Goal: Task Accomplishment & Management: Use online tool/utility

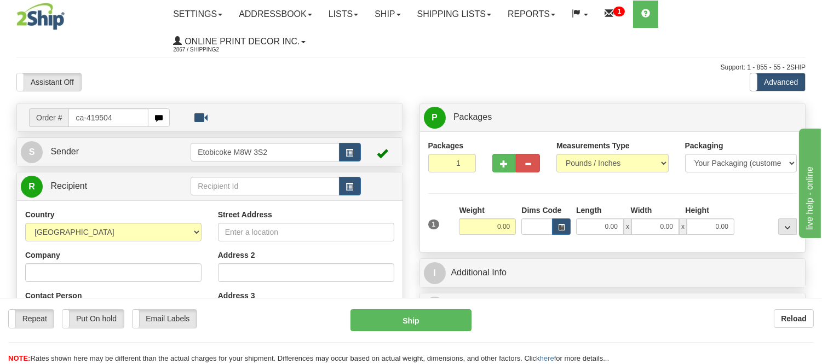
type input "ca-419504"
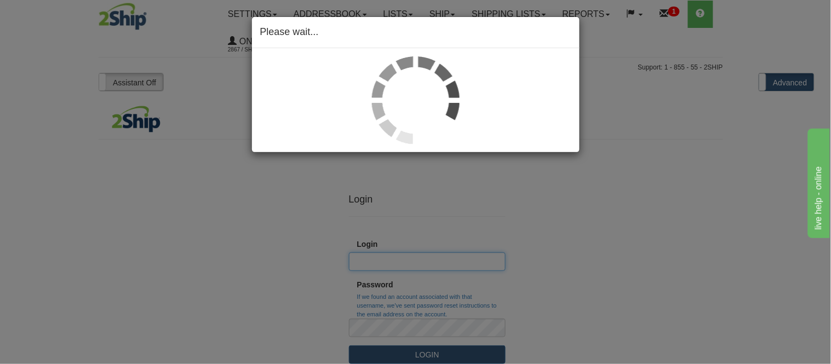
type input "Shipping2"
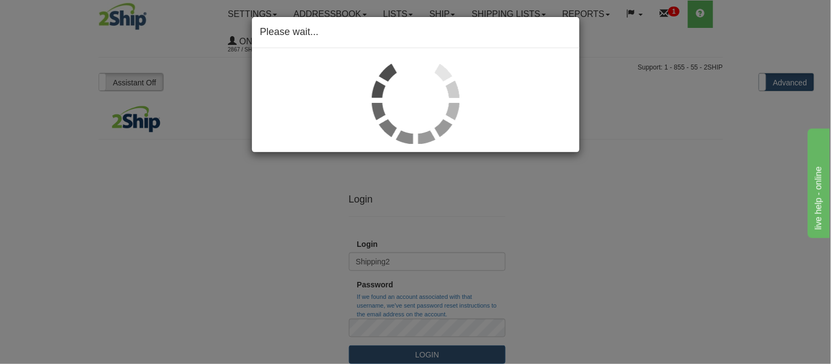
click at [397, 225] on div "Please wait..." at bounding box center [415, 182] width 831 height 364
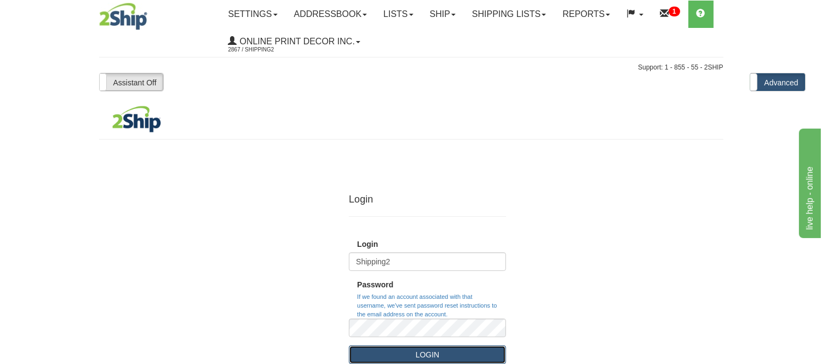
click at [414, 360] on button "LOGIN" at bounding box center [427, 355] width 157 height 19
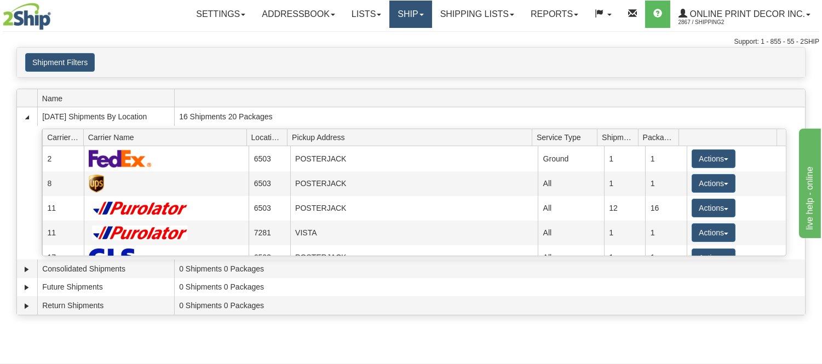
click at [392, 15] on link "Ship" at bounding box center [410, 14] width 42 height 27
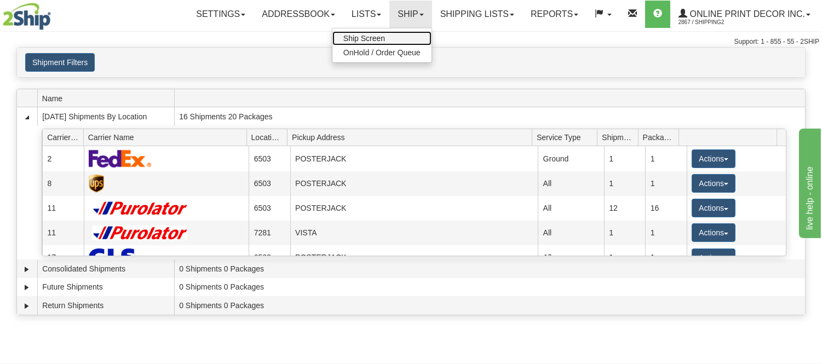
click at [392, 37] on link "Ship Screen" at bounding box center [381, 38] width 99 height 14
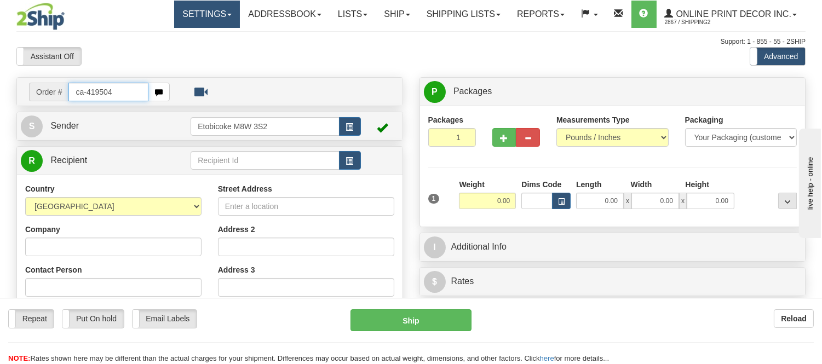
type input "ca-419504"
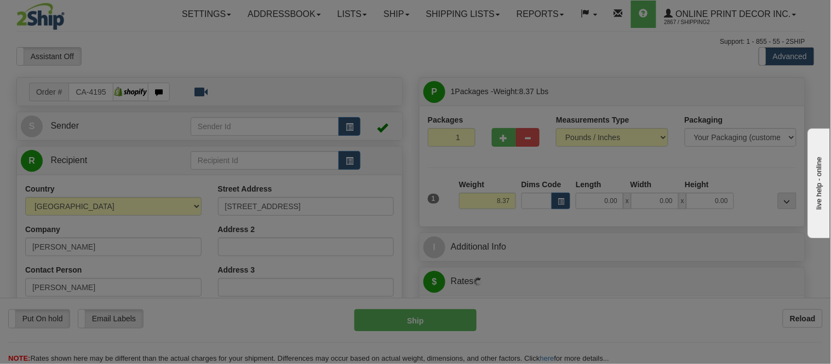
type input "AURORA"
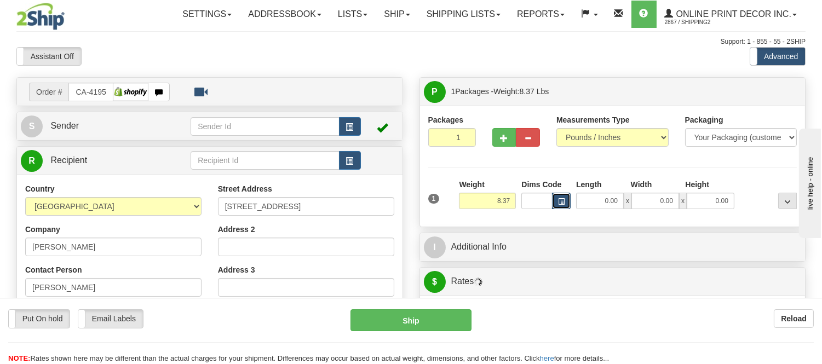
click at [564, 200] on span "button" at bounding box center [561, 202] width 7 height 6
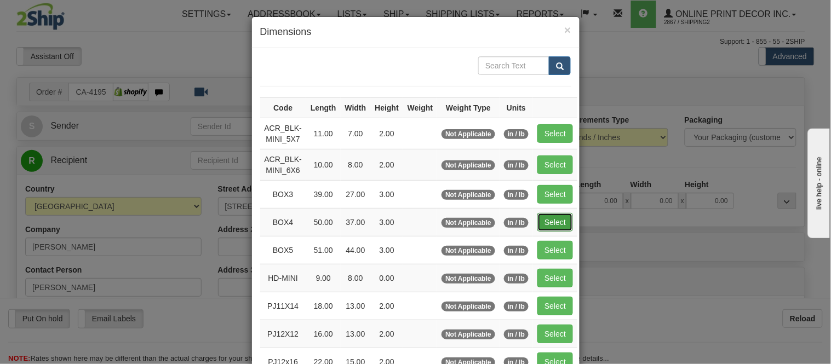
click at [544, 221] on button "Select" at bounding box center [555, 222] width 36 height 19
type input "BOX4"
type input "50.00"
type input "37.00"
type input "3.00"
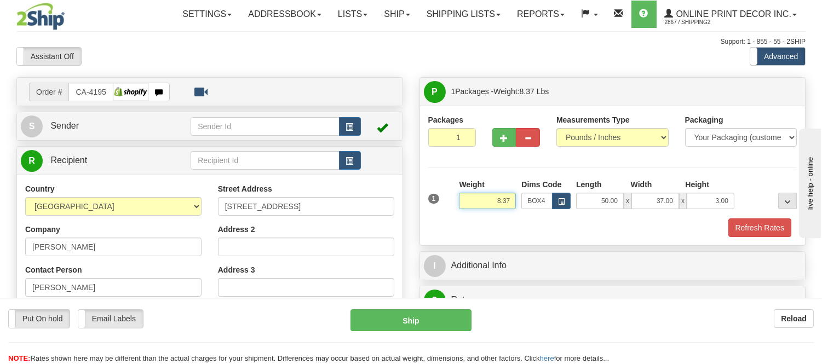
drag, startPoint x: 509, startPoint y: 199, endPoint x: 446, endPoint y: 194, distance: 63.2
click at [446, 194] on div "1 Weight 8.37 Dims Code BOX4" at bounding box center [613, 198] width 375 height 39
type input "15.98"
click at [500, 141] on button "button" at bounding box center [504, 137] width 24 height 19
radio input "true"
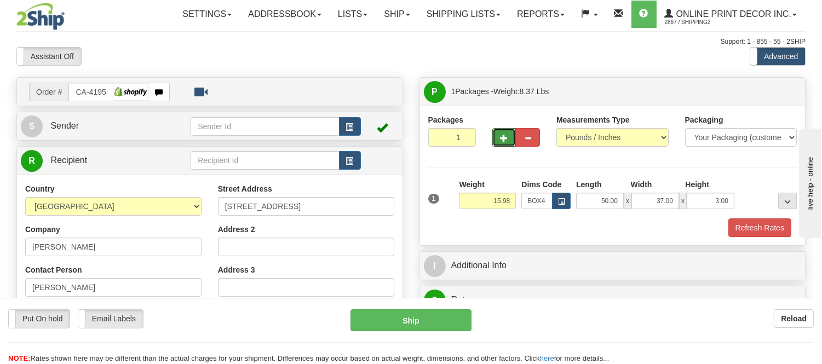
type input "2"
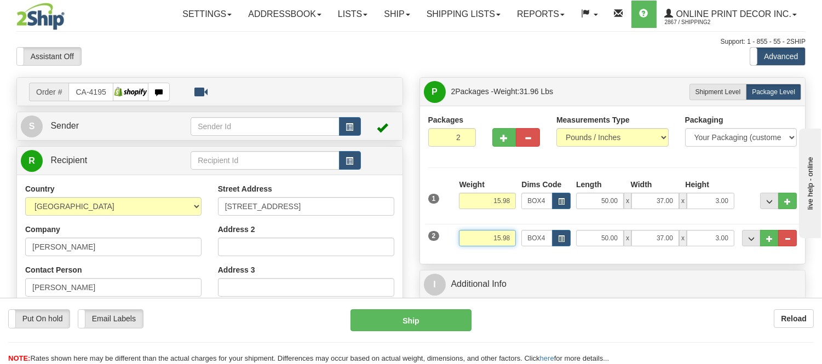
drag, startPoint x: 512, startPoint y: 234, endPoint x: 456, endPoint y: 245, distance: 57.5
click at [456, 245] on div "2 Weight 15.98 Dims Code BOX4 Length Width x" at bounding box center [613, 237] width 375 height 37
type input "13.98"
click at [507, 139] on span "button" at bounding box center [505, 138] width 8 height 7
type input "3"
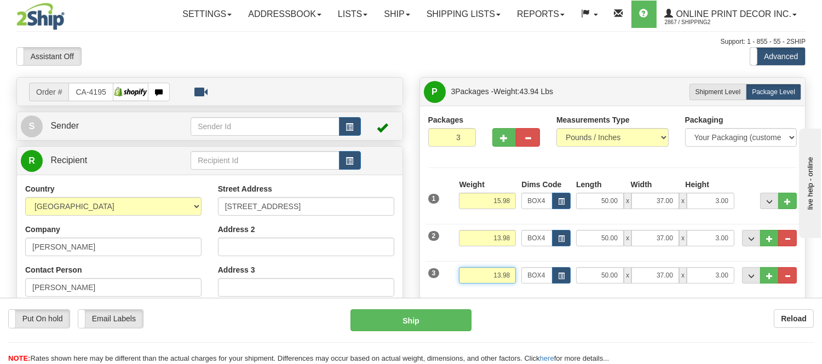
drag, startPoint x: 511, startPoint y: 273, endPoint x: 444, endPoint y: 273, distance: 66.8
click at [444, 273] on div "3 Weight 13.98 Dims Code BOX4 Length Width x" at bounding box center [613, 274] width 375 height 37
type input "12.98"
click at [555, 271] on button "button" at bounding box center [561, 275] width 19 height 16
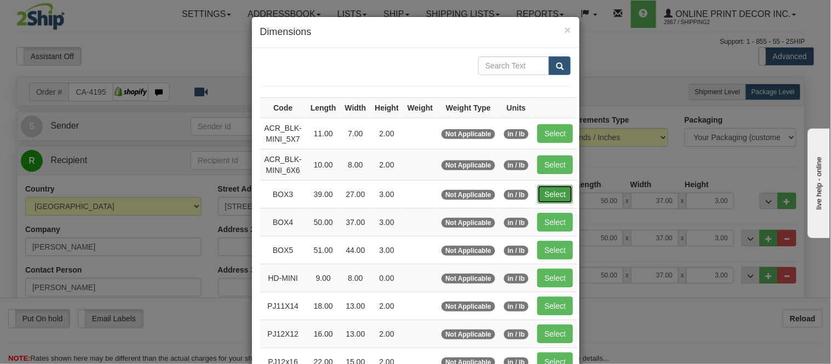
click at [543, 192] on button "Select" at bounding box center [555, 194] width 36 height 19
type input "BOX3"
type input "39.00"
type input "27.00"
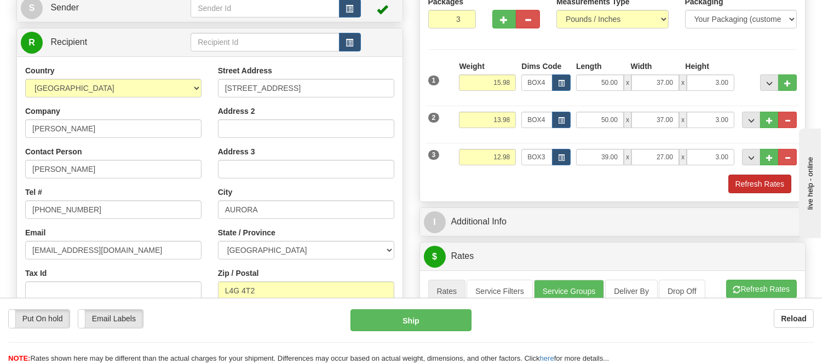
scroll to position [122, 0]
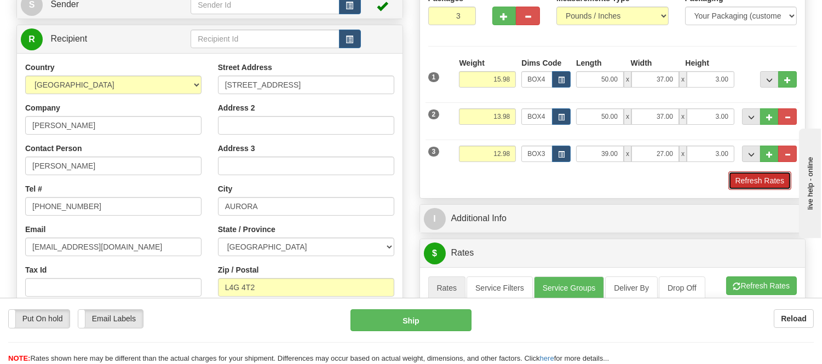
click at [772, 185] on button "Refresh Rates" at bounding box center [759, 180] width 63 height 19
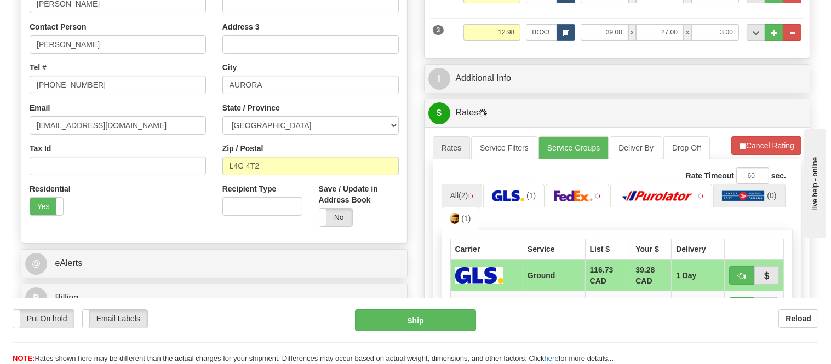
scroll to position [304, 0]
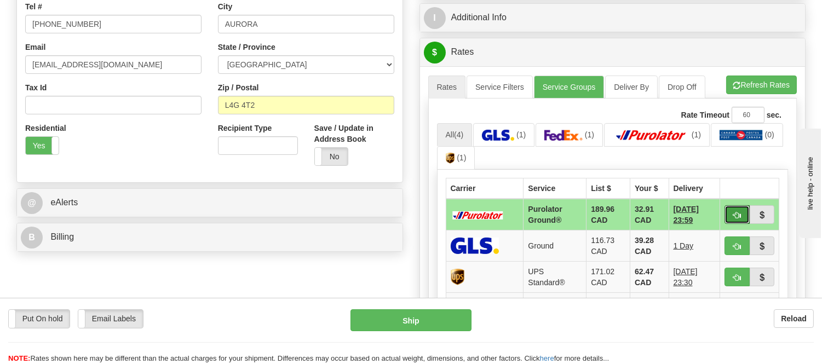
click at [732, 214] on button "button" at bounding box center [737, 214] width 25 height 19
type input "260"
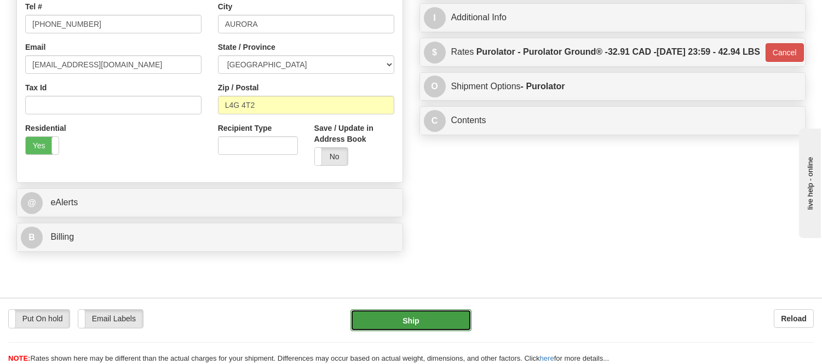
click at [449, 314] on button "Ship" at bounding box center [411, 320] width 121 height 22
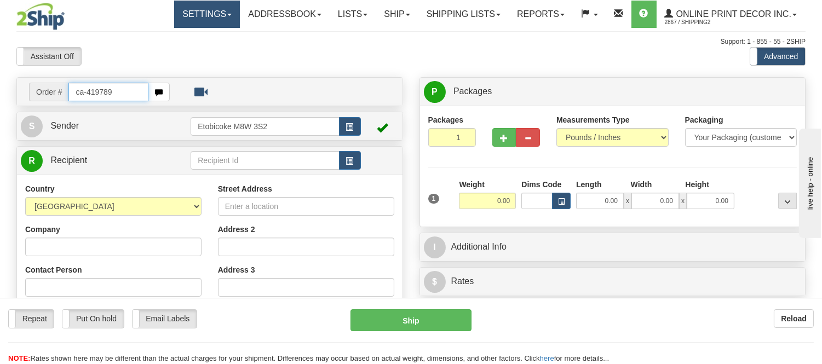
type input "ca-419789"
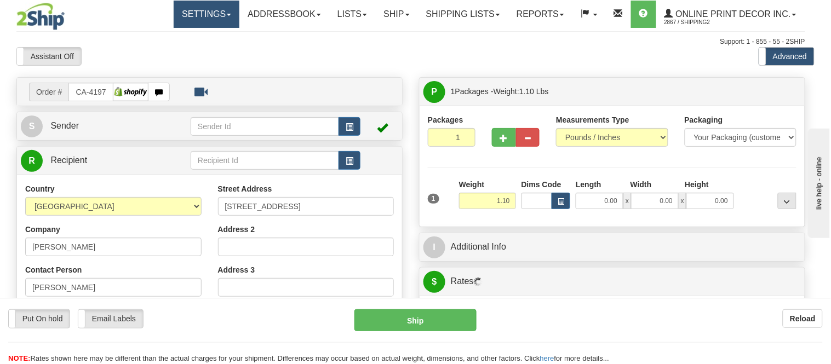
type input "KAMLOOPS"
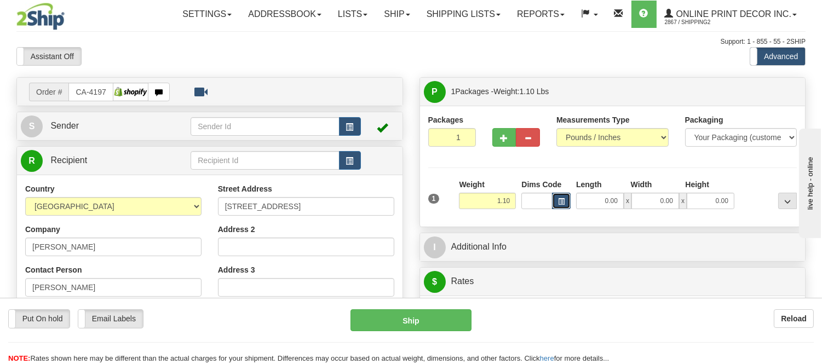
click at [555, 197] on button "button" at bounding box center [561, 201] width 19 height 16
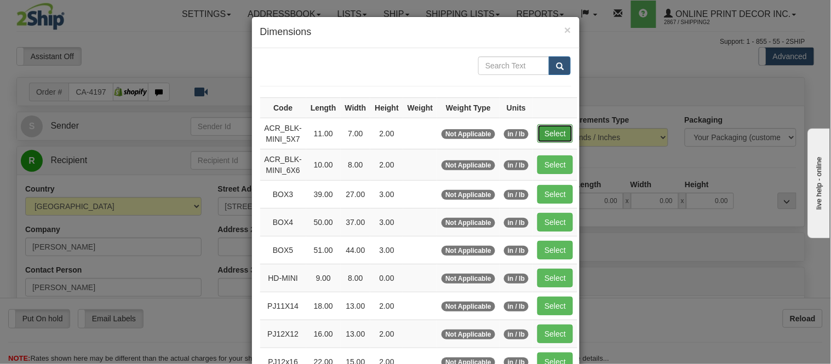
click at [537, 132] on button "Select" at bounding box center [555, 133] width 36 height 19
type input "ACR_BLK-MINI_5X7"
type input "11.00"
type input "7.00"
type input "2.00"
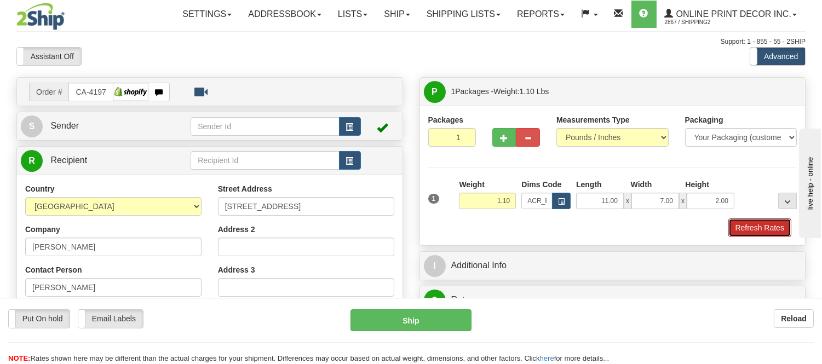
click at [766, 230] on button "Refresh Rates" at bounding box center [759, 228] width 63 height 19
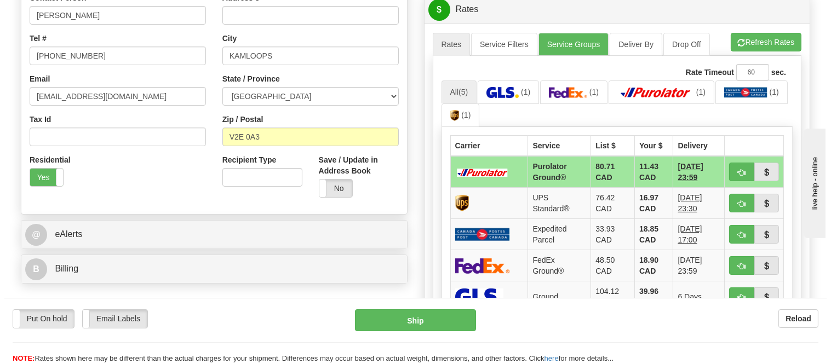
scroll to position [294, 0]
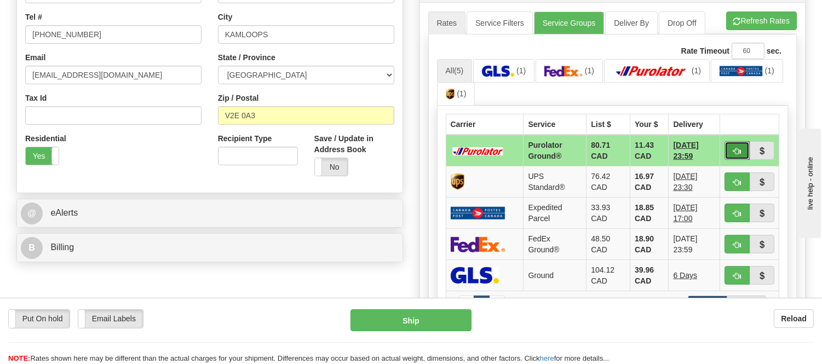
click at [730, 153] on button "button" at bounding box center [737, 150] width 25 height 19
type input "260"
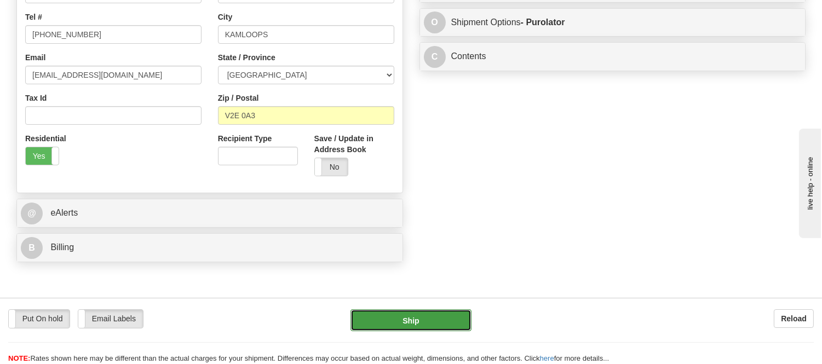
click at [450, 318] on button "Ship" at bounding box center [411, 320] width 121 height 22
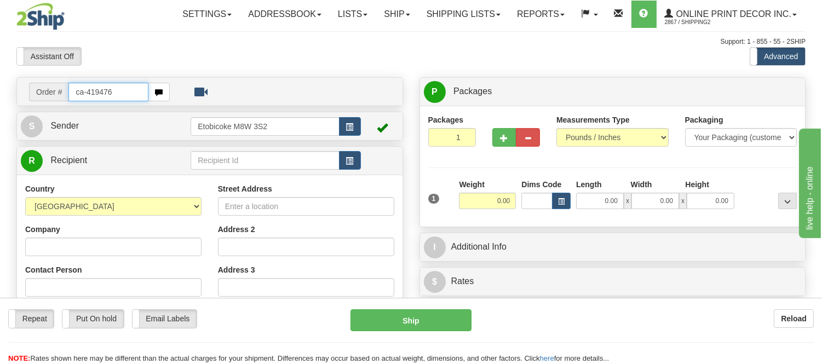
type input "ca-419476"
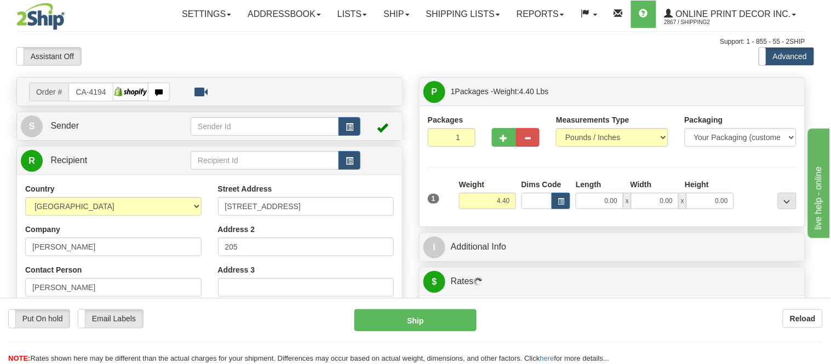
type input "TORONTO"
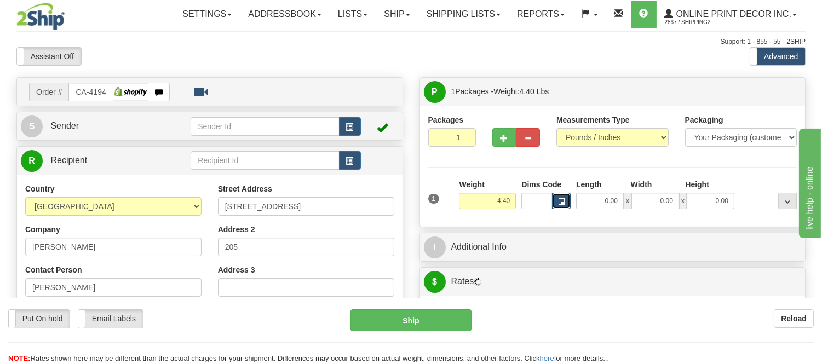
click at [557, 200] on button "button" at bounding box center [561, 201] width 19 height 16
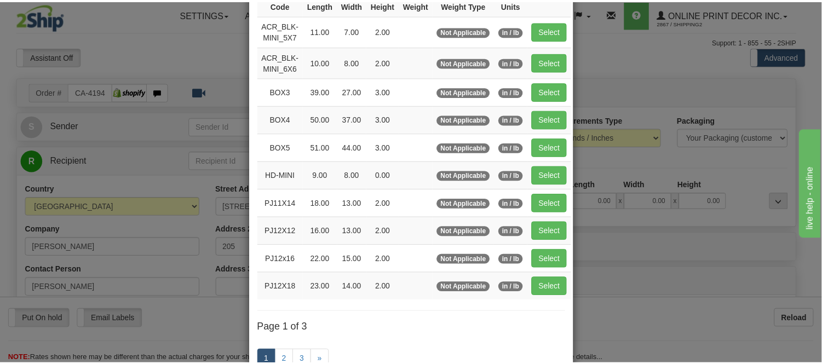
scroll to position [122, 0]
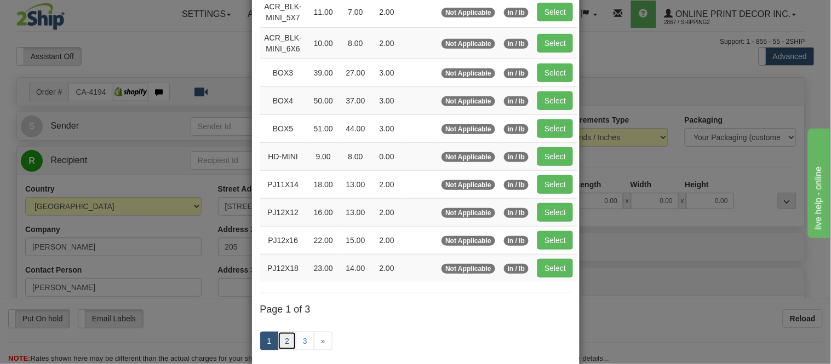
click at [285, 347] on link "2" at bounding box center [287, 341] width 19 height 19
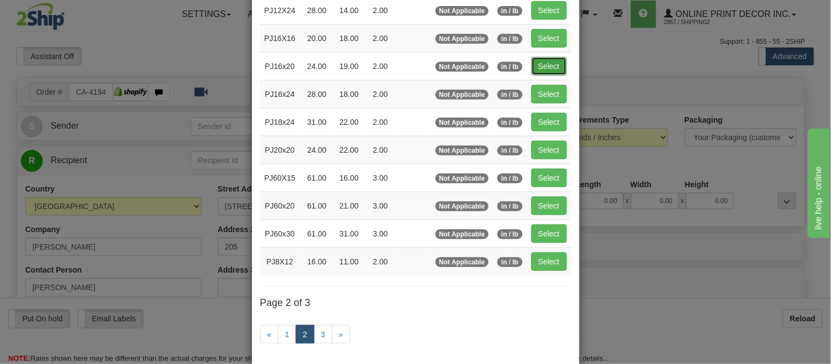
click at [545, 72] on button "Select" at bounding box center [549, 66] width 36 height 19
type input "PJ16x20"
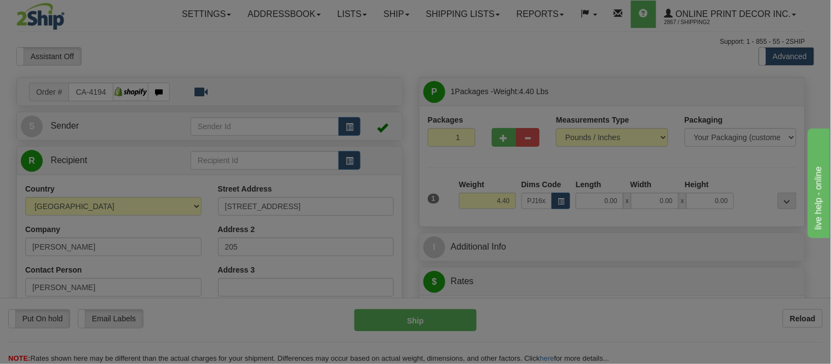
type input "24.00"
type input "19.00"
type input "2.00"
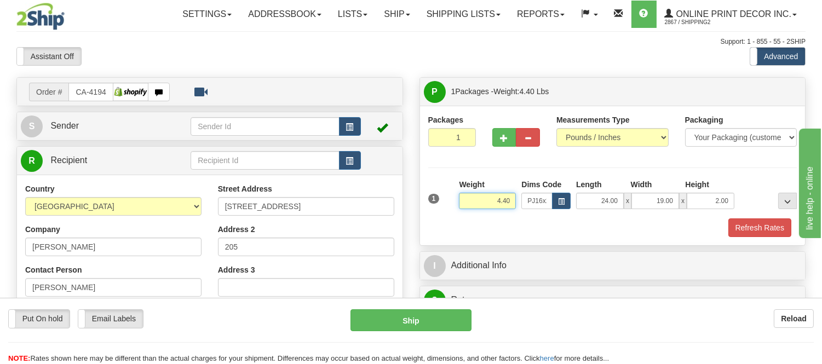
drag, startPoint x: 510, startPoint y: 200, endPoint x: 457, endPoint y: 205, distance: 53.9
click at [457, 205] on div "Weight 4.40" at bounding box center [487, 198] width 62 height 38
type input "5.98"
drag, startPoint x: 731, startPoint y: 198, endPoint x: 698, endPoint y: 210, distance: 35.3
click at [698, 210] on div "1 Weight 5.98 Dims Code x x" at bounding box center [613, 198] width 375 height 39
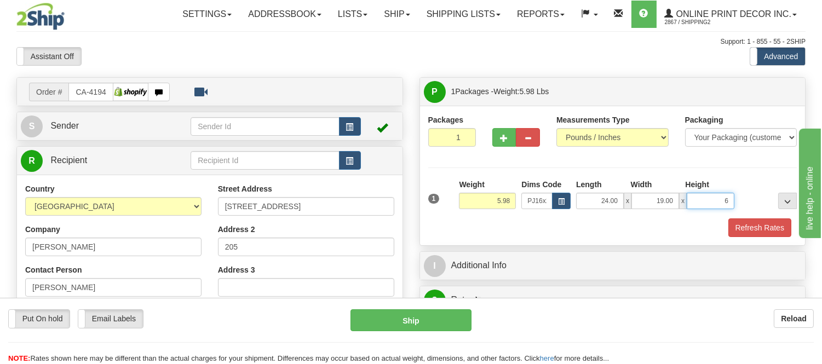
click button "Delete" at bounding box center [0, 0] width 0 height 0
type input "6.00"
click at [760, 230] on button "Refresh Rates" at bounding box center [759, 228] width 63 height 19
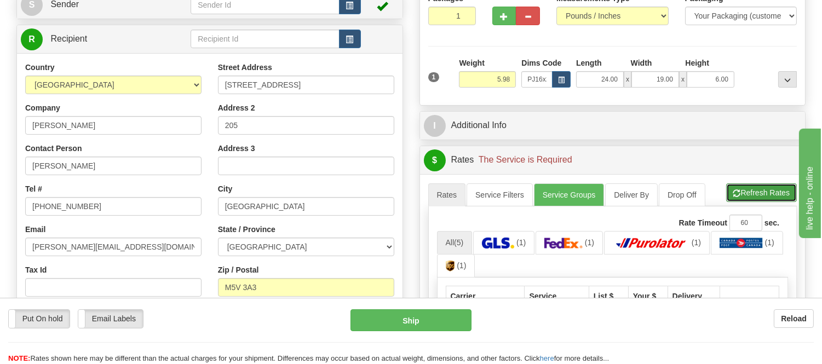
click at [768, 191] on button "Refresh Rates" at bounding box center [761, 192] width 71 height 19
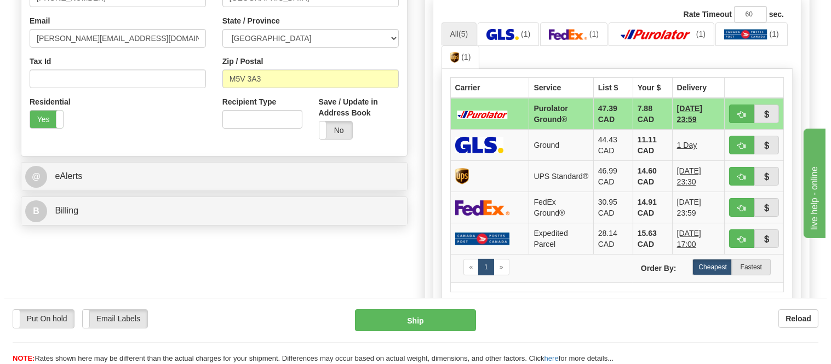
scroll to position [329, 0]
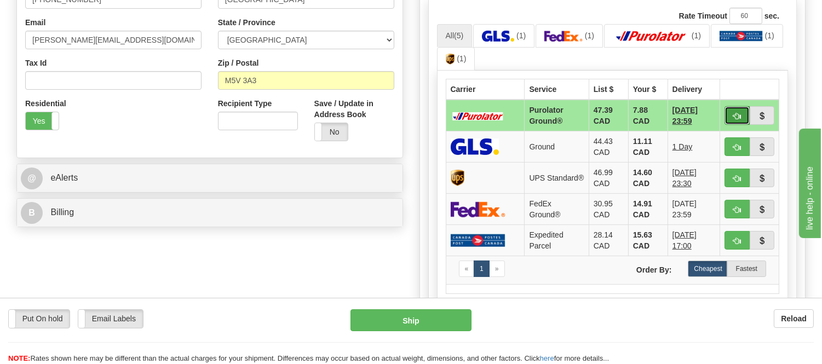
click at [734, 114] on span "button" at bounding box center [737, 116] width 8 height 7
type input "260"
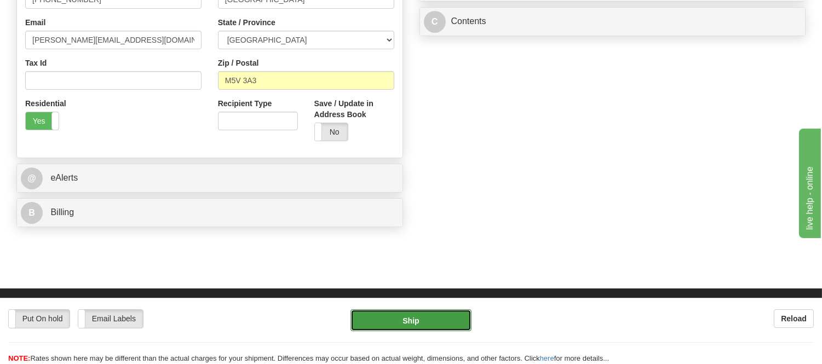
click at [380, 325] on button "Ship" at bounding box center [411, 320] width 121 height 22
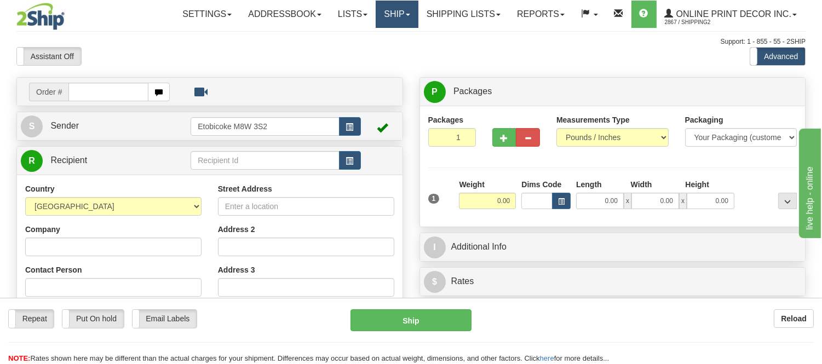
click at [402, 7] on link "Ship" at bounding box center [397, 14] width 42 height 27
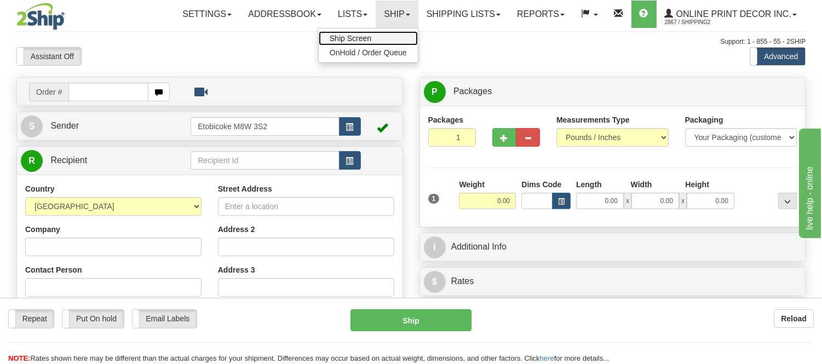
click at [385, 36] on link "Ship Screen" at bounding box center [368, 38] width 99 height 14
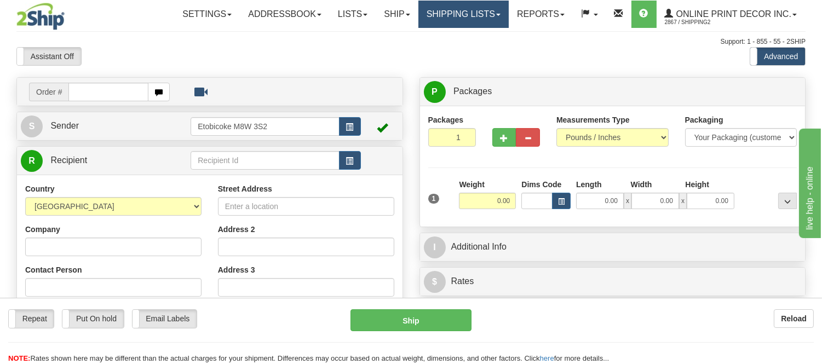
click at [445, 18] on link "Shipping lists" at bounding box center [463, 14] width 90 height 27
click at [456, 18] on link "Shipping lists" at bounding box center [463, 14] width 90 height 27
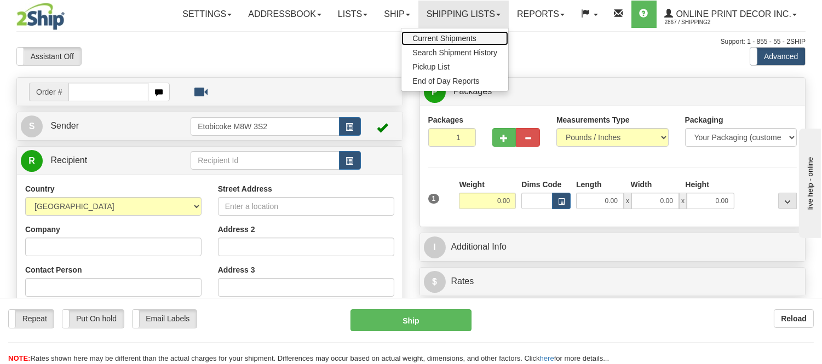
click at [455, 40] on span "Current Shipments" at bounding box center [444, 38] width 64 height 9
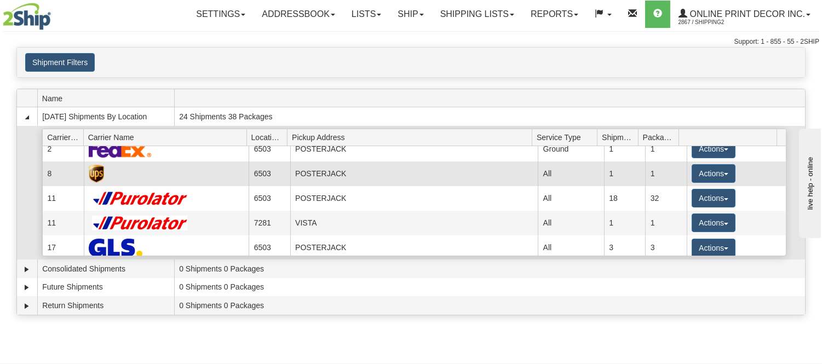
scroll to position [14, 0]
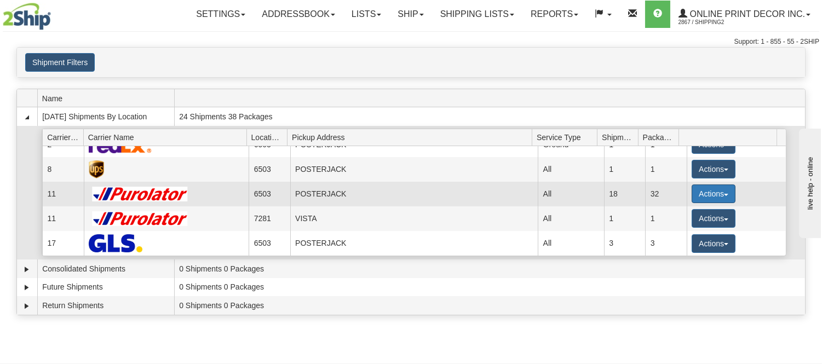
click at [692, 190] on button "Actions" at bounding box center [714, 194] width 44 height 19
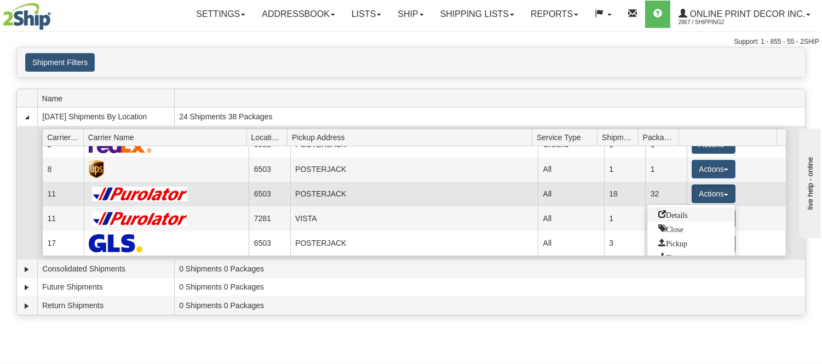
click at [670, 210] on span "Details" at bounding box center [673, 214] width 30 height 8
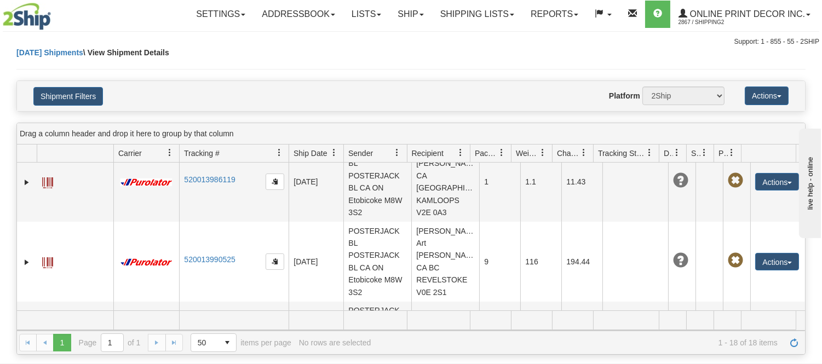
scroll to position [1311, 0]
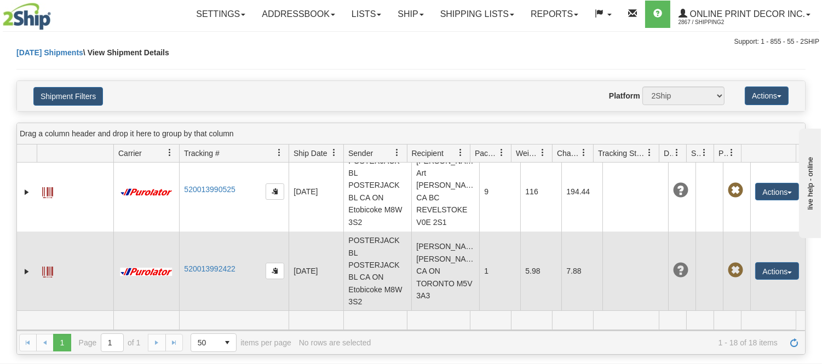
click at [420, 270] on td "[PERSON_NAME] [PERSON_NAME] CA ON TORONTO M5V 3A3" at bounding box center [445, 272] width 68 height 80
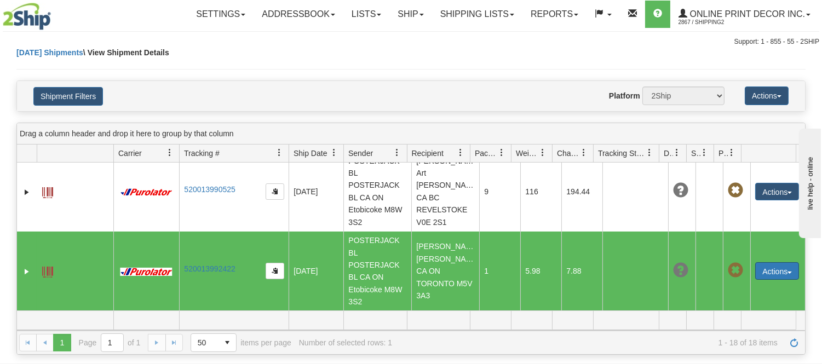
click at [757, 274] on button "Actions" at bounding box center [777, 271] width 44 height 18
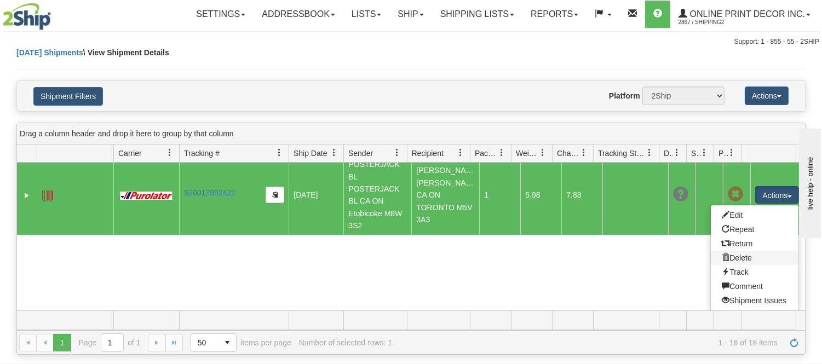
click at [730, 256] on link "Delete" at bounding box center [755, 258] width 88 height 14
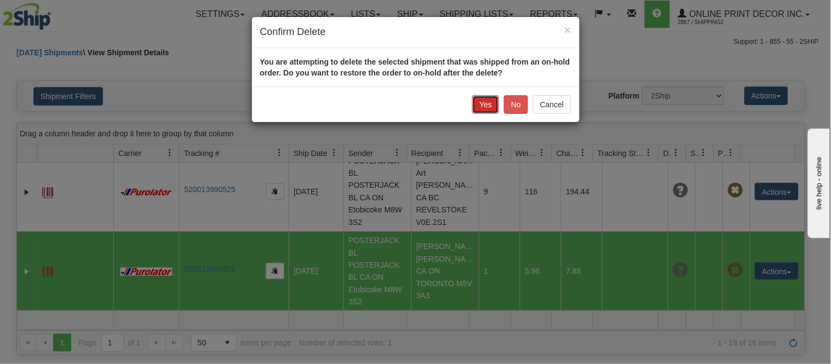
click at [484, 107] on button "Yes" at bounding box center [485, 104] width 27 height 19
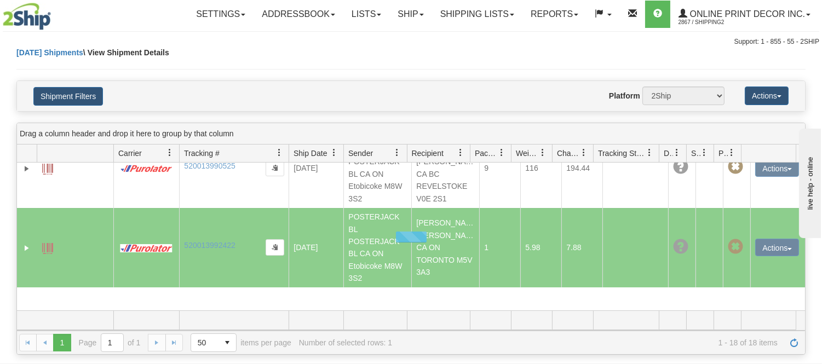
scroll to position [1231, 0]
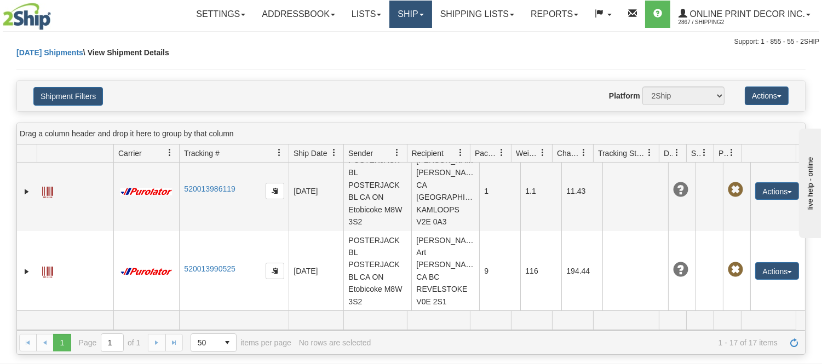
click at [403, 13] on link "Ship" at bounding box center [410, 14] width 42 height 27
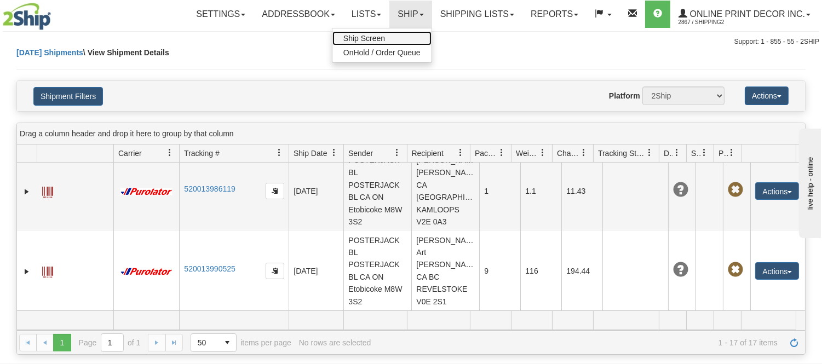
click at [398, 35] on link "Ship Screen" at bounding box center [381, 38] width 99 height 14
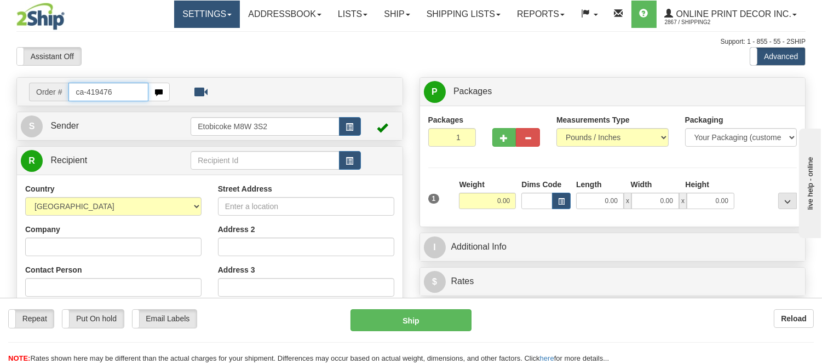
type input "ca-419476"
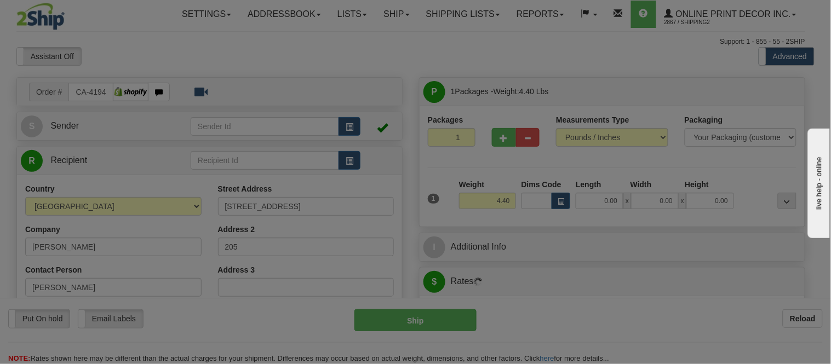
type input "[GEOGRAPHIC_DATA]"
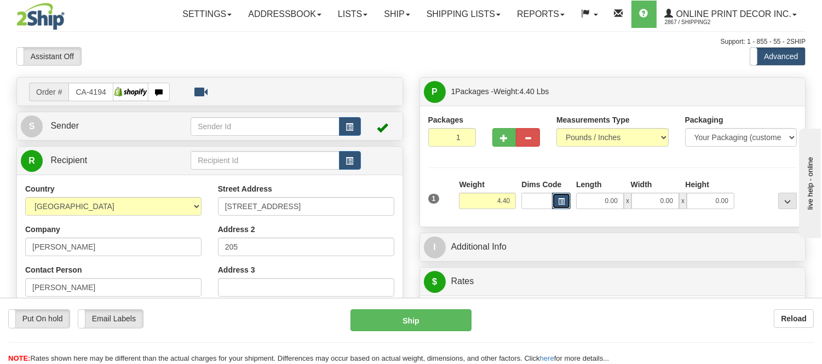
click at [563, 201] on span "button" at bounding box center [561, 202] width 7 height 6
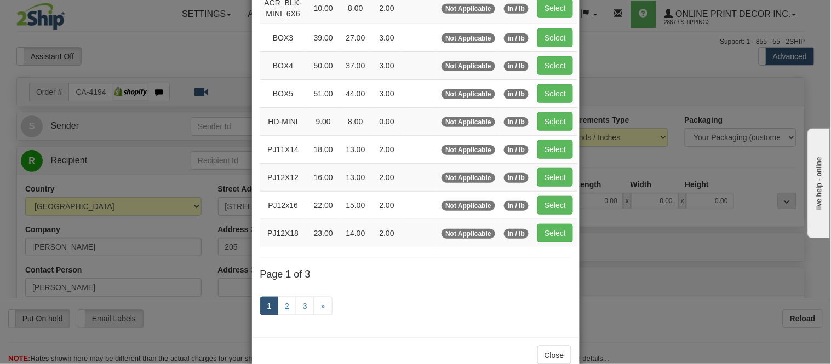
scroll to position [184, 0]
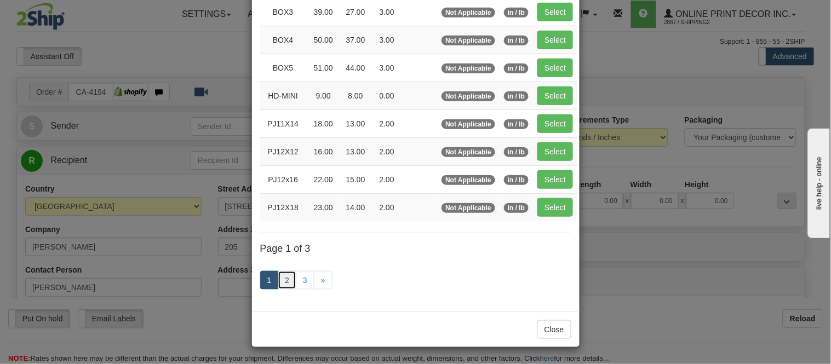
click at [280, 277] on link "2" at bounding box center [287, 280] width 19 height 19
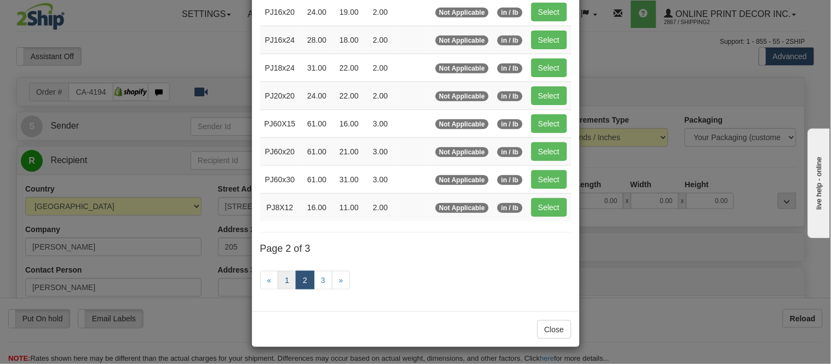
scroll to position [178, 0]
click at [534, 9] on button "Select" at bounding box center [549, 12] width 36 height 19
type input "PJ16x20"
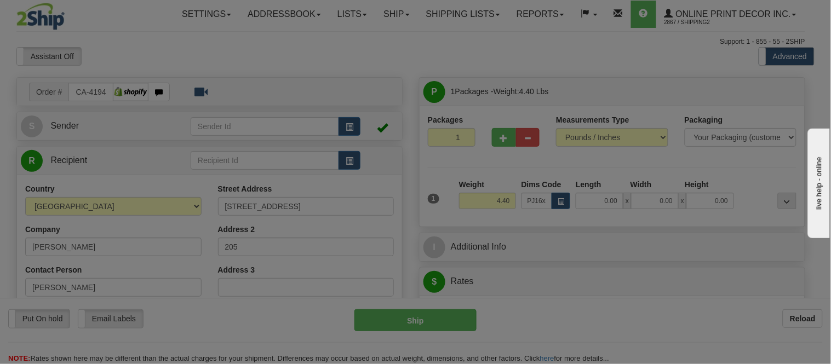
type input "24.00"
type input "19.00"
type input "2.00"
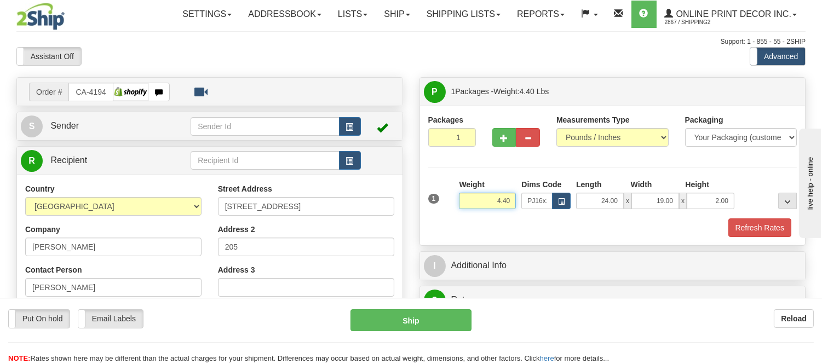
drag, startPoint x: 508, startPoint y: 201, endPoint x: 477, endPoint y: 200, distance: 31.8
click at [477, 200] on input "4.40" at bounding box center [487, 201] width 57 height 16
click at [501, 144] on button "button" at bounding box center [504, 137] width 24 height 19
radio input "true"
type input "2"
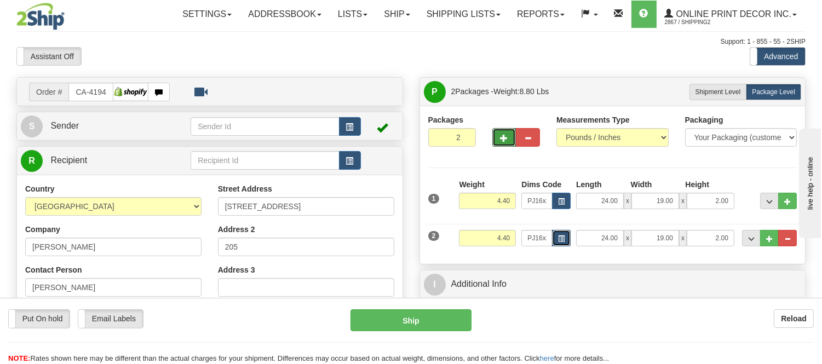
click at [556, 239] on button "button" at bounding box center [561, 238] width 19 height 16
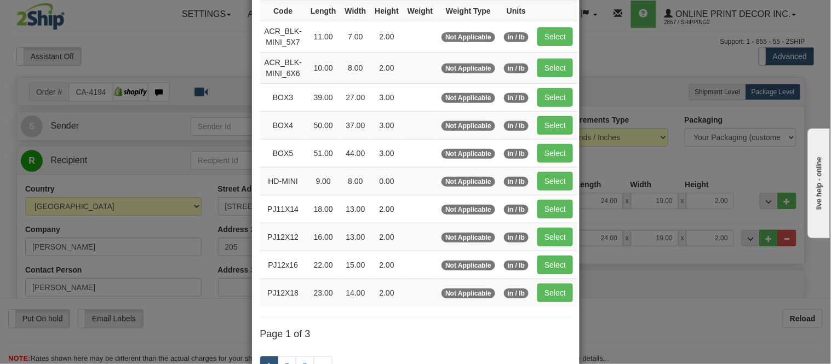
scroll to position [182, 0]
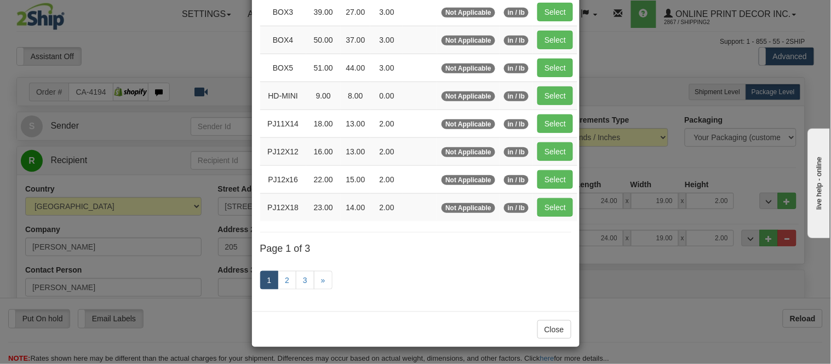
click at [685, 157] on div "× Dimensions Code Length Width Height Weight Weight Type Units ACR_BLK-MINI_5X7…" at bounding box center [415, 182] width 831 height 364
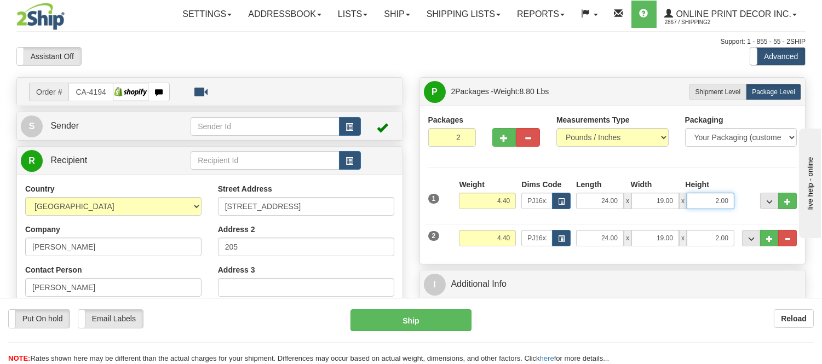
drag, startPoint x: 728, startPoint y: 199, endPoint x: 687, endPoint y: 193, distance: 41.5
click at [687, 193] on input "2.00" at bounding box center [711, 201] width 48 height 16
click button "Delete" at bounding box center [0, 0] width 0 height 0
type input "4.00"
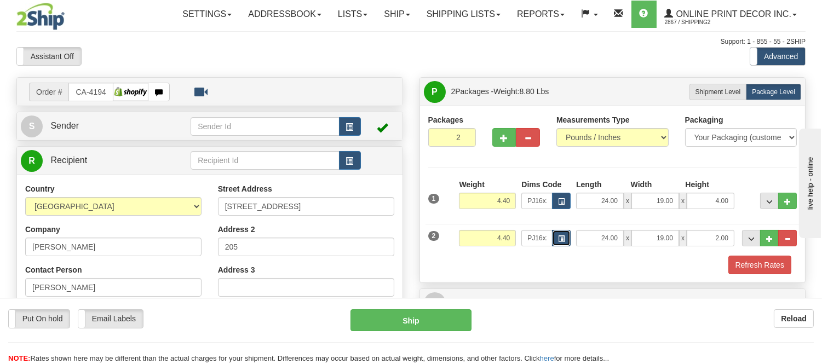
click at [561, 239] on span "button" at bounding box center [561, 239] width 7 height 6
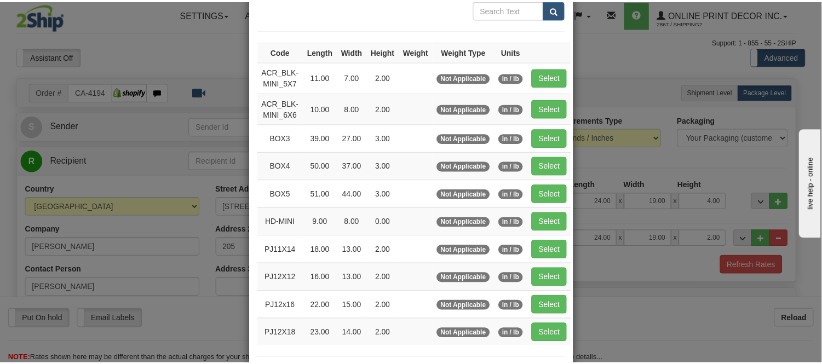
scroll to position [122, 0]
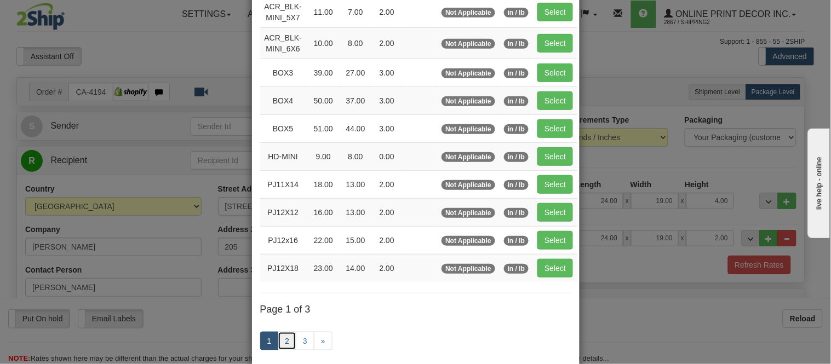
click at [285, 333] on link "2" at bounding box center [287, 341] width 19 height 19
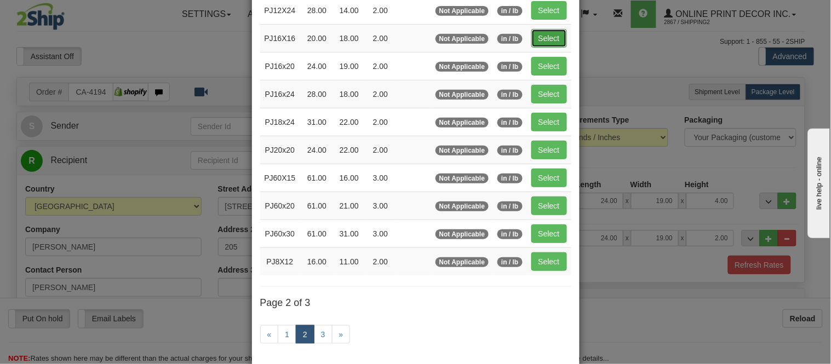
click at [549, 36] on button "Select" at bounding box center [549, 38] width 36 height 19
type input "PJ16X16"
type input "20.00"
type input "18.00"
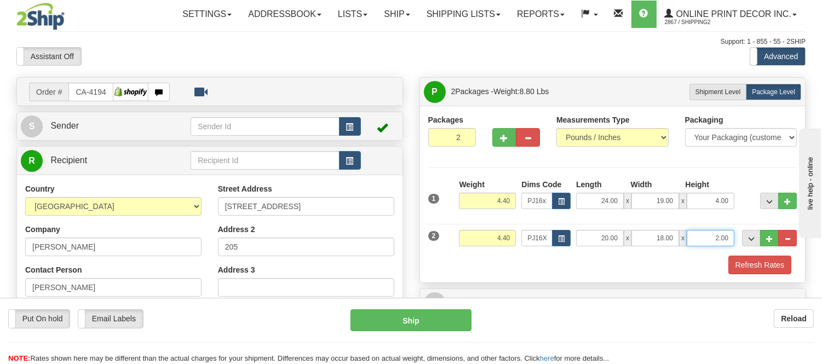
drag, startPoint x: 734, startPoint y: 241, endPoint x: 692, endPoint y: 238, distance: 42.3
click at [692, 238] on input "2.00" at bounding box center [711, 238] width 48 height 16
click button "Delete" at bounding box center [0, 0] width 0 height 0
type input "4.00"
click at [759, 269] on button "Refresh Rates" at bounding box center [759, 265] width 63 height 19
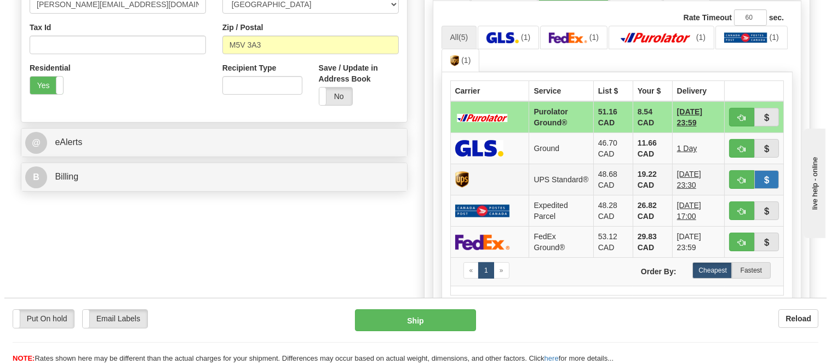
scroll to position [365, 0]
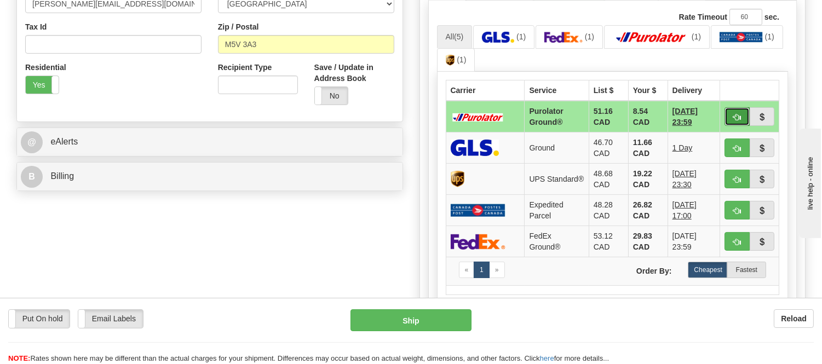
click at [733, 111] on button "button" at bounding box center [737, 116] width 25 height 19
type input "260"
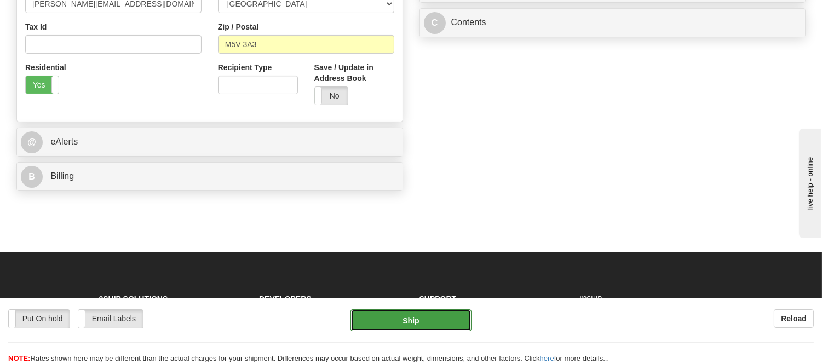
click at [458, 314] on button "Ship" at bounding box center [411, 320] width 121 height 22
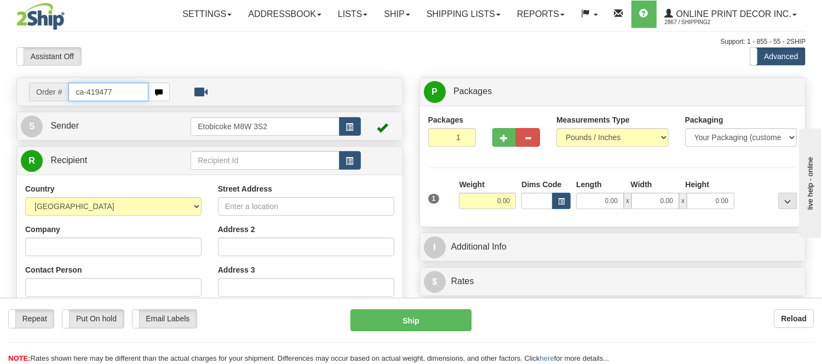
type input "ca-419477"
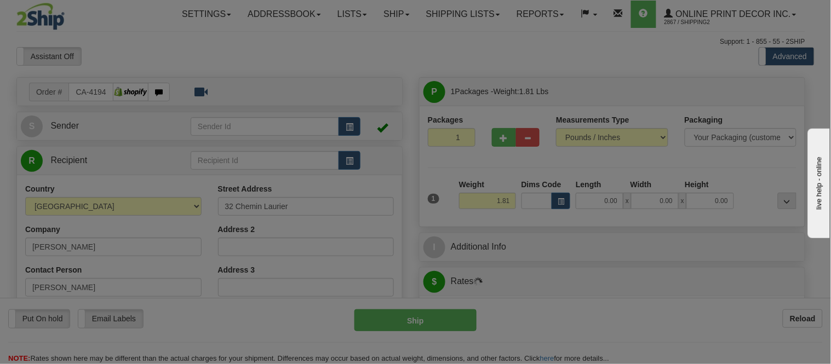
type input "SAINT-[PERSON_NAME]-D'ARTHABASKA"
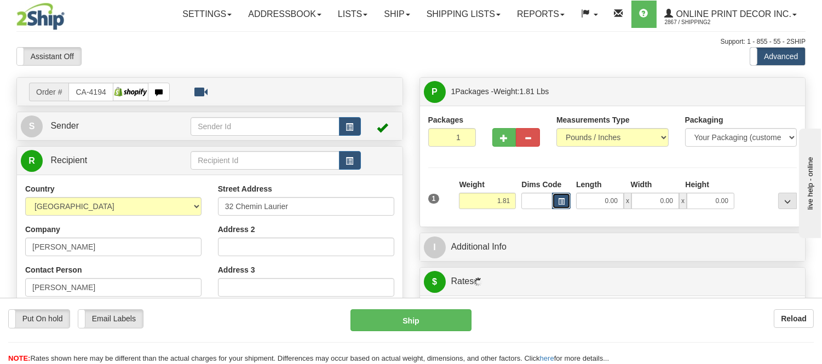
click at [563, 197] on button "button" at bounding box center [561, 201] width 19 height 16
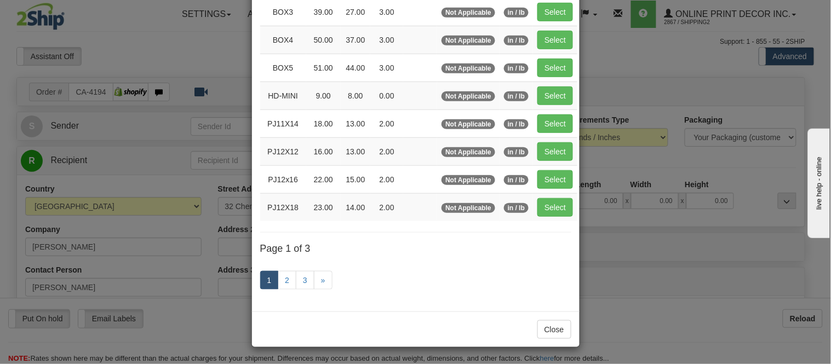
scroll to position [184, 0]
click at [282, 272] on link "2" at bounding box center [287, 280] width 19 height 19
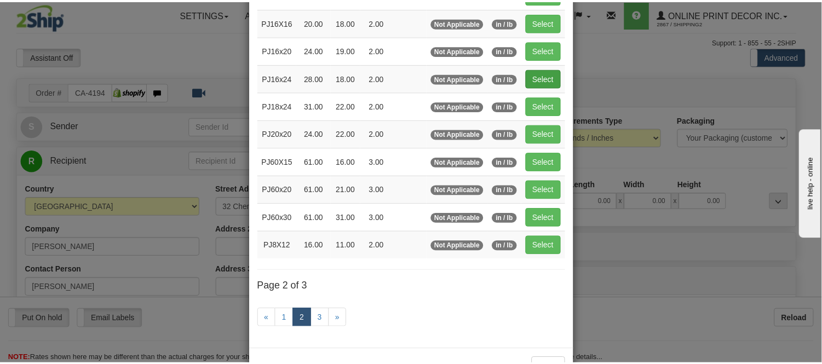
scroll to position [56, 0]
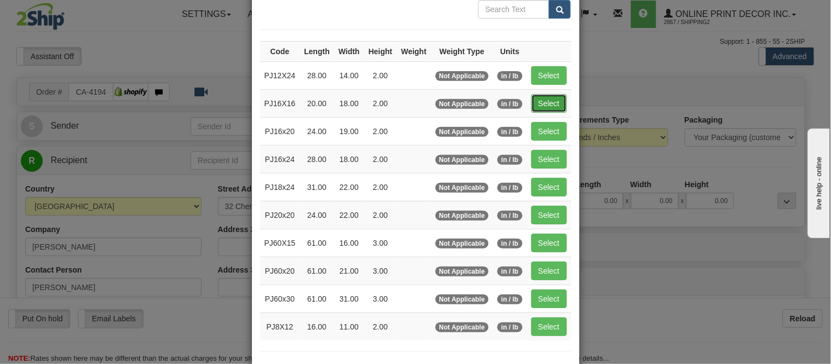
click at [537, 104] on button "Select" at bounding box center [549, 103] width 36 height 19
type input "PJ16X16"
type input "20.00"
type input "18.00"
type input "2.00"
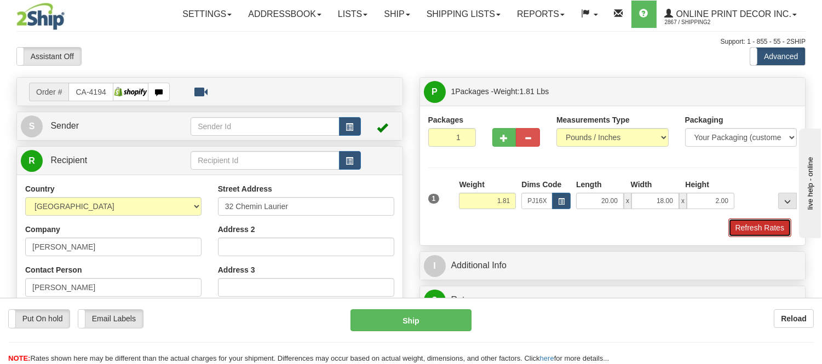
click at [750, 226] on button "Refresh Rates" at bounding box center [759, 228] width 63 height 19
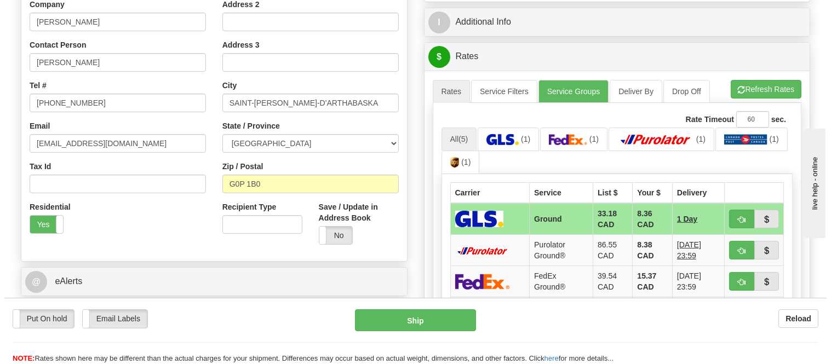
scroll to position [243, 0]
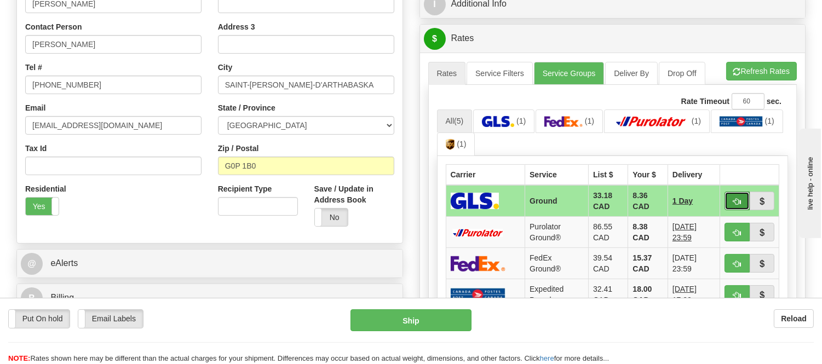
click at [741, 205] on button "button" at bounding box center [737, 201] width 25 height 19
type input "1"
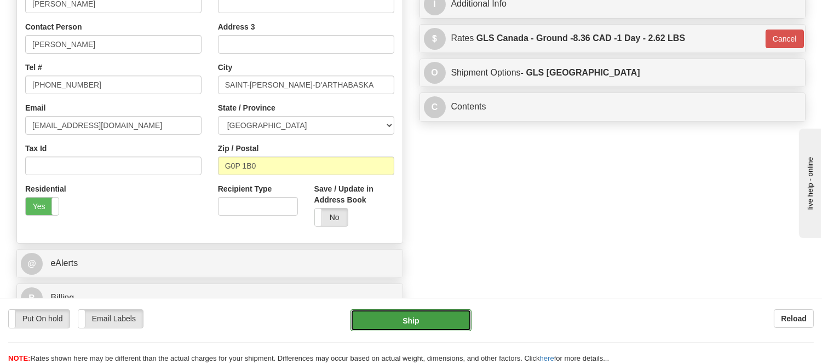
click at [414, 318] on button "Ship" at bounding box center [411, 320] width 121 height 22
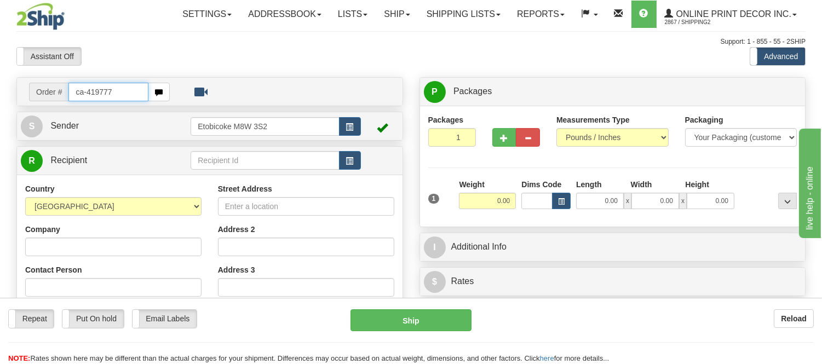
type input "ca-419777"
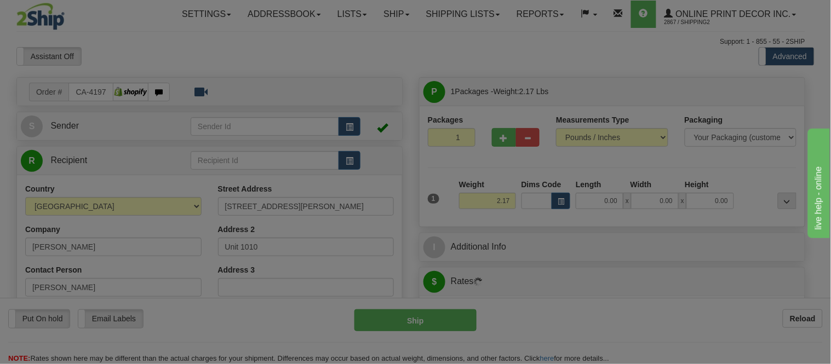
type input "[GEOGRAPHIC_DATA]"
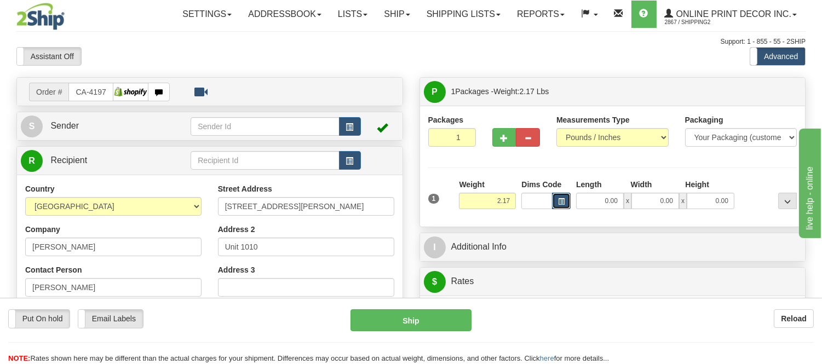
click at [559, 207] on button "button" at bounding box center [561, 201] width 19 height 16
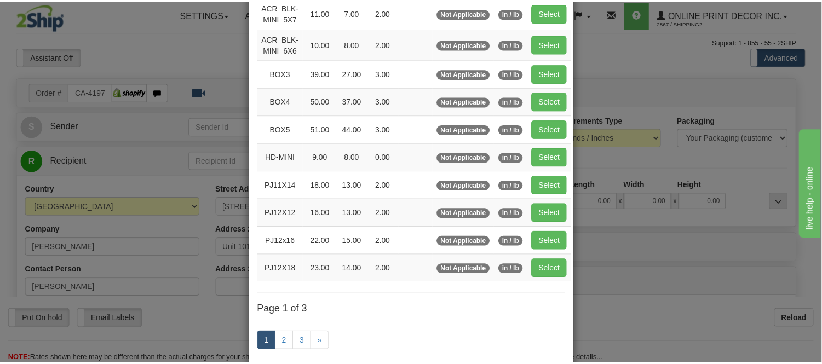
scroll to position [122, 0]
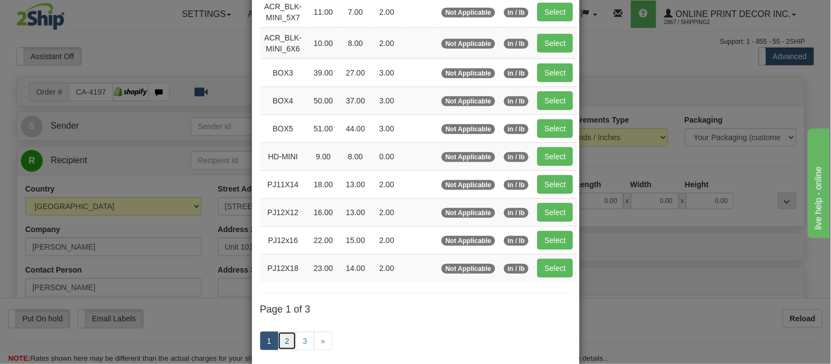
click at [278, 343] on link "2" at bounding box center [287, 341] width 19 height 19
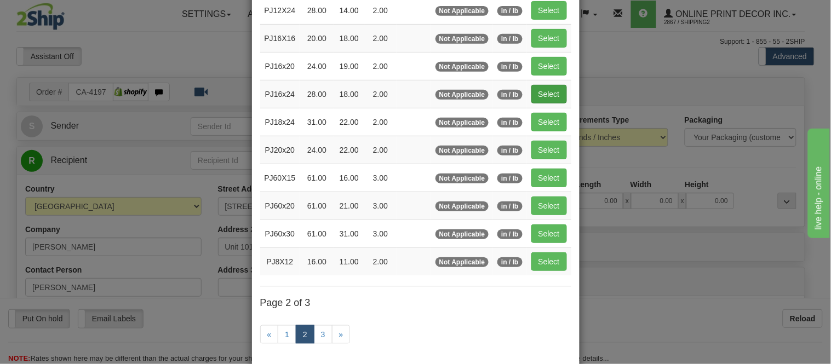
click at [562, 97] on td "Select" at bounding box center [549, 94] width 44 height 28
click at [558, 95] on button "Select" at bounding box center [549, 94] width 36 height 19
type input "PJ16x24"
type input "28.00"
type input "18.00"
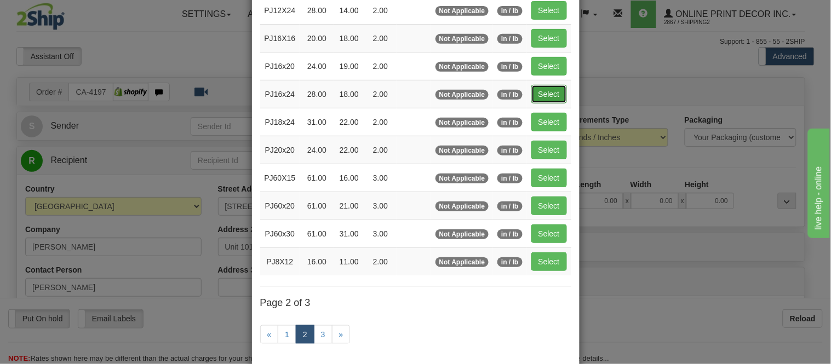
type input "2.00"
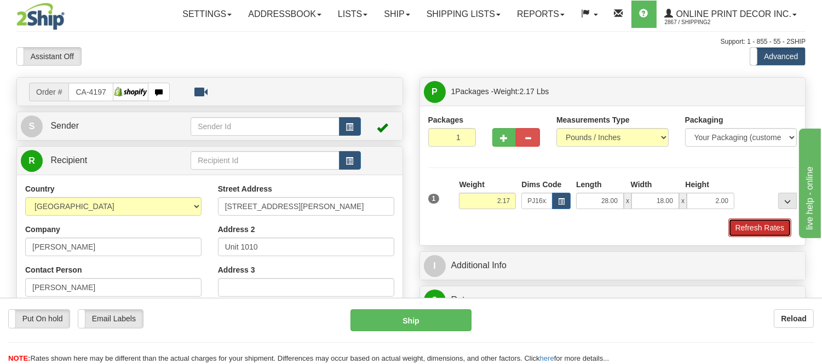
click at [756, 231] on button "Refresh Rates" at bounding box center [759, 228] width 63 height 19
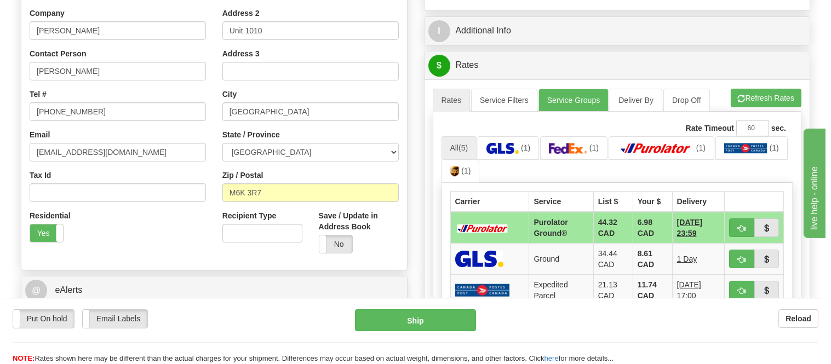
scroll to position [243, 0]
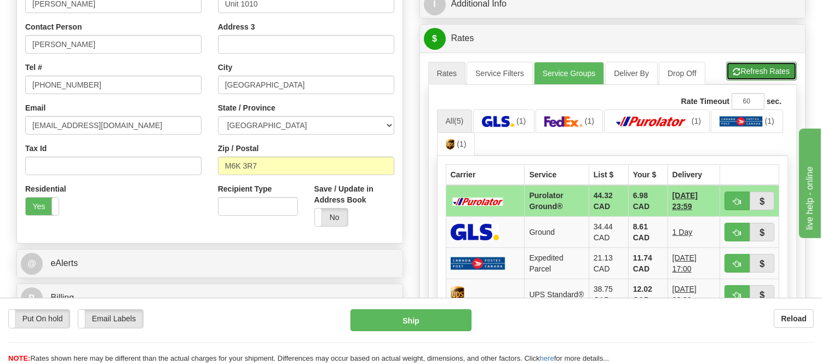
click at [749, 78] on button "Refresh Rates" at bounding box center [761, 71] width 71 height 19
click at [736, 200] on span "button" at bounding box center [737, 201] width 8 height 7
type input "260"
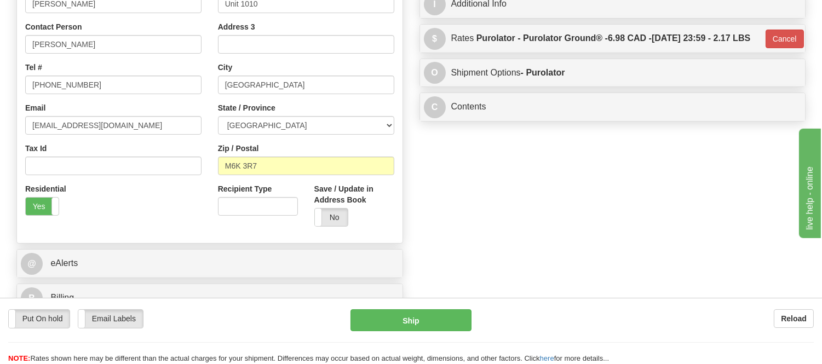
click at [461, 307] on div "Put On hold Put On hold Email Labels Email Labels Edit Reload Ship Reload" at bounding box center [411, 331] width 822 height 66
click at [456, 318] on button "Ship" at bounding box center [411, 320] width 121 height 22
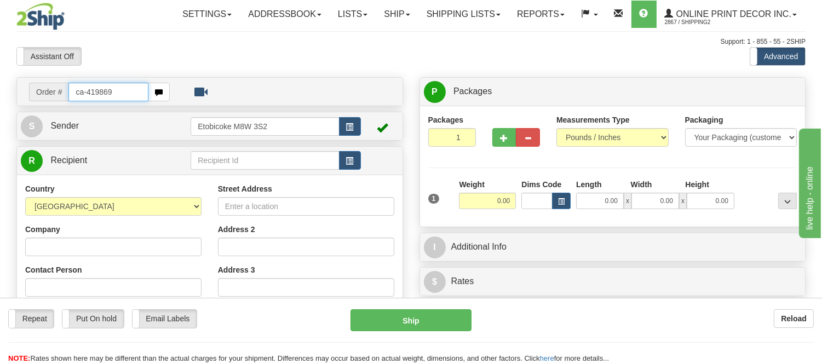
type input "ca-419869"
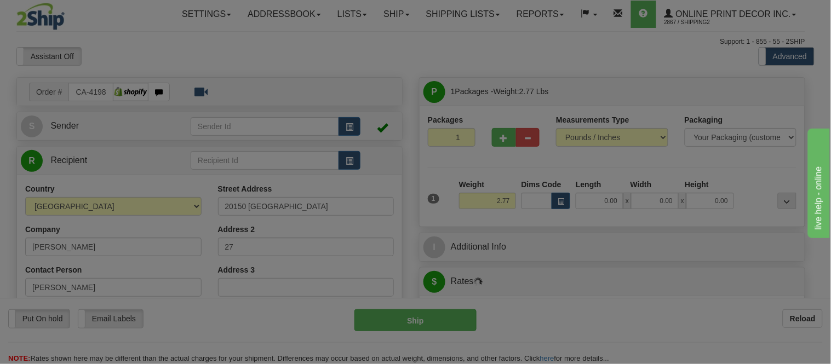
type input "[PERSON_NAME]"
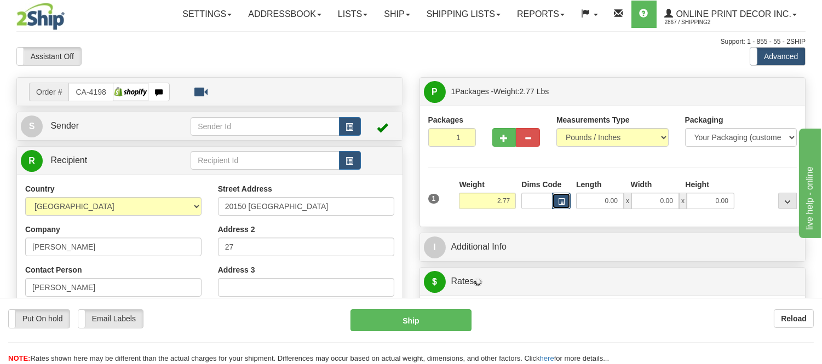
click at [565, 203] on button "button" at bounding box center [561, 201] width 19 height 16
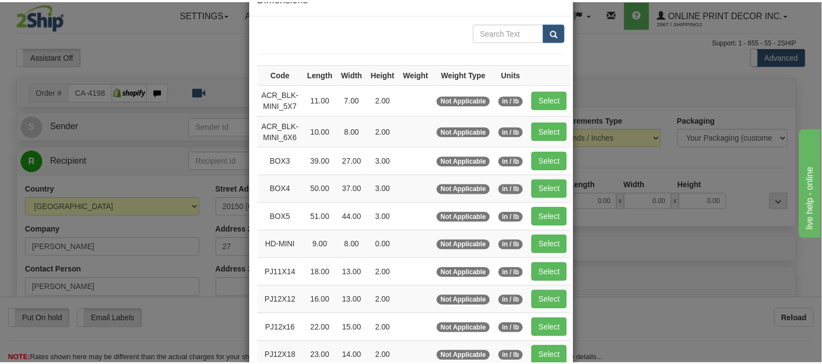
scroll to position [61, 0]
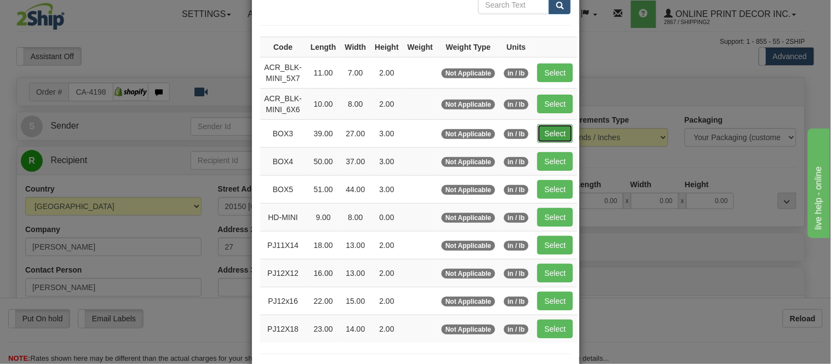
click at [546, 127] on button "Select" at bounding box center [555, 133] width 36 height 19
type input "BOX3"
type input "39.00"
type input "27.00"
type input "3.00"
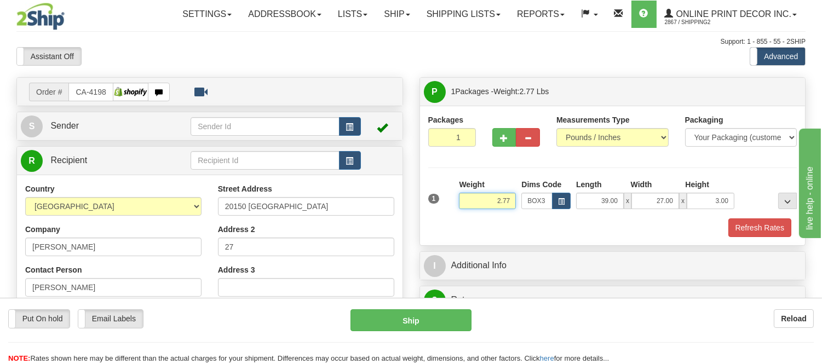
drag, startPoint x: 515, startPoint y: 200, endPoint x: 440, endPoint y: 193, distance: 75.3
click at [440, 193] on div "1 Weight 2.77 Dims Code BOX3" at bounding box center [613, 198] width 375 height 39
click button "Delete" at bounding box center [0, 0] width 0 height 0
type input "7.00"
click at [765, 220] on button "Refresh Rates" at bounding box center [759, 228] width 63 height 19
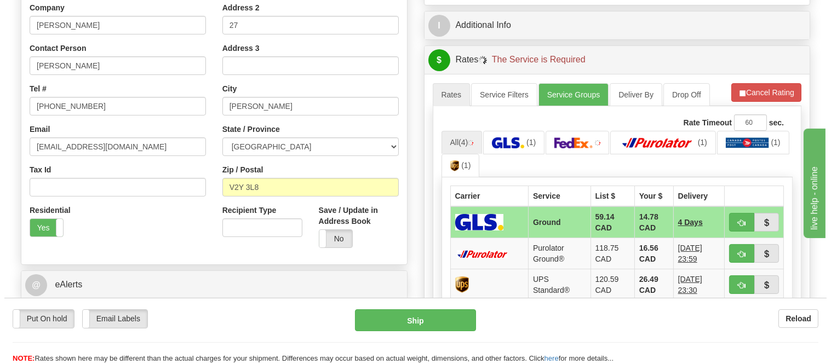
scroll to position [243, 0]
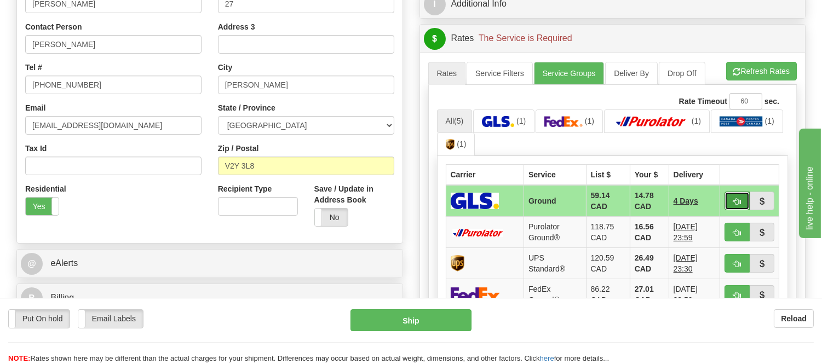
click at [735, 198] on span "button" at bounding box center [737, 201] width 8 height 7
type input "1"
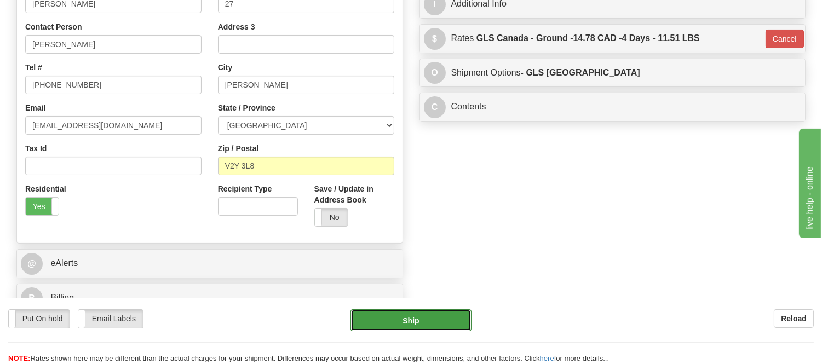
click at [383, 320] on button "Ship" at bounding box center [411, 320] width 121 height 22
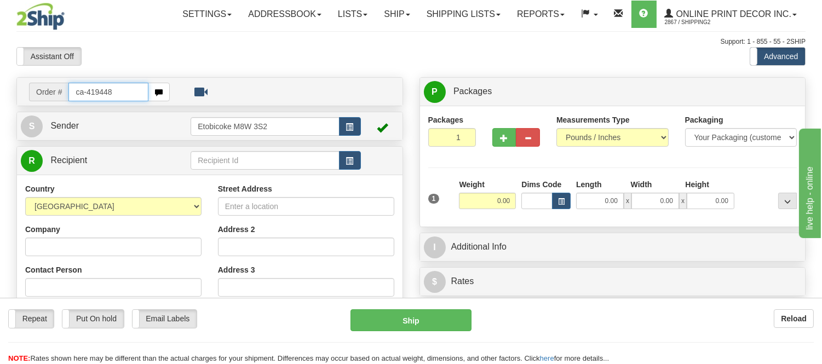
type input "ca-419448"
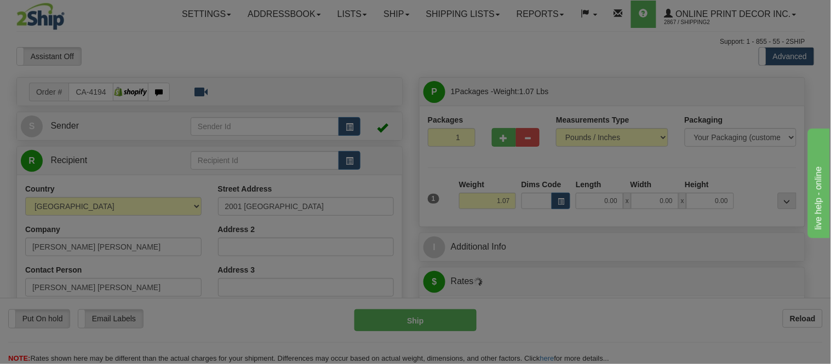
type input "AIRDRIE"
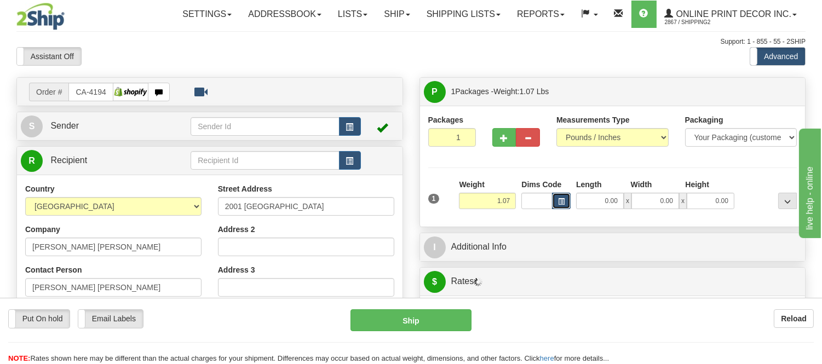
click at [559, 206] on button "button" at bounding box center [561, 201] width 19 height 16
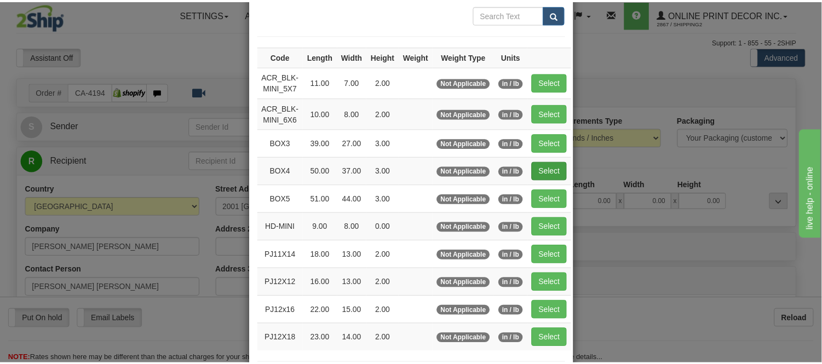
scroll to position [122, 0]
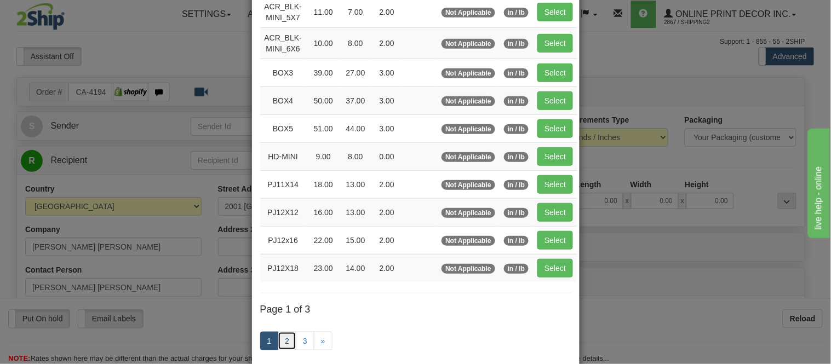
click at [281, 346] on link "2" at bounding box center [287, 341] width 19 height 19
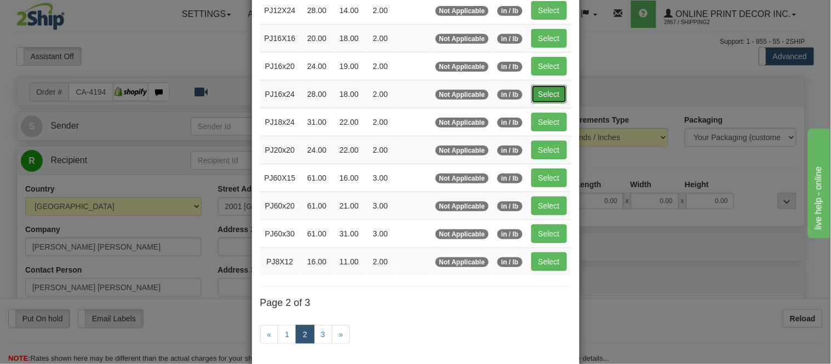
click at [537, 97] on button "Select" at bounding box center [549, 94] width 36 height 19
type input "PJ16x24"
type input "28.00"
type input "18.00"
type input "2.00"
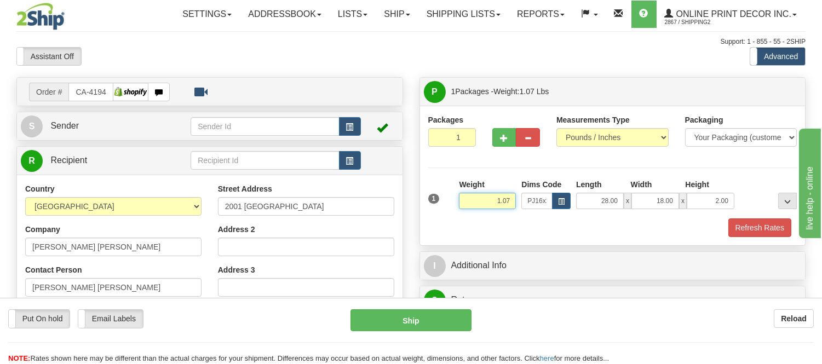
drag, startPoint x: 512, startPoint y: 195, endPoint x: 471, endPoint y: 205, distance: 42.2
click at [471, 205] on input "1.07" at bounding box center [487, 201] width 57 height 16
type input "2"
type input "1.20"
click at [782, 222] on button "Refresh Rates" at bounding box center [759, 228] width 63 height 19
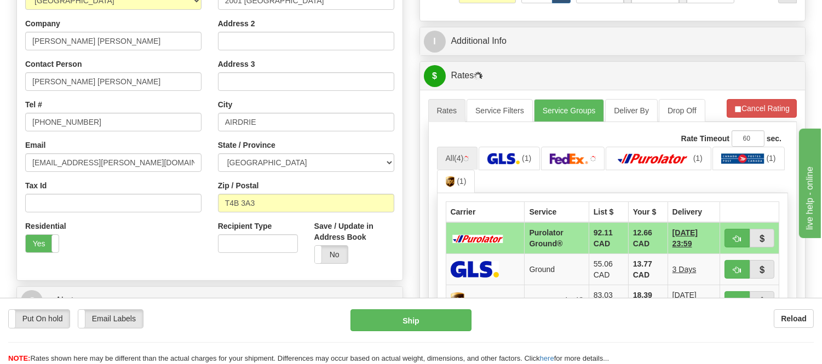
scroll to position [208, 0]
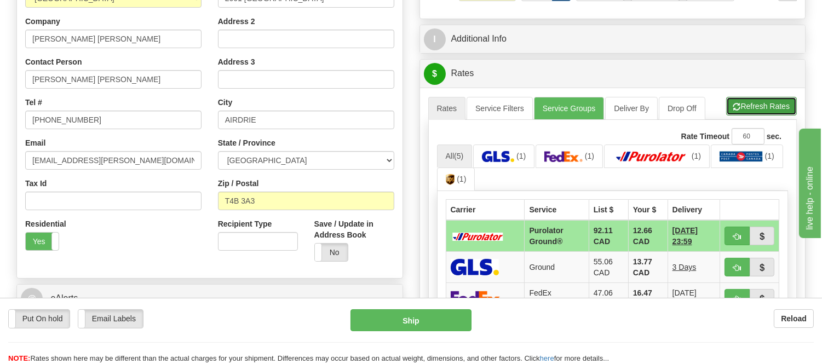
click at [763, 115] on button "Refresh Rates" at bounding box center [761, 106] width 71 height 19
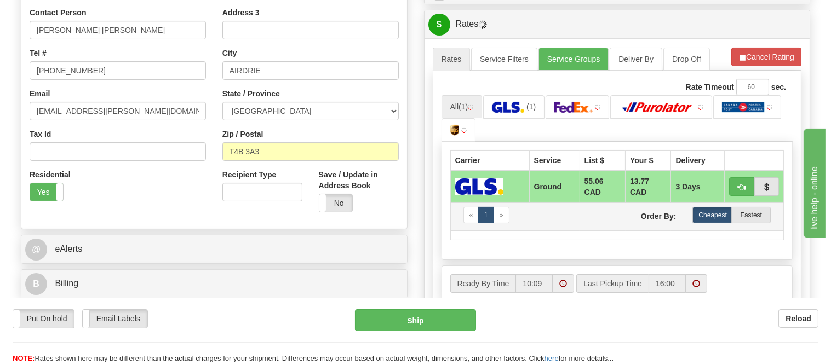
scroll to position [330, 0]
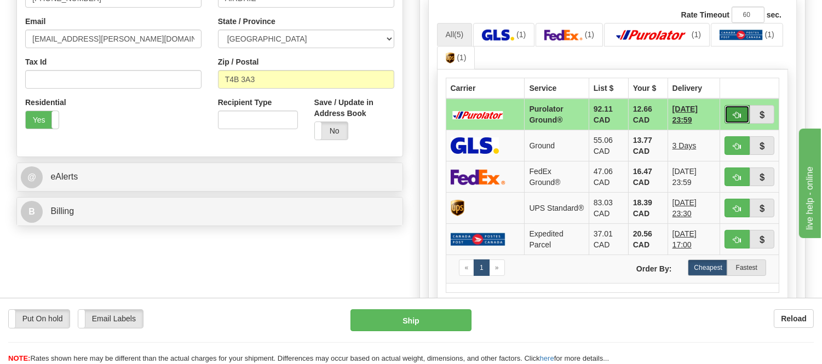
click at [736, 118] on span "button" at bounding box center [737, 115] width 8 height 7
type input "260"
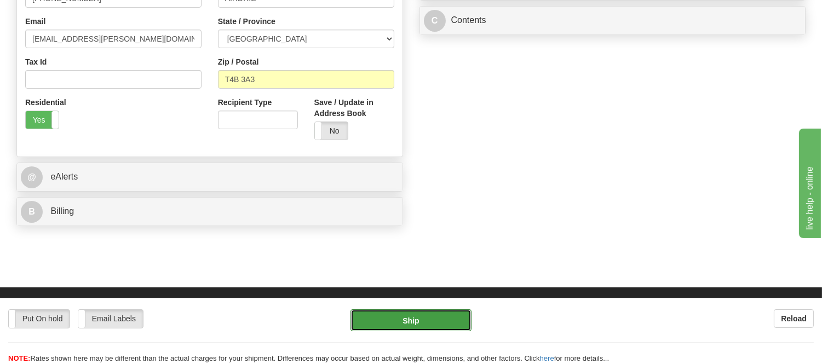
click at [462, 318] on button "Ship" at bounding box center [411, 320] width 121 height 22
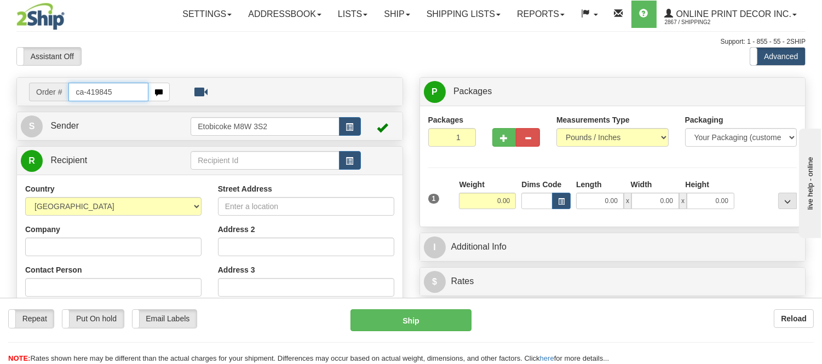
type input "ca-419845"
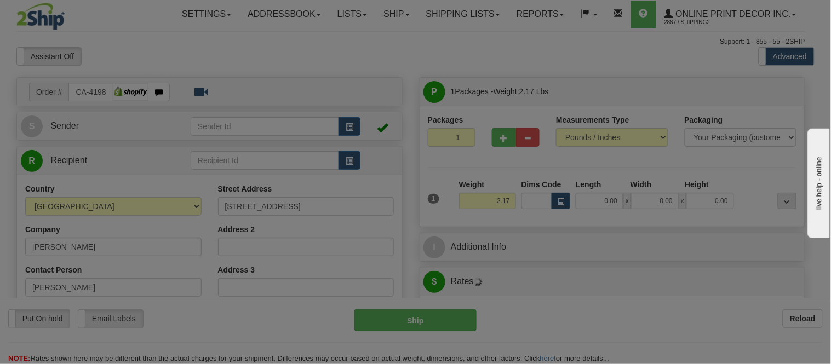
type input "OTTAWA"
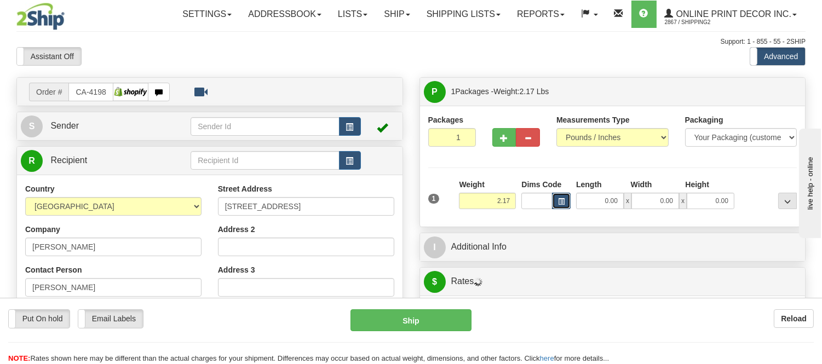
click at [566, 197] on button "button" at bounding box center [561, 201] width 19 height 16
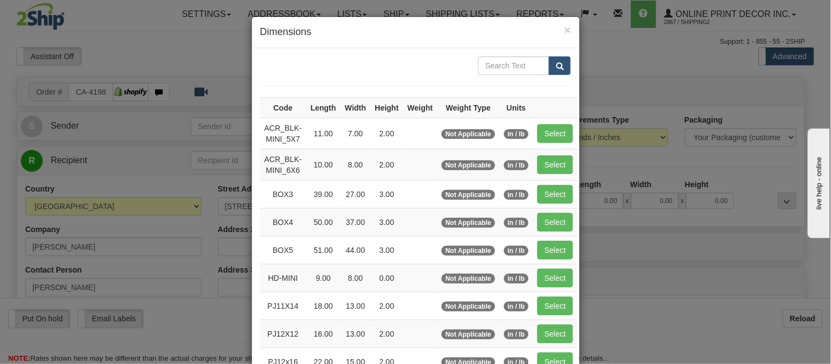
scroll to position [184, 0]
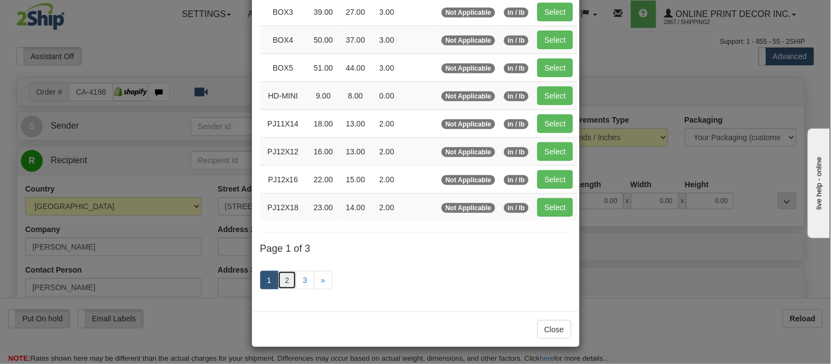
click at [280, 283] on link "2" at bounding box center [287, 280] width 19 height 19
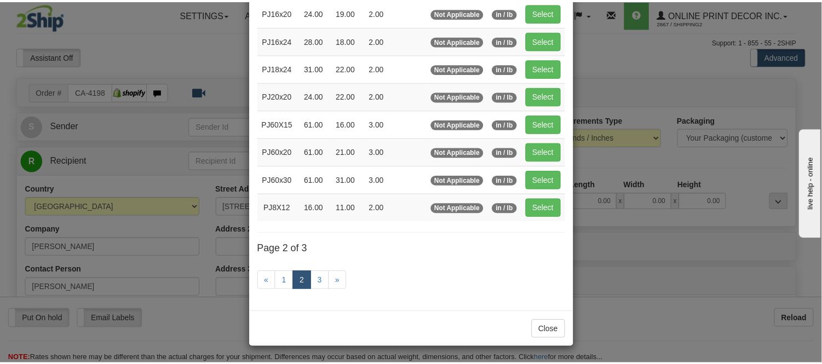
scroll to position [178, 0]
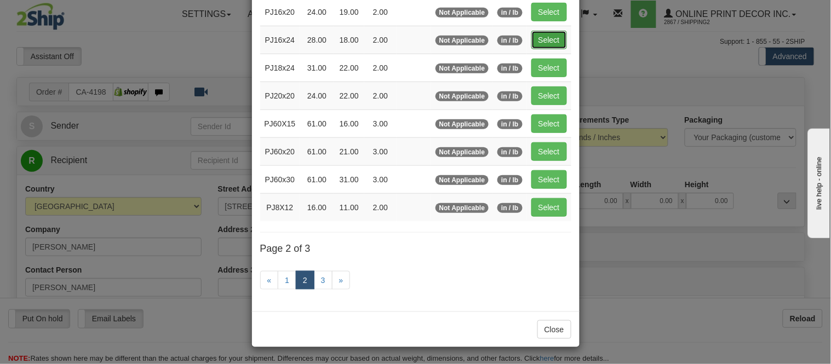
click at [550, 41] on button "Select" at bounding box center [549, 40] width 36 height 19
type input "PJ16x24"
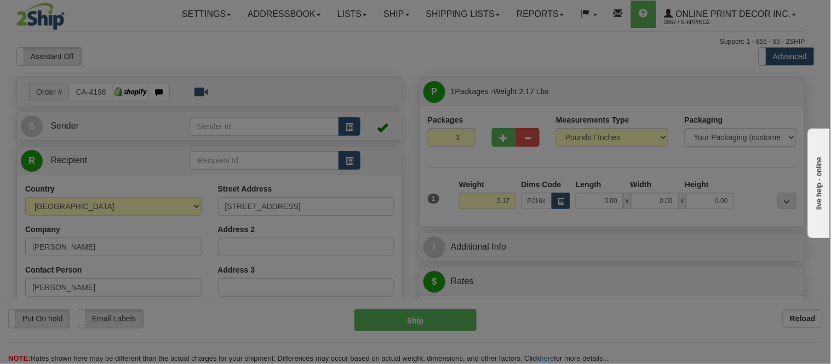
type input "28.00"
type input "18.00"
type input "2.00"
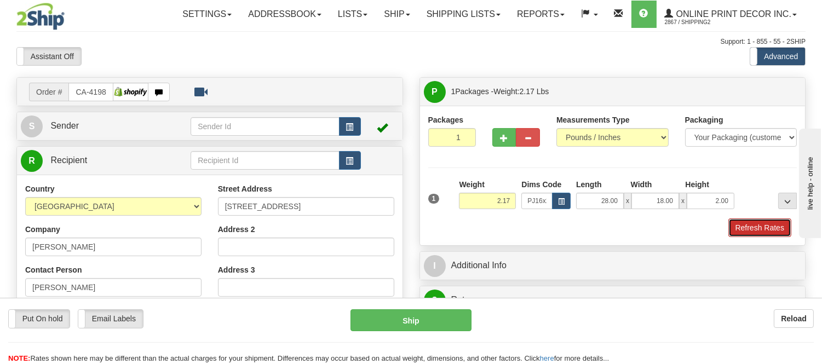
click at [755, 230] on button "Refresh Rates" at bounding box center [759, 228] width 63 height 19
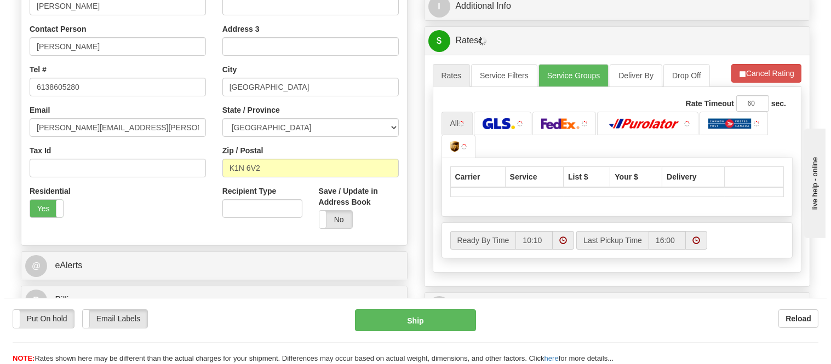
scroll to position [243, 0]
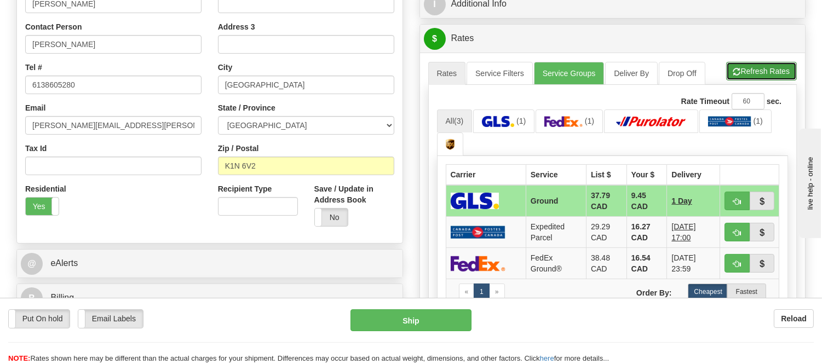
click at [744, 74] on button "Refresh Rates" at bounding box center [761, 71] width 71 height 19
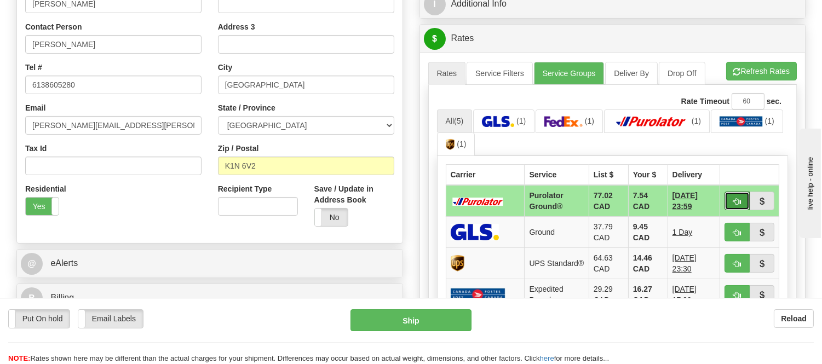
click at [736, 197] on button "button" at bounding box center [737, 201] width 25 height 19
type input "260"
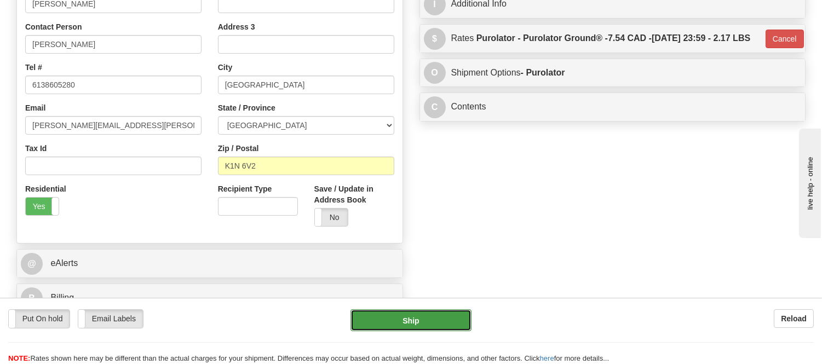
click at [462, 320] on button "Ship" at bounding box center [411, 320] width 121 height 22
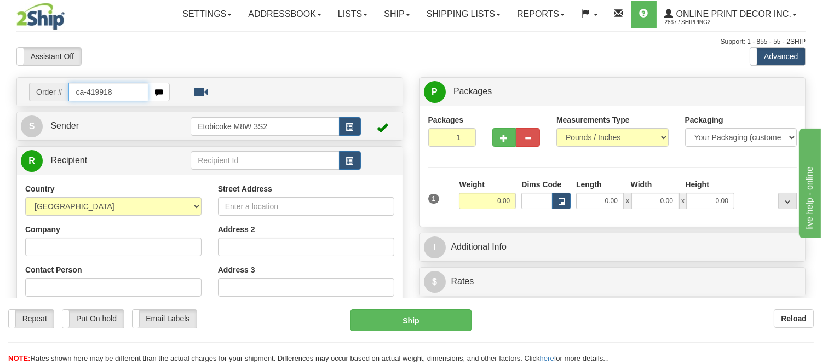
type input "ca-419918"
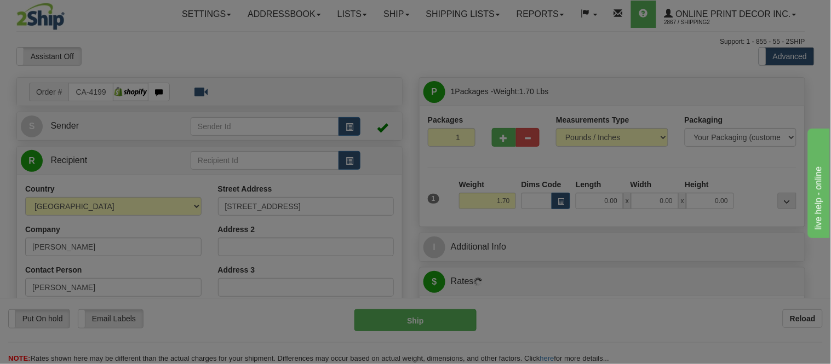
type input "NEW LOWELL"
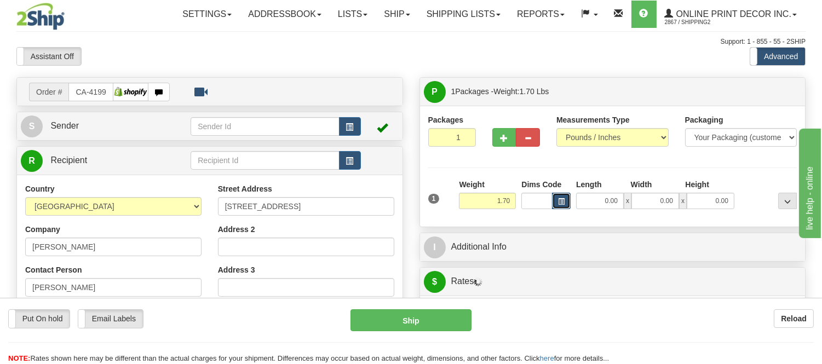
click at [552, 204] on button "button" at bounding box center [561, 201] width 19 height 16
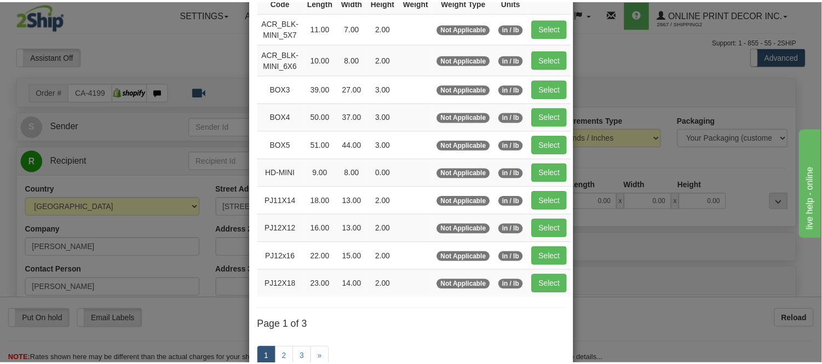
scroll to position [122, 0]
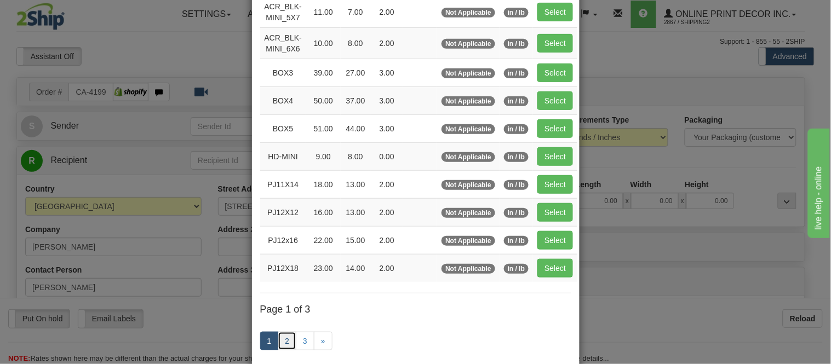
click at [284, 339] on link "2" at bounding box center [287, 341] width 19 height 19
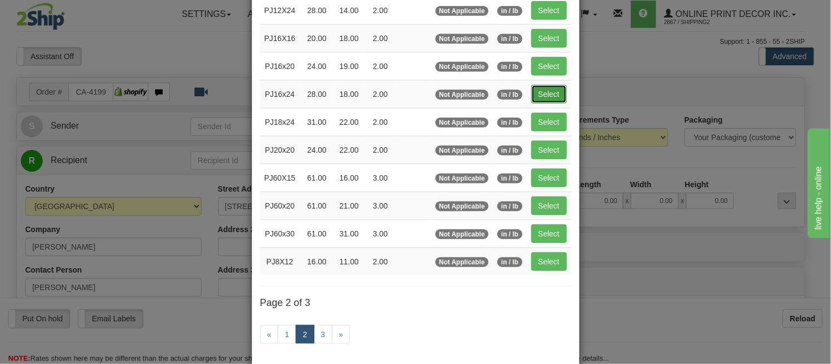
click at [540, 97] on button "Select" at bounding box center [549, 94] width 36 height 19
type input "PJ16x24"
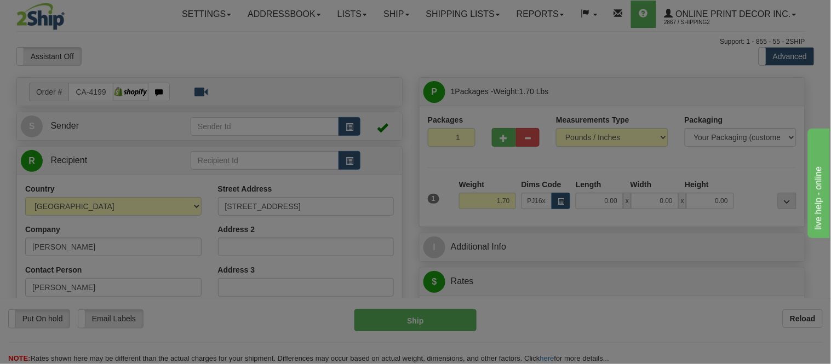
type input "28.00"
type input "18.00"
type input "2.00"
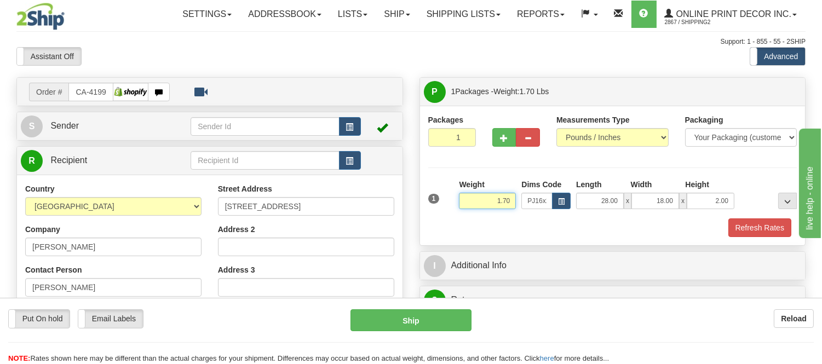
drag, startPoint x: 515, startPoint y: 199, endPoint x: 427, endPoint y: 193, distance: 88.4
click at [427, 193] on div "1 Weight 1.70 Dims Code x x" at bounding box center [613, 198] width 375 height 39
click button "Delete" at bounding box center [0, 0] width 0 height 0
type input "3.00"
click at [774, 233] on button "Refresh Rates" at bounding box center [759, 228] width 63 height 19
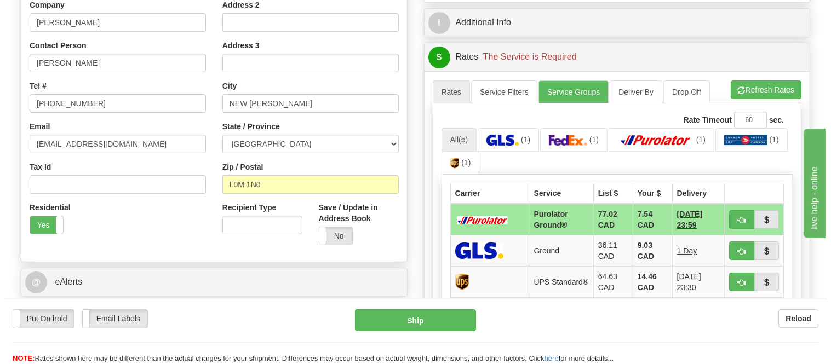
scroll to position [304, 0]
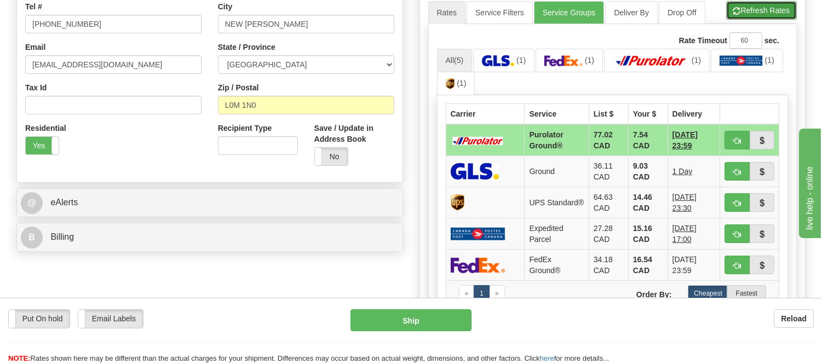
click at [733, 8] on span "button" at bounding box center [737, 11] width 8 height 7
click at [731, 140] on button "button" at bounding box center [737, 140] width 25 height 19
type input "260"
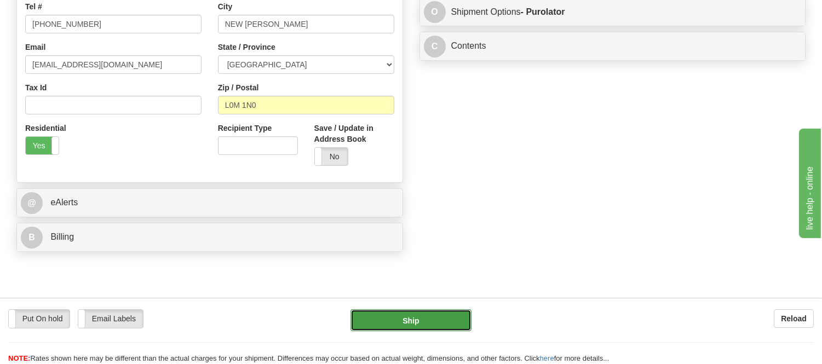
click at [389, 314] on button "Ship" at bounding box center [411, 320] width 121 height 22
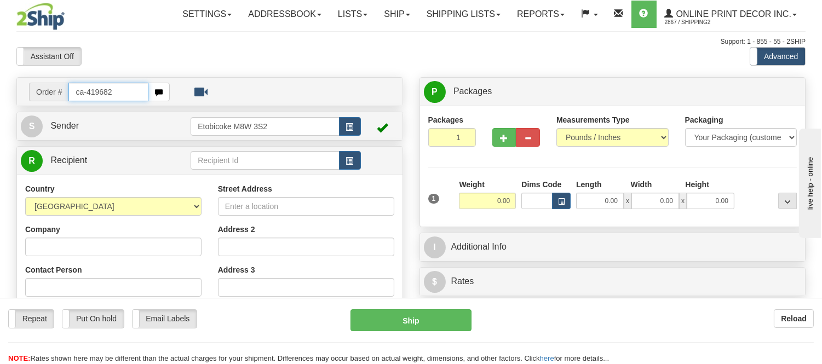
type input "ca-419682"
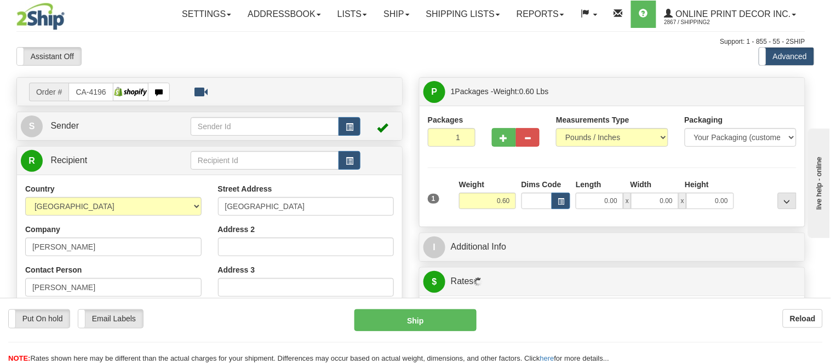
type input "[GEOGRAPHIC_DATA]"
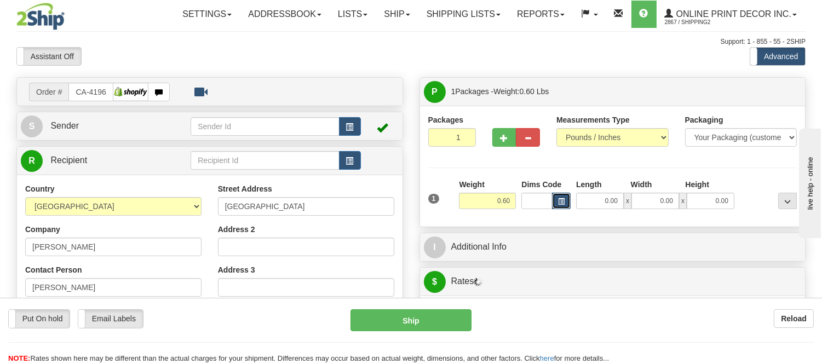
click at [558, 199] on span "button" at bounding box center [561, 202] width 7 height 6
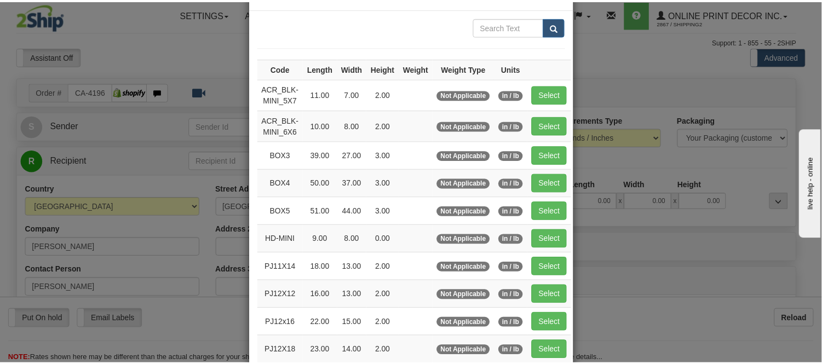
scroll to position [61, 0]
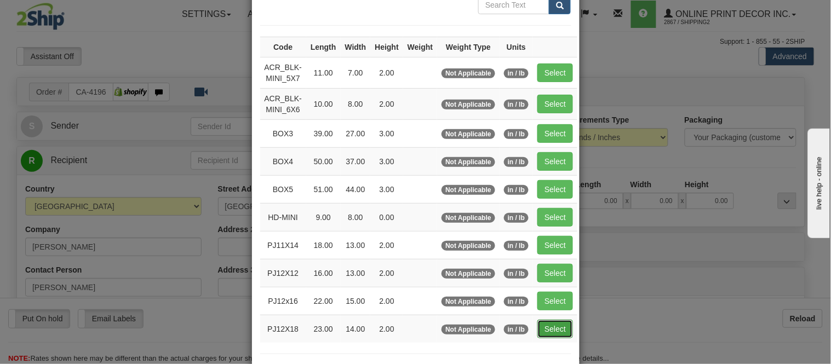
click at [538, 333] on button "Select" at bounding box center [555, 329] width 36 height 19
type input "PJ12X18"
type input "23.00"
type input "14.00"
type input "2.00"
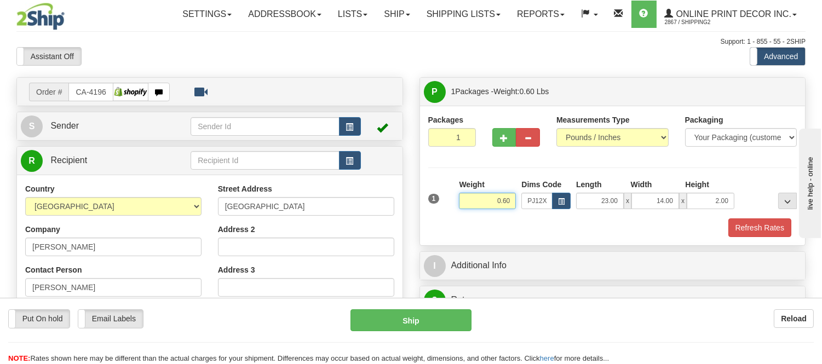
drag, startPoint x: 512, startPoint y: 204, endPoint x: 463, endPoint y: 208, distance: 48.9
click at [463, 208] on input "0.60" at bounding box center [487, 201] width 57 height 16
type input "0.98"
click at [738, 231] on button "Refresh Rates" at bounding box center [759, 228] width 63 height 19
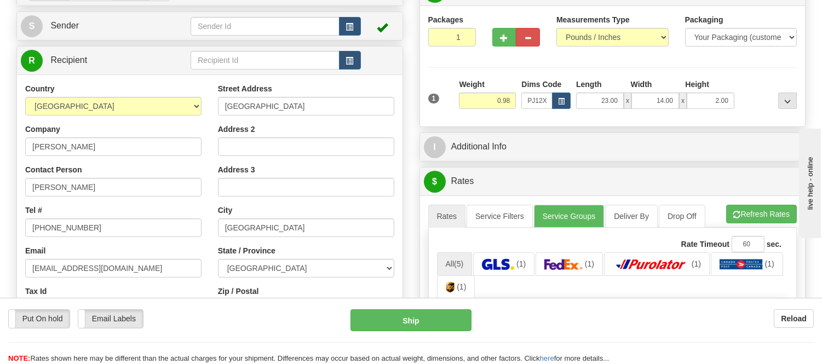
scroll to position [122, 0]
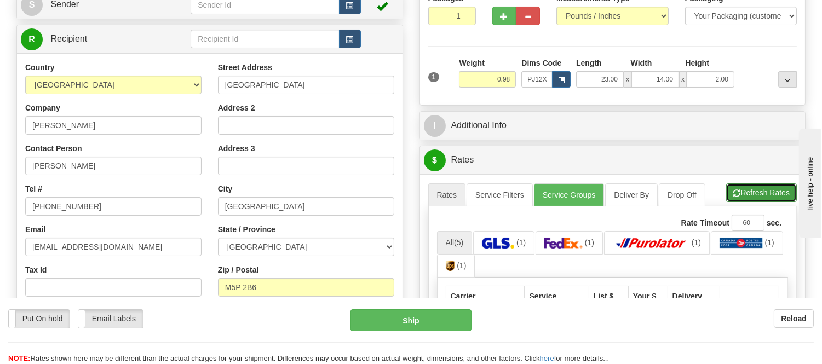
click at [752, 201] on button "Refresh Rates" at bounding box center [761, 192] width 71 height 19
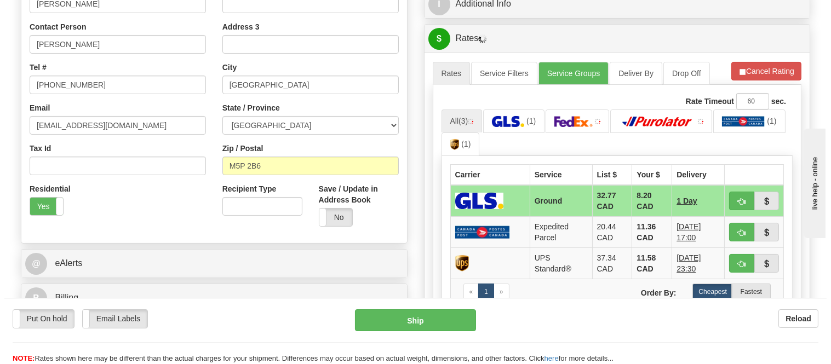
scroll to position [304, 0]
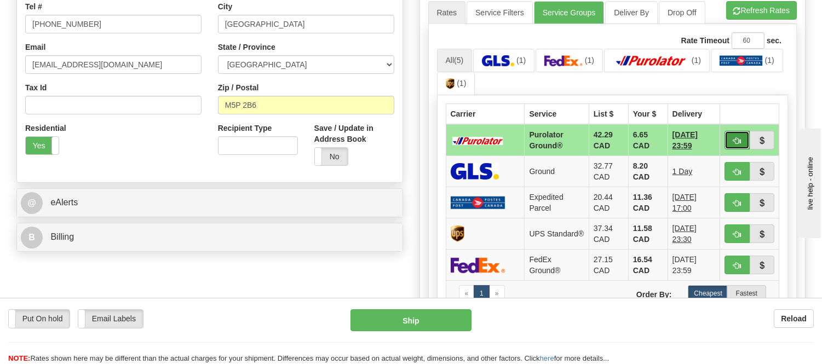
click at [736, 134] on button "button" at bounding box center [737, 140] width 25 height 19
type input "260"
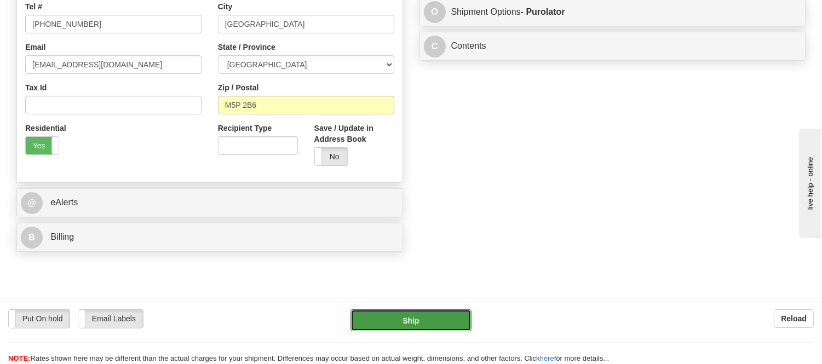
click at [423, 315] on button "Ship" at bounding box center [411, 320] width 121 height 22
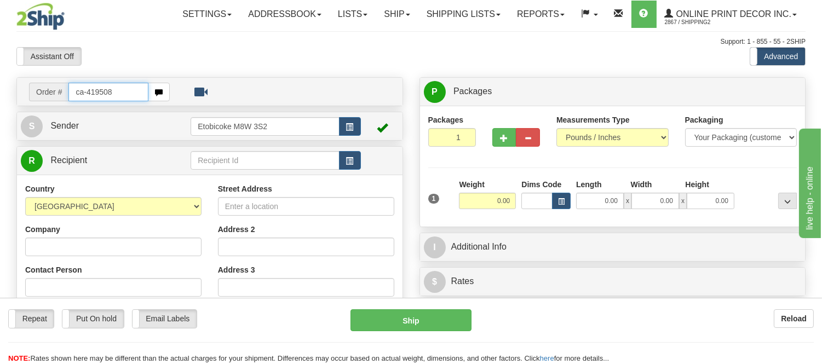
type input "ca-419508"
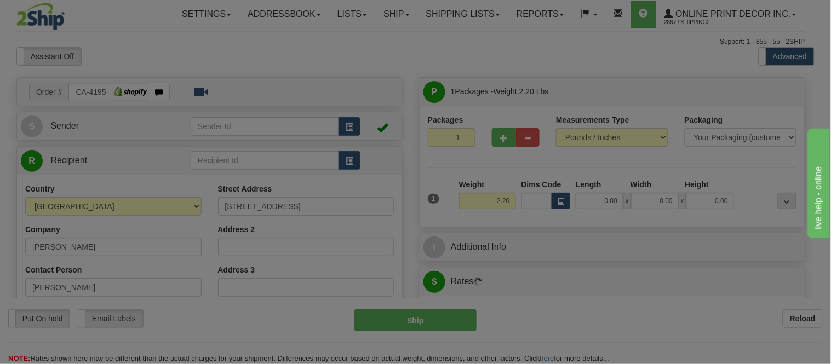
type input "[GEOGRAPHIC_DATA]"
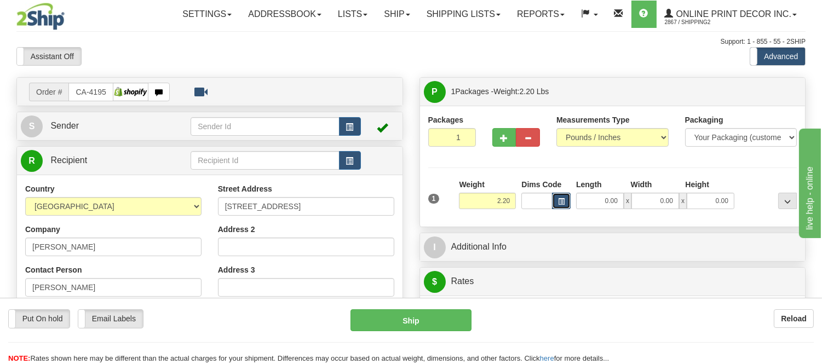
click at [567, 198] on button "button" at bounding box center [561, 201] width 19 height 16
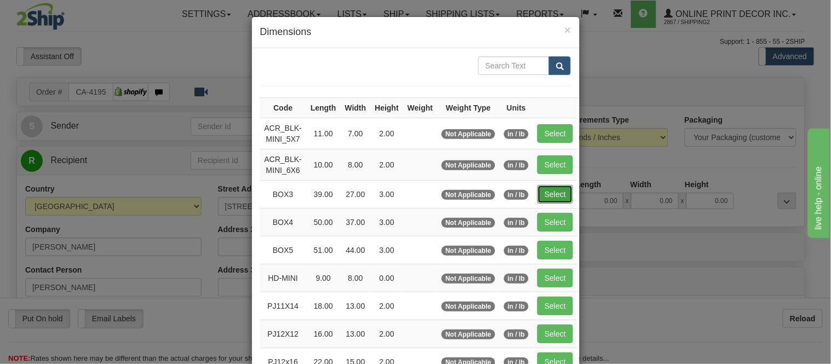
click at [543, 195] on button "Select" at bounding box center [555, 194] width 36 height 19
type input "BOX3"
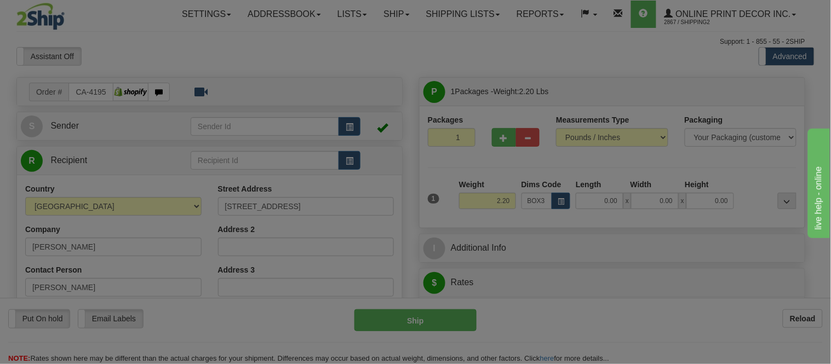
type input "39.00"
type input "27.00"
type input "3.00"
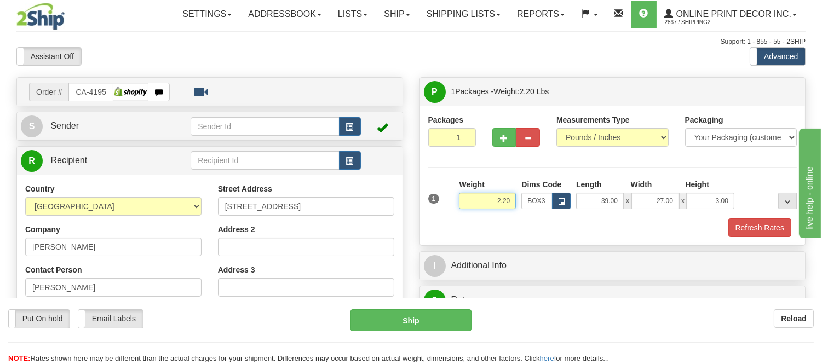
drag, startPoint x: 516, startPoint y: 200, endPoint x: 474, endPoint y: 217, distance: 45.7
click at [474, 217] on div "1 Weight 2.20 Dims Code BOX3" at bounding box center [613, 198] width 375 height 39
click button "Delete" at bounding box center [0, 0] width 0 height 0
type input "8.00"
click at [497, 135] on button "button" at bounding box center [504, 137] width 24 height 19
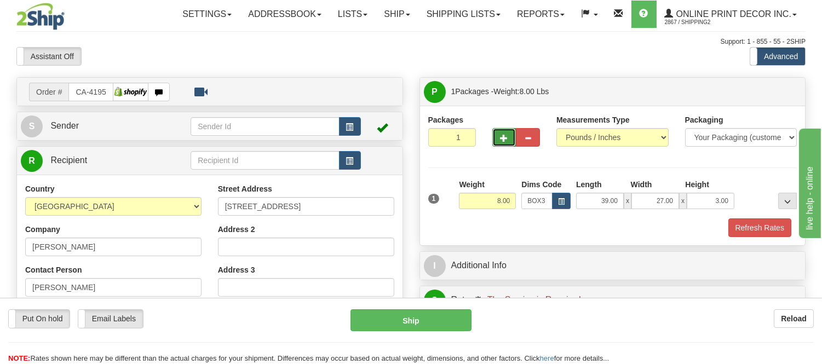
radio input "true"
type input "2"
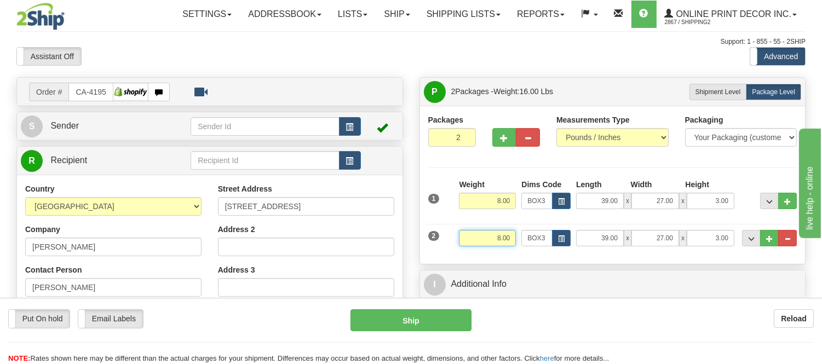
drag, startPoint x: 512, startPoint y: 236, endPoint x: 463, endPoint y: 238, distance: 48.8
click at [463, 238] on input "8.00" at bounding box center [487, 238] width 57 height 16
type input "3.87"
click at [552, 243] on button "button" at bounding box center [561, 238] width 19 height 16
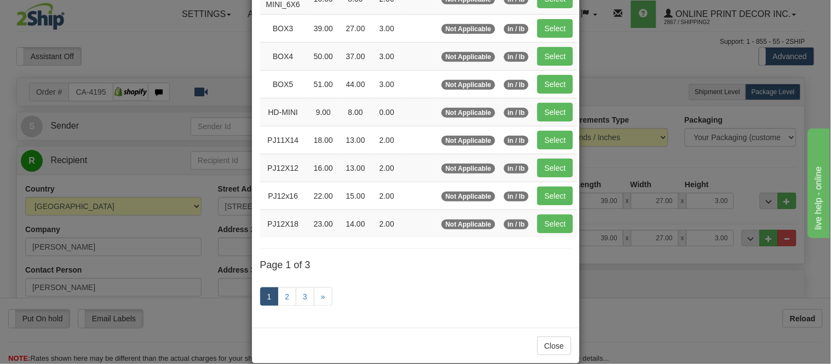
scroll to position [182, 0]
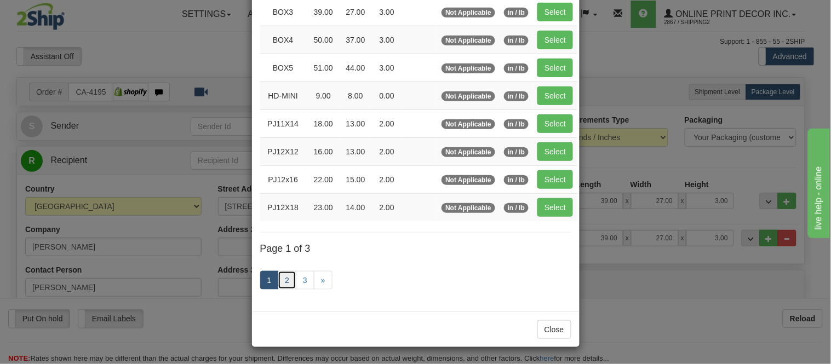
click at [282, 278] on link "2" at bounding box center [287, 280] width 19 height 19
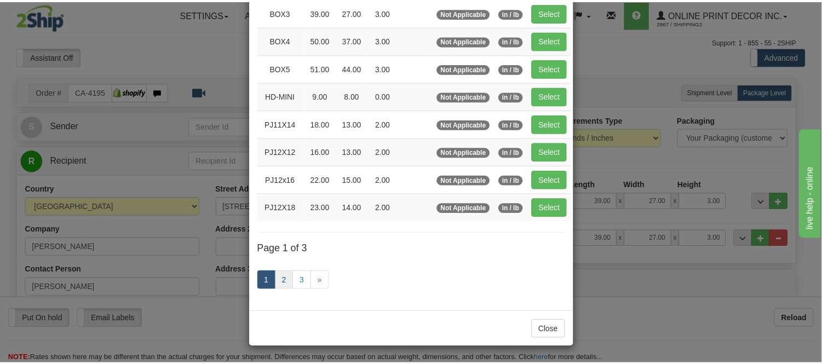
scroll to position [178, 0]
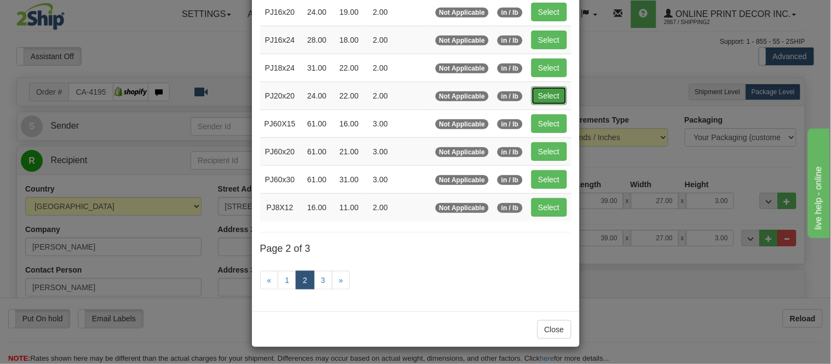
click at [552, 97] on button "Select" at bounding box center [549, 96] width 36 height 19
type input "PJ20x20"
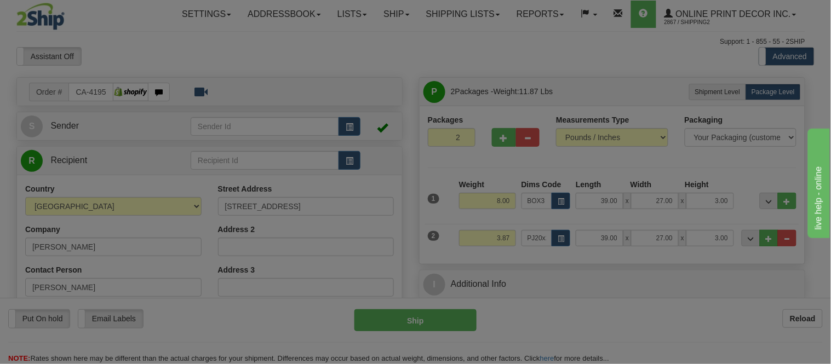
type input "24.00"
type input "22.00"
type input "2.00"
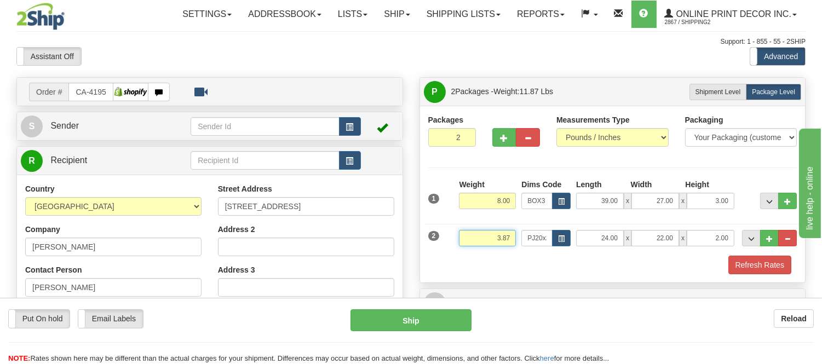
drag, startPoint x: 513, startPoint y: 237, endPoint x: 463, endPoint y: 240, distance: 49.4
click at [463, 243] on input "3.87" at bounding box center [487, 238] width 57 height 16
type input "4.98"
click at [789, 271] on button "Refresh Rates" at bounding box center [759, 265] width 63 height 19
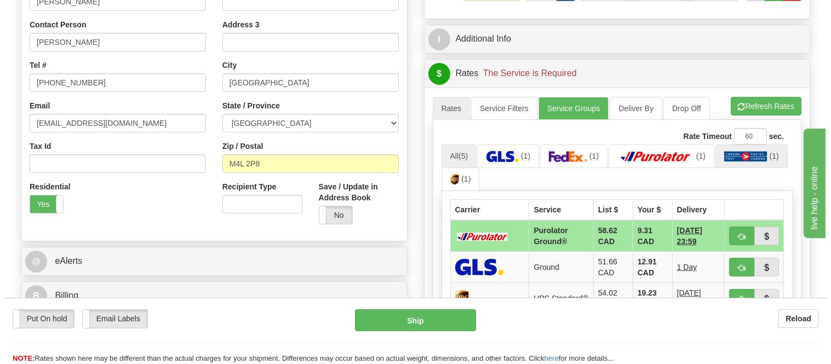
scroll to position [304, 0]
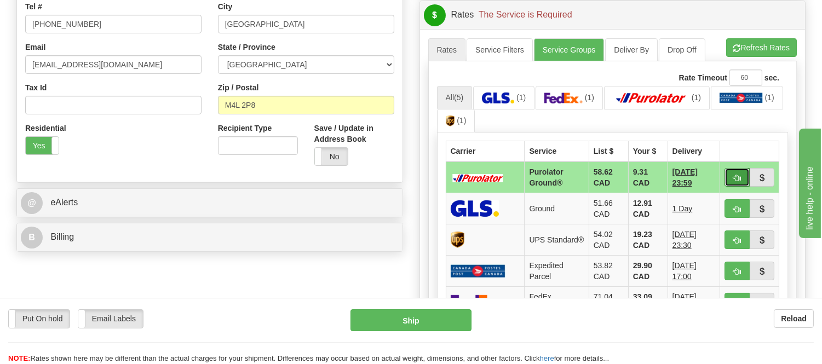
click at [735, 180] on span "button" at bounding box center [737, 178] width 8 height 7
type input "260"
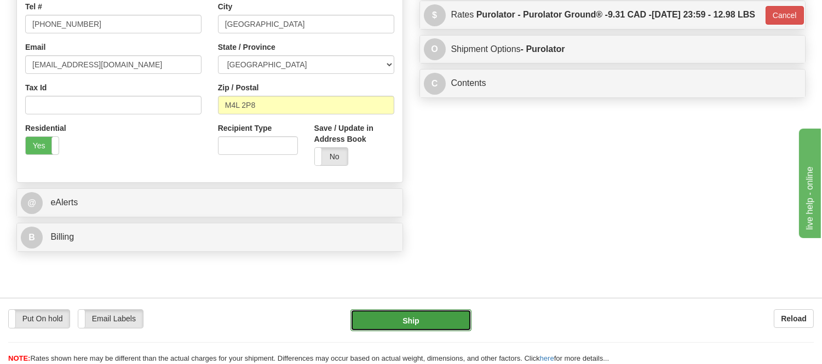
click at [423, 318] on button "Ship" at bounding box center [411, 320] width 121 height 22
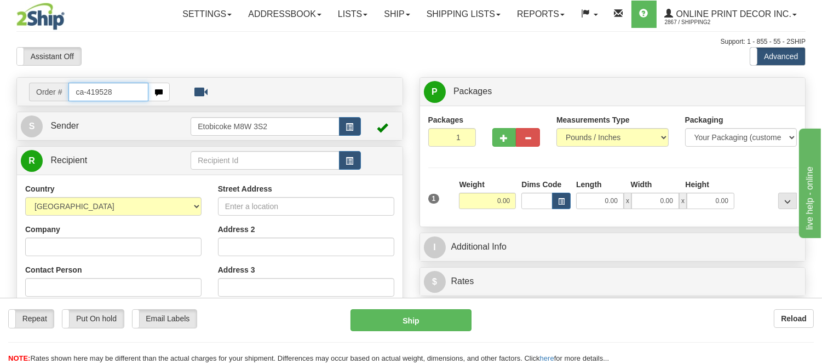
type input "ca-419528"
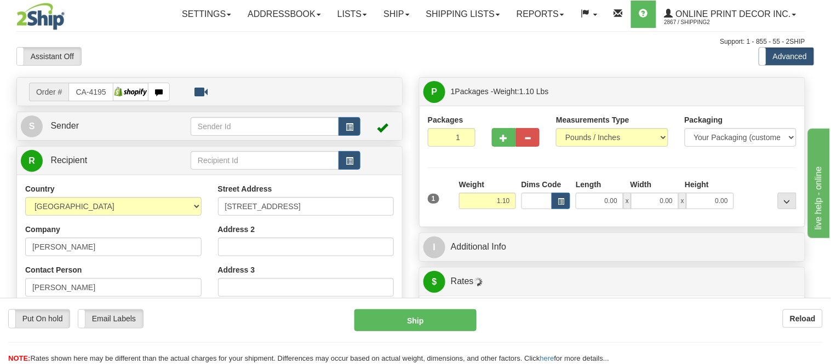
type input "BEDFORD"
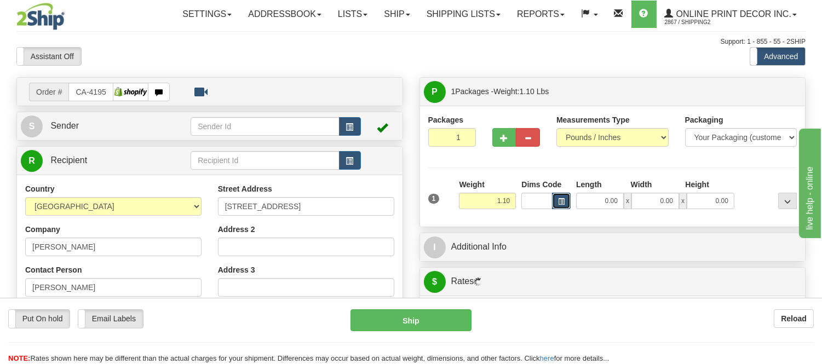
click at [565, 202] on button "button" at bounding box center [561, 201] width 19 height 16
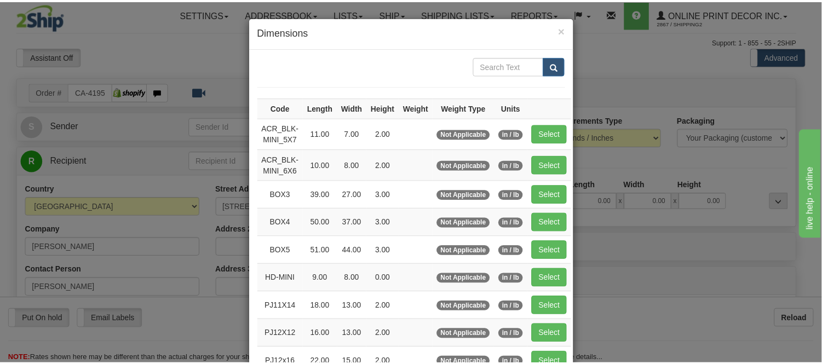
scroll to position [122, 0]
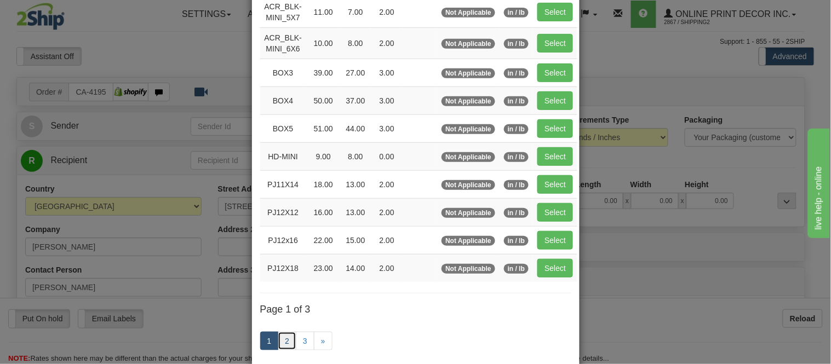
click at [284, 336] on link "2" at bounding box center [287, 341] width 19 height 19
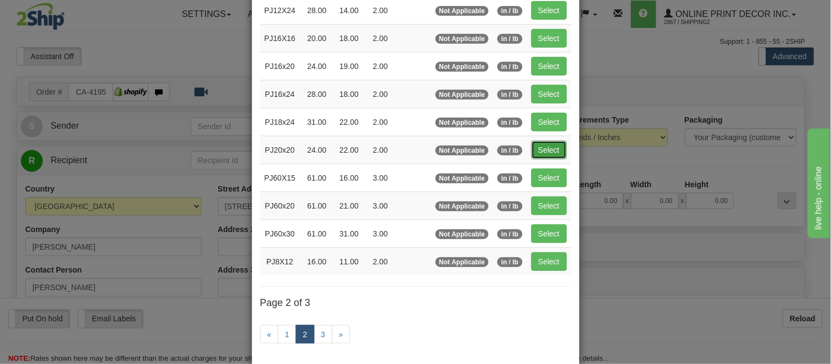
click at [538, 152] on button "Select" at bounding box center [549, 150] width 36 height 19
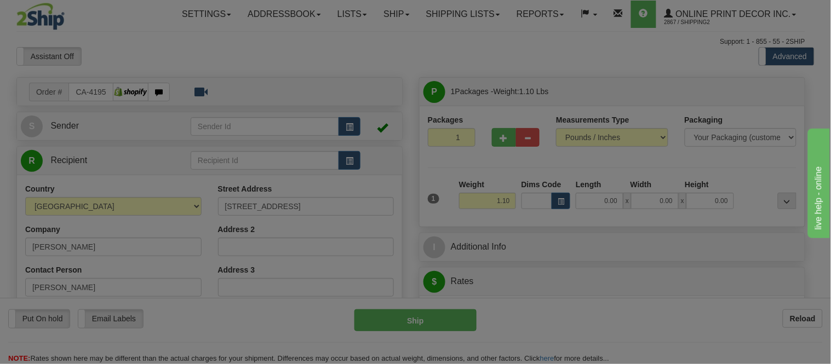
type input "PJ20x20"
type input "24.00"
type input "22.00"
type input "2.00"
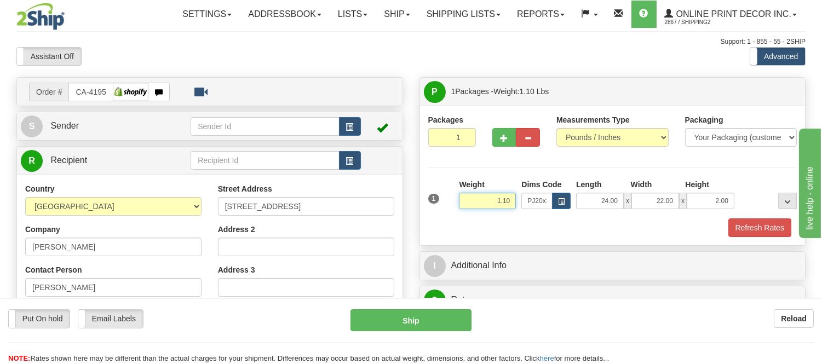
drag, startPoint x: 510, startPoint y: 201, endPoint x: 440, endPoint y: 193, distance: 70.5
click at [440, 193] on div "1 Weight 1.10 Dims Code x x" at bounding box center [613, 198] width 375 height 39
drag, startPoint x: 491, startPoint y: 197, endPoint x: 455, endPoint y: 206, distance: 37.3
click at [455, 206] on div "1 Weight 5.98 Dims Code x x" at bounding box center [613, 198] width 375 height 39
click at [740, 222] on button "Refresh Rates" at bounding box center [759, 228] width 63 height 19
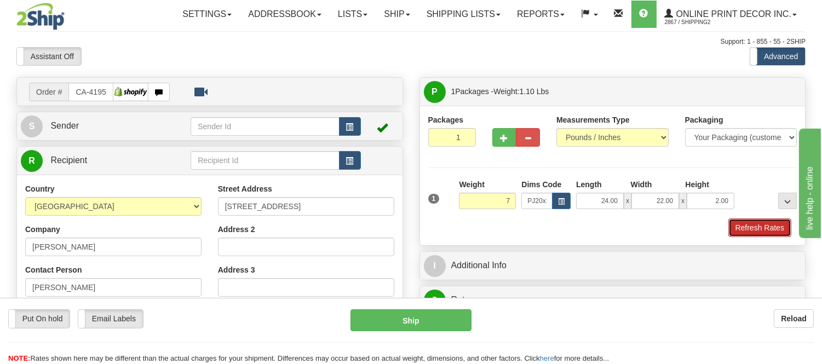
type input "7.00"
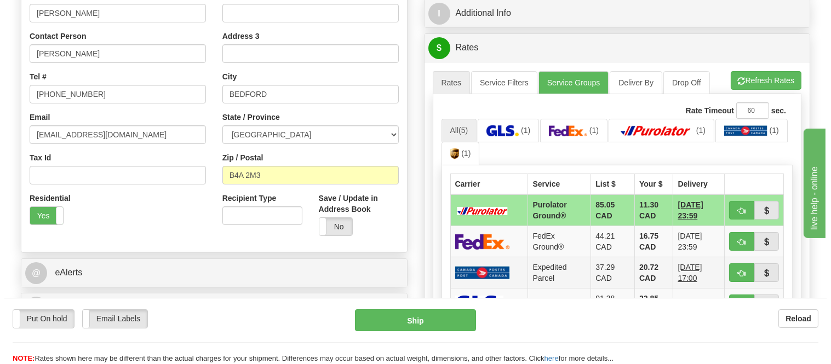
scroll to position [243, 0]
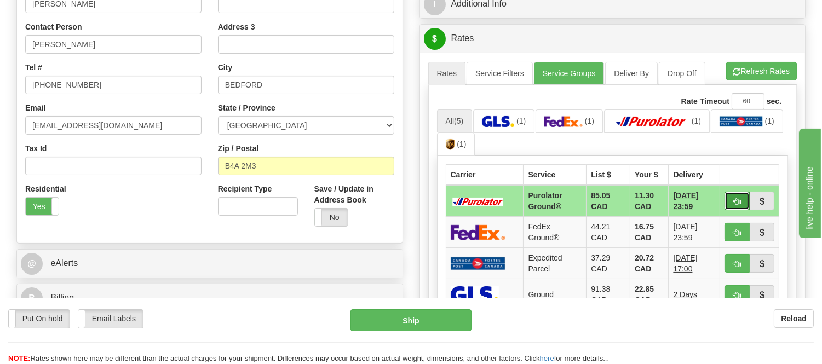
click at [736, 203] on span "button" at bounding box center [737, 201] width 8 height 7
type input "260"
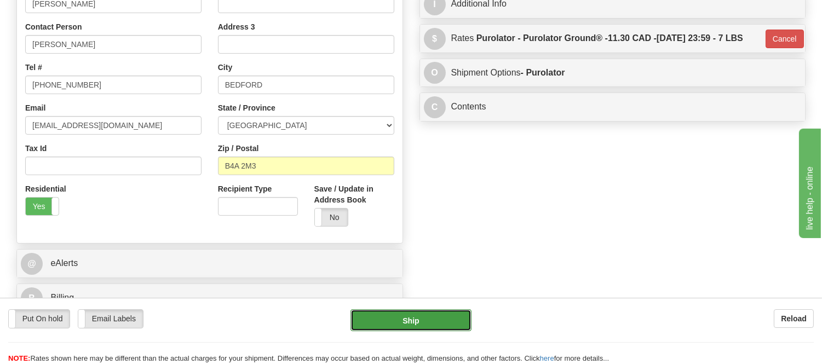
click at [431, 330] on button "Ship" at bounding box center [411, 320] width 121 height 22
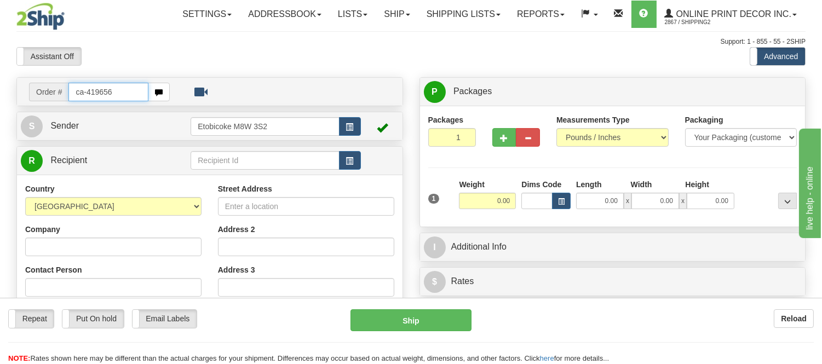
type input "ca-419656"
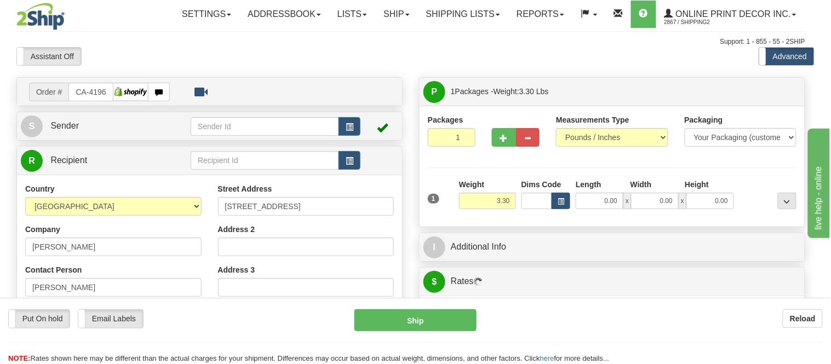
type input "COQUITLAM"
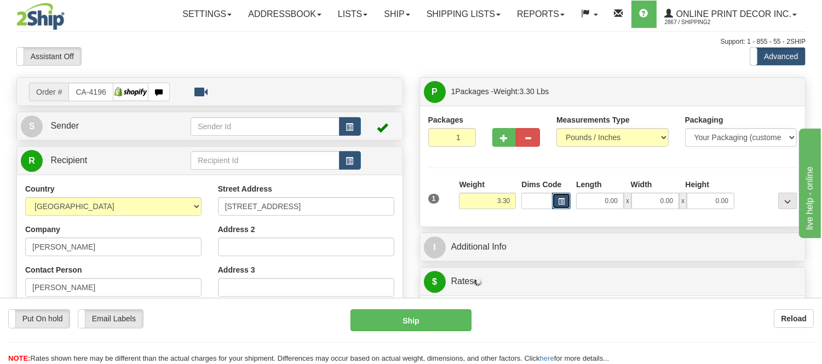
click at [557, 200] on button "button" at bounding box center [561, 201] width 19 height 16
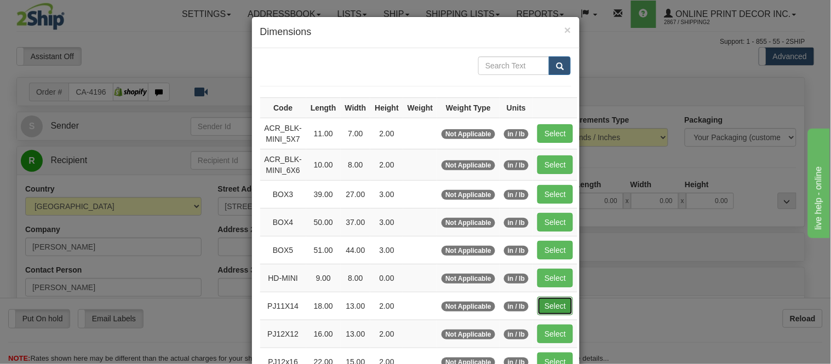
click at [538, 303] on button "Select" at bounding box center [555, 306] width 36 height 19
type input "PJ11X14"
type input "18.00"
type input "13.00"
type input "2.00"
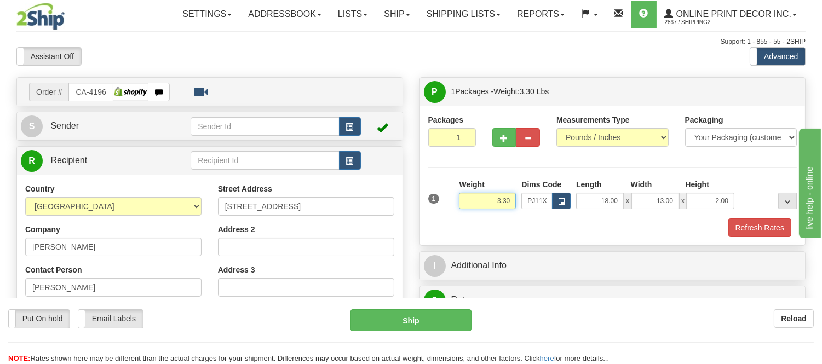
drag, startPoint x: 513, startPoint y: 198, endPoint x: 457, endPoint y: 195, distance: 56.0
click at [459, 195] on input "3.30" at bounding box center [487, 201] width 57 height 16
click button "Delete" at bounding box center [0, 0] width 0 height 0
type input "4.00"
drag, startPoint x: 732, startPoint y: 197, endPoint x: 693, endPoint y: 211, distance: 41.4
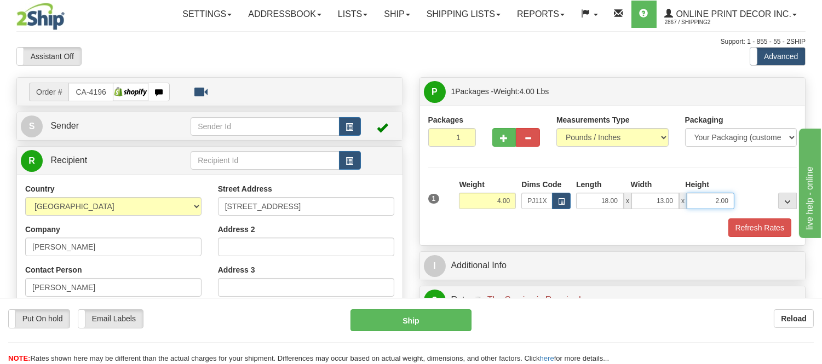
click at [693, 211] on div "1 Weight 4.00 Dims Code x x" at bounding box center [613, 198] width 375 height 39
type input "6.00"
click at [752, 222] on button "Refresh Rates" at bounding box center [759, 228] width 63 height 19
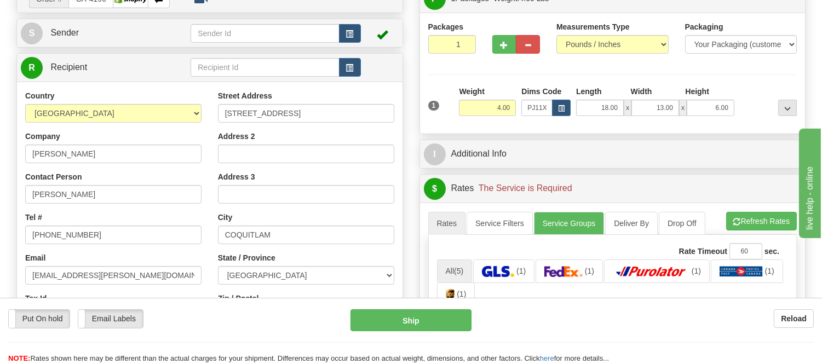
scroll to position [182, 0]
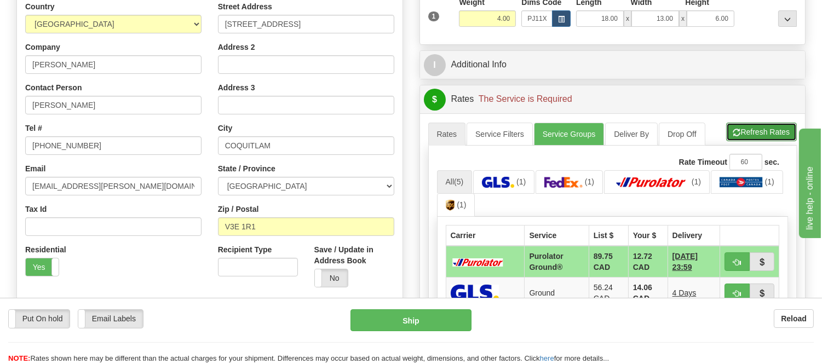
click at [767, 137] on button "Refresh Rates" at bounding box center [761, 132] width 71 height 19
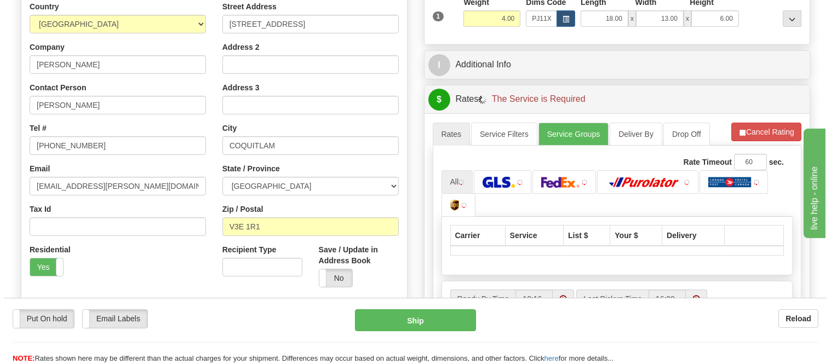
scroll to position [243, 0]
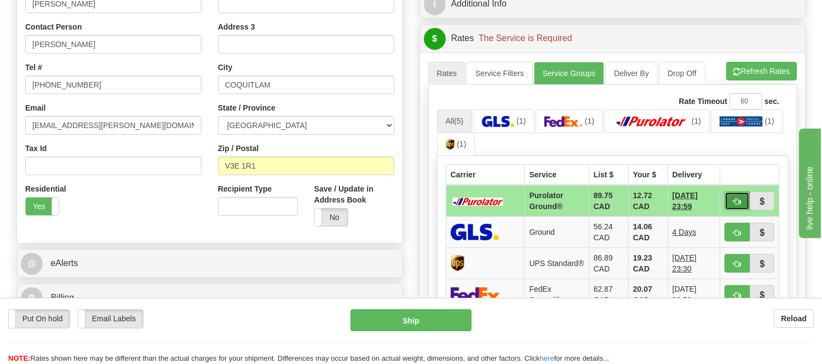
click at [730, 206] on button "button" at bounding box center [737, 201] width 25 height 19
type input "260"
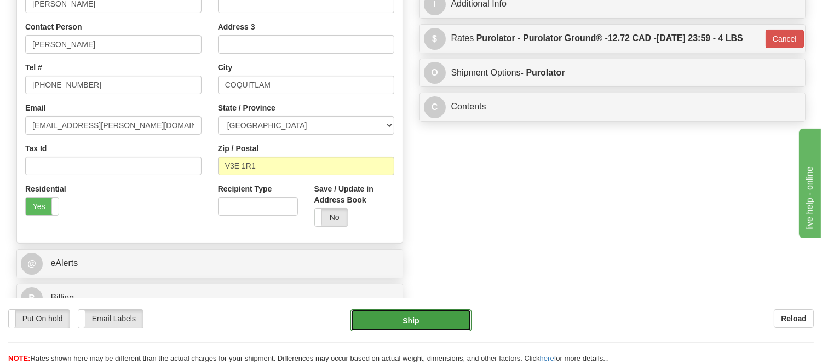
click at [448, 320] on button "Ship" at bounding box center [411, 320] width 121 height 22
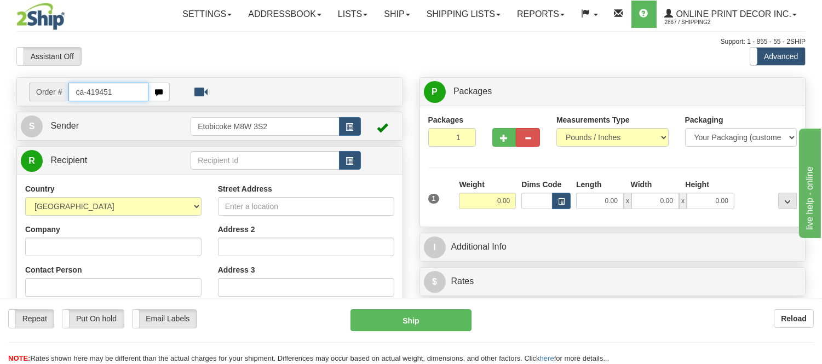
type input "ca-419451"
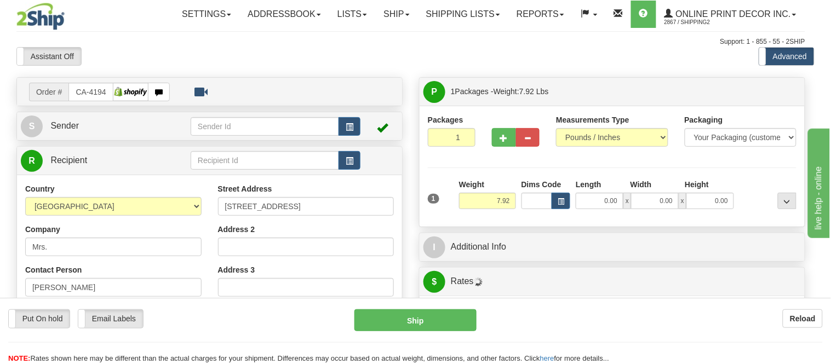
type input "[PERSON_NAME] SOUND"
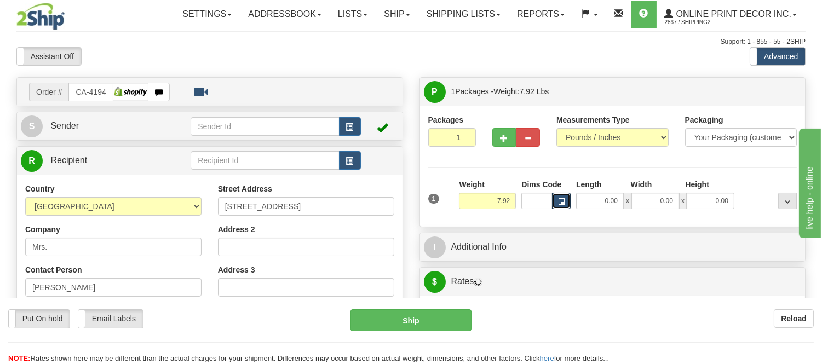
click at [559, 202] on span "button" at bounding box center [561, 202] width 7 height 6
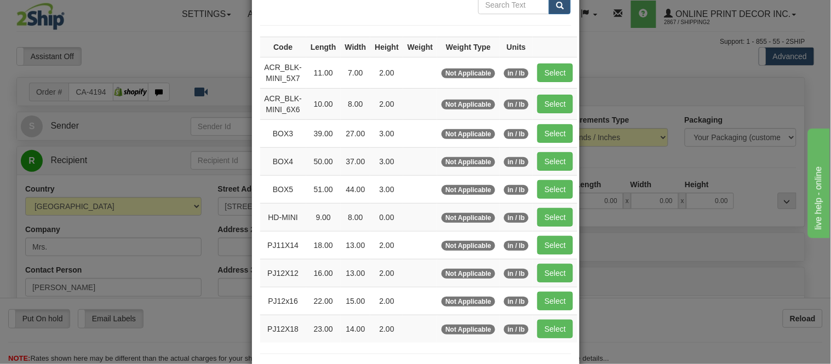
scroll to position [122, 0]
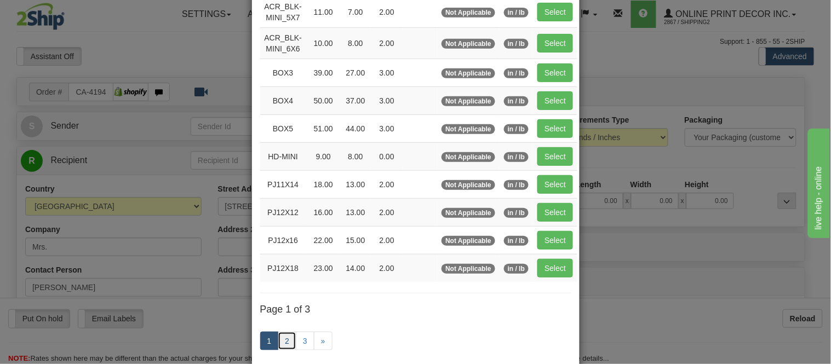
click at [278, 345] on link "2" at bounding box center [287, 341] width 19 height 19
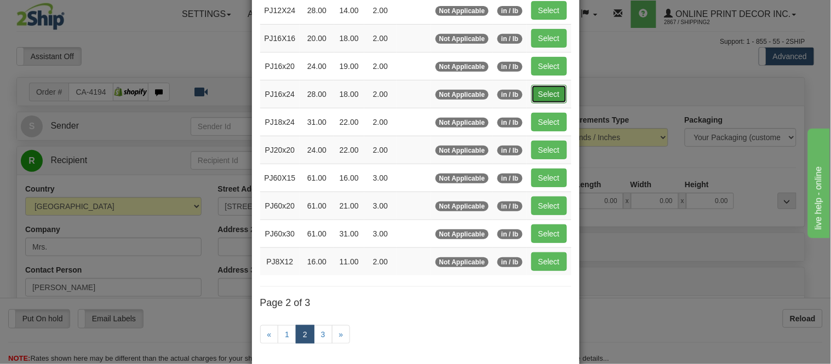
click at [546, 103] on button "Select" at bounding box center [549, 94] width 36 height 19
type input "PJ16x24"
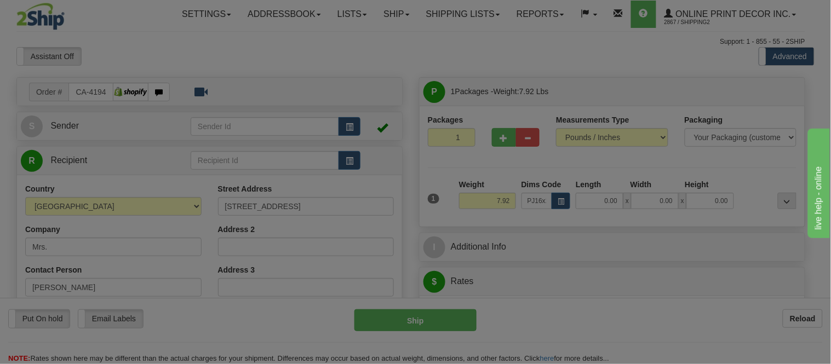
type input "28.00"
type input "18.00"
type input "2.00"
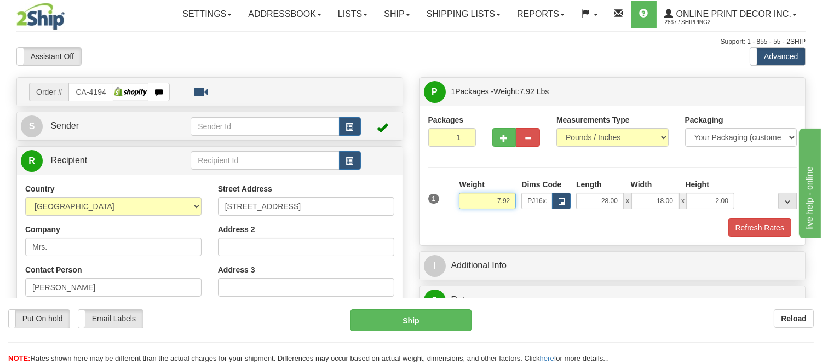
drag, startPoint x: 513, startPoint y: 198, endPoint x: 461, endPoint y: 185, distance: 53.1
click at [461, 185] on div "Weight 7.92" at bounding box center [487, 194] width 57 height 30
type input "4.98"
drag, startPoint x: 730, startPoint y: 196, endPoint x: 693, endPoint y: 200, distance: 37.4
click at [693, 200] on input "2.00" at bounding box center [711, 201] width 48 height 16
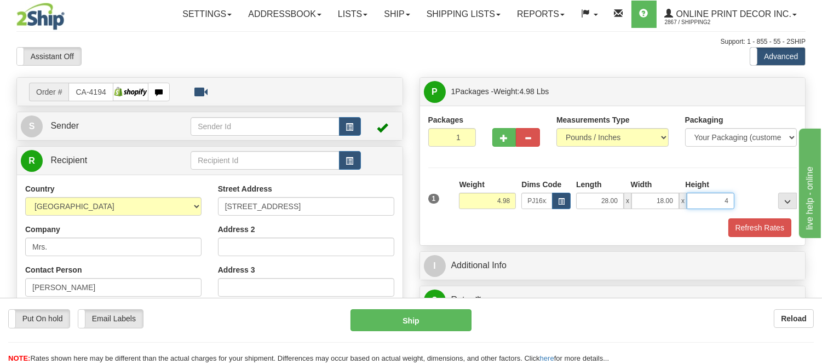
click button "Delete" at bounding box center [0, 0] width 0 height 0
type input "4.00"
click at [503, 130] on button "button" at bounding box center [504, 137] width 24 height 19
radio input "true"
type input "2"
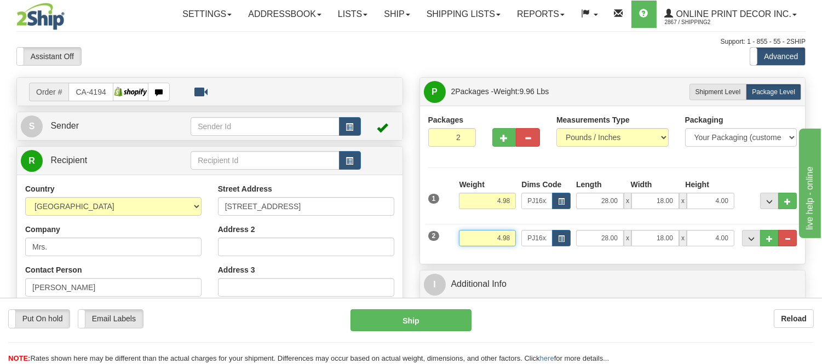
drag, startPoint x: 513, startPoint y: 239, endPoint x: 468, endPoint y: 232, distance: 45.4
click at [468, 232] on input "4.98" at bounding box center [487, 238] width 57 height 16
click at [500, 199] on input "4.98" at bounding box center [487, 201] width 57 height 16
type input "5.98"
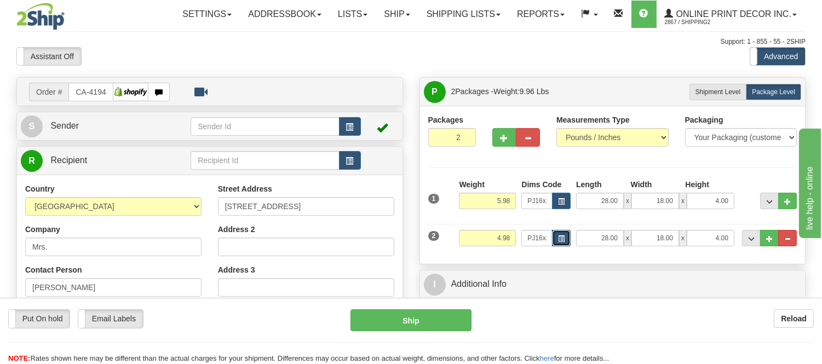
click at [557, 234] on button "button" at bounding box center [561, 238] width 19 height 16
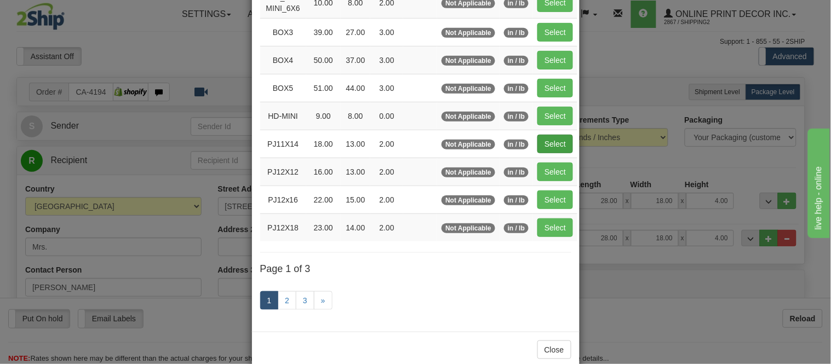
scroll to position [182, 0]
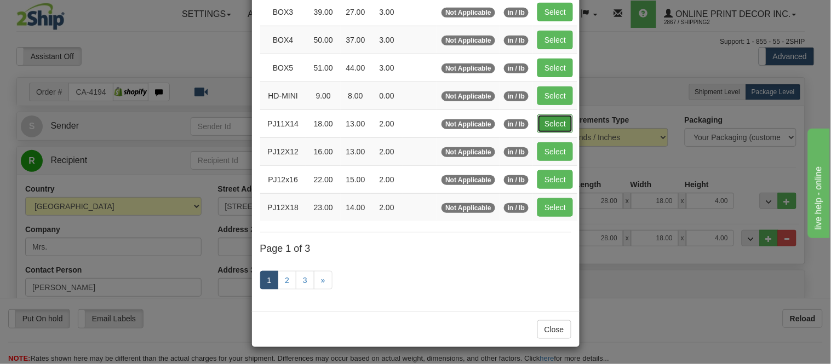
click at [553, 118] on button "Select" at bounding box center [555, 123] width 36 height 19
type input "PJ11X14"
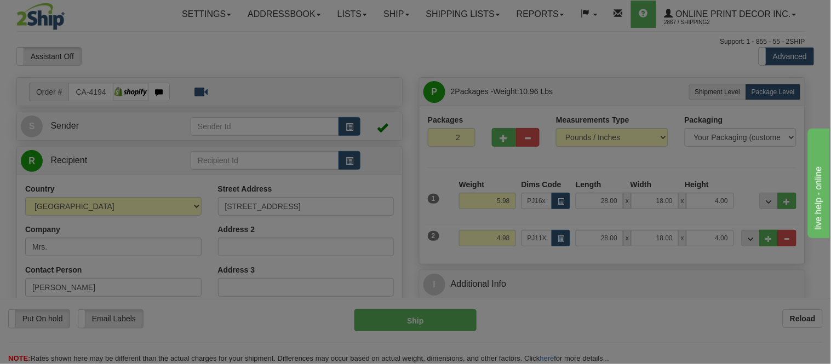
type input "18.00"
type input "13.00"
type input "2.00"
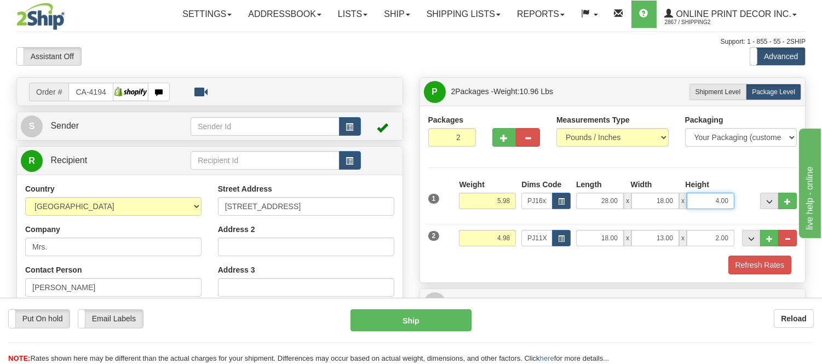
drag, startPoint x: 727, startPoint y: 201, endPoint x: 705, endPoint y: 201, distance: 21.9
click at [705, 201] on input "4.00" at bounding box center [711, 201] width 48 height 16
click button "Delete" at bounding box center [0, 0] width 0 height 0
type input "6.00"
drag, startPoint x: 512, startPoint y: 200, endPoint x: 475, endPoint y: 191, distance: 37.9
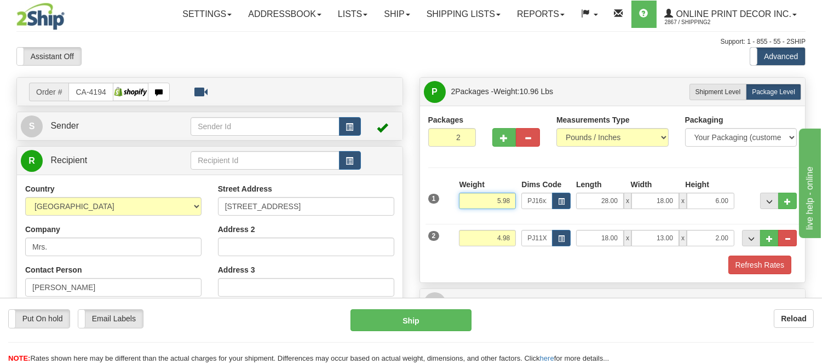
click at [475, 191] on div "Weight 5.98" at bounding box center [487, 194] width 57 height 30
type input "6.98"
drag, startPoint x: 513, startPoint y: 239, endPoint x: 490, endPoint y: 240, distance: 23.0
click at [490, 240] on input "4.98" at bounding box center [487, 238] width 57 height 16
type input "3.98"
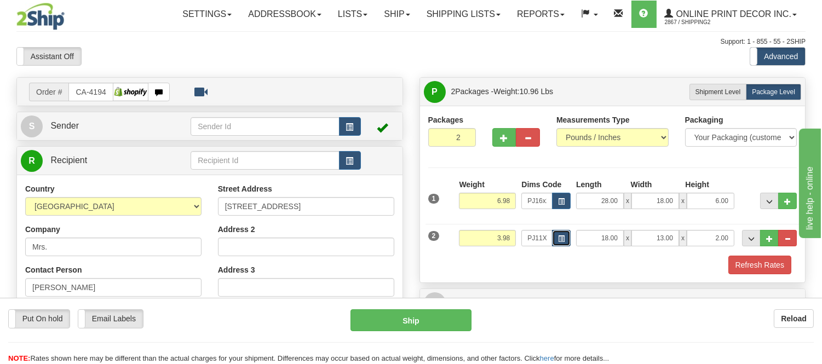
click at [555, 243] on button "button" at bounding box center [561, 238] width 19 height 16
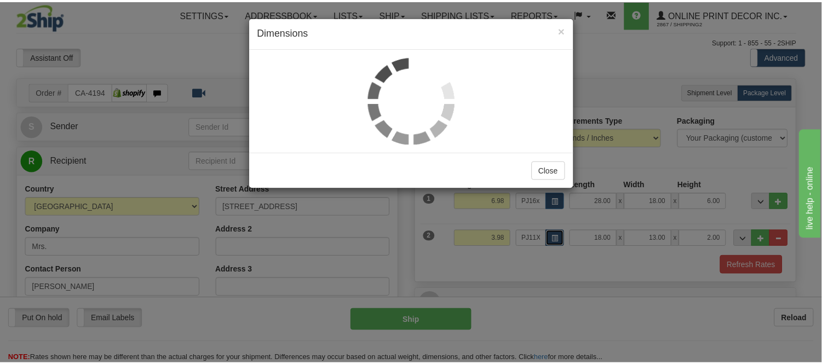
scroll to position [0, 0]
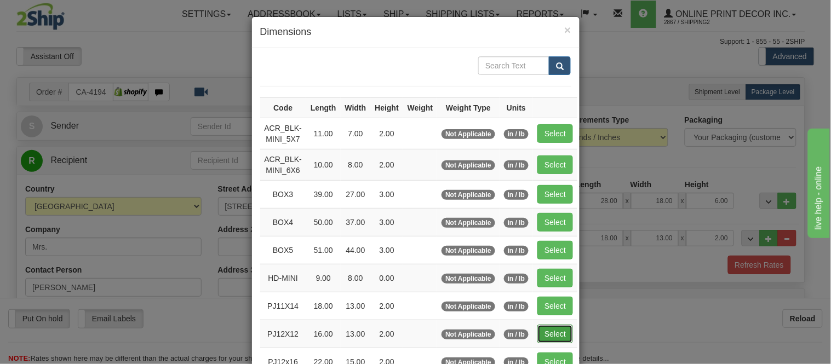
click at [552, 336] on button "Select" at bounding box center [555, 334] width 36 height 19
type input "PJ12X12"
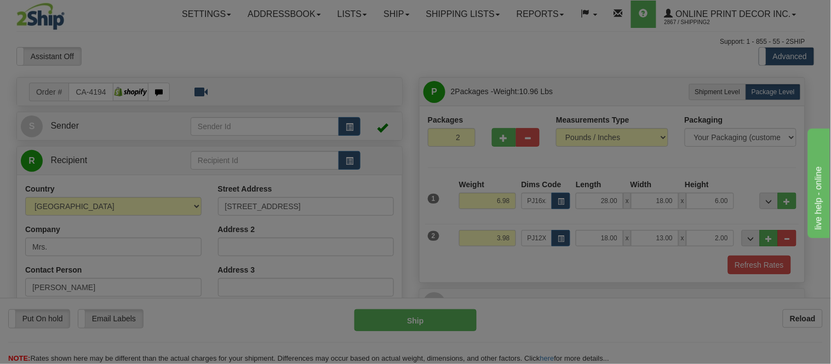
type input "16.00"
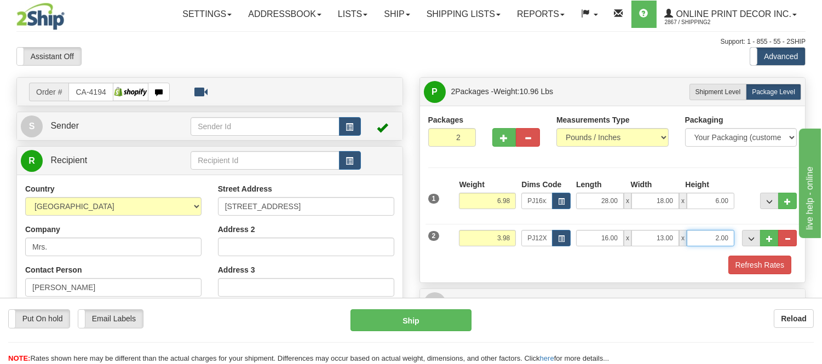
drag, startPoint x: 730, startPoint y: 239, endPoint x: 692, endPoint y: 240, distance: 37.8
click at [692, 240] on input "2.00" at bounding box center [711, 238] width 48 height 16
click button "Delete" at bounding box center [0, 0] width 0 height 0
type input "4.00"
click at [752, 264] on button "Refresh Rates" at bounding box center [759, 265] width 63 height 19
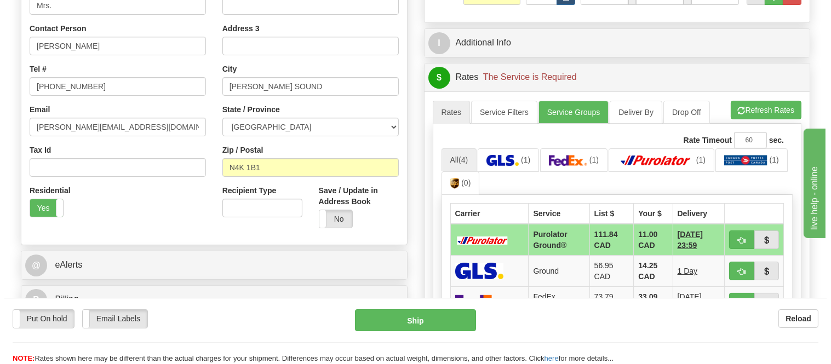
scroll to position [243, 0]
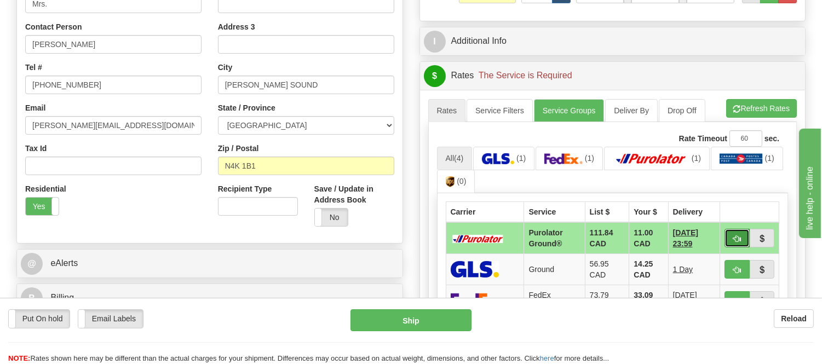
click at [739, 233] on button "button" at bounding box center [737, 238] width 25 height 19
type input "260"
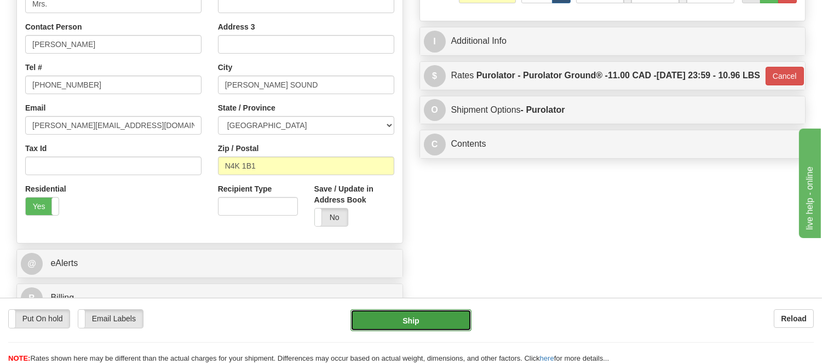
click at [459, 319] on button "Ship" at bounding box center [411, 320] width 121 height 22
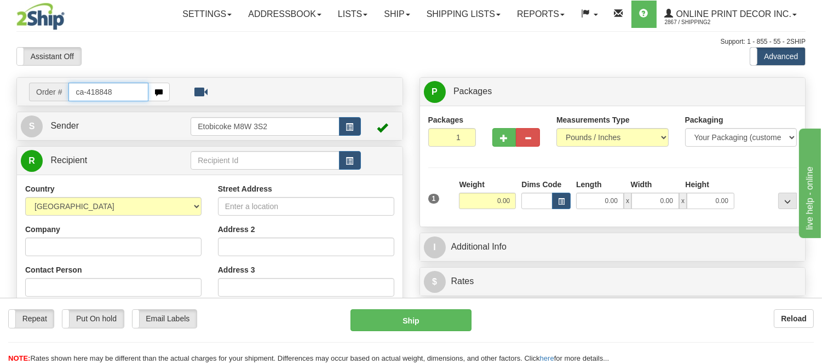
type input "ca-418848"
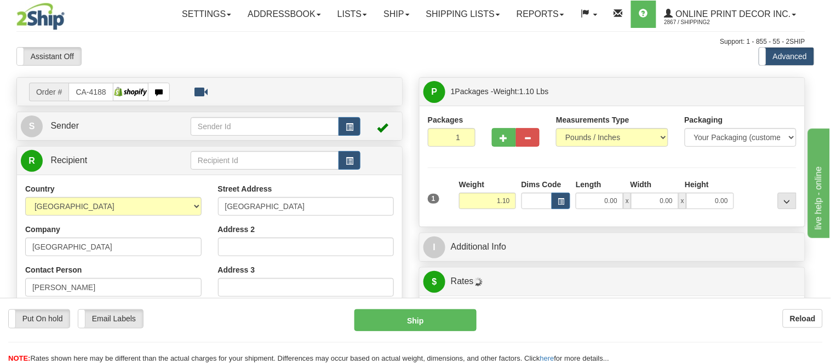
type input "WELLAND"
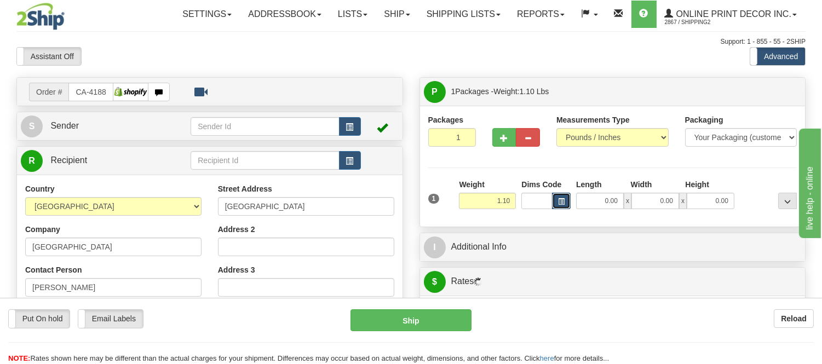
click at [558, 199] on span "button" at bounding box center [561, 202] width 7 height 6
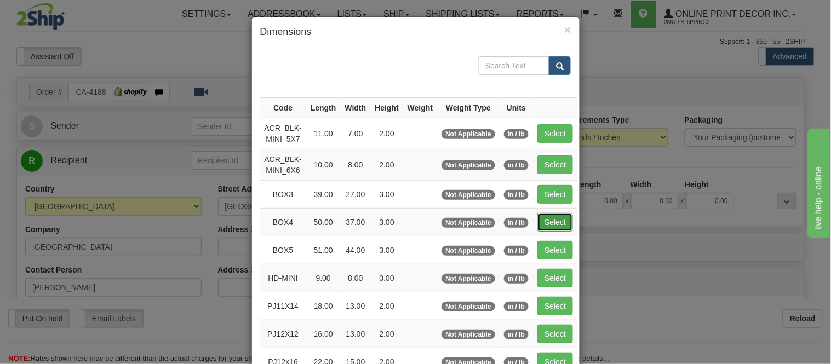
click at [540, 222] on button "Select" at bounding box center [555, 222] width 36 height 19
type input "BOX4"
type input "50.00"
type input "37.00"
type input "3.00"
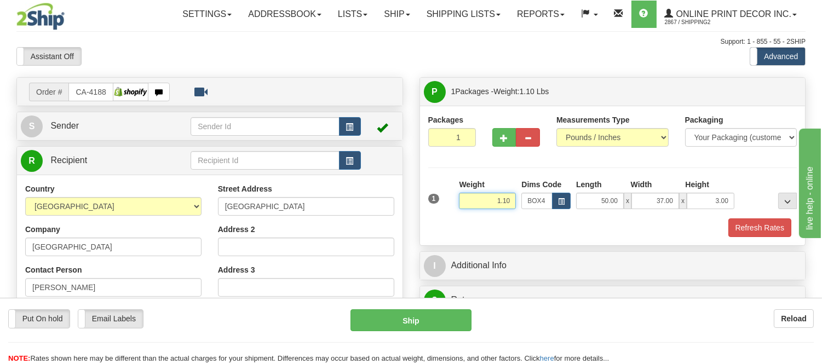
drag, startPoint x: 513, startPoint y: 203, endPoint x: 446, endPoint y: 204, distance: 66.8
click at [446, 204] on div "1 Weight 1.10 Dims Code BOX4" at bounding box center [613, 198] width 375 height 39
type input "1"
type input "14.98"
click at [769, 223] on button "Refresh Rates" at bounding box center [759, 228] width 63 height 19
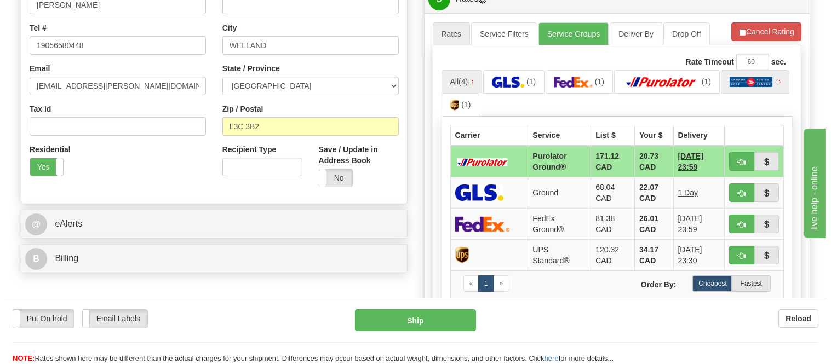
scroll to position [304, 0]
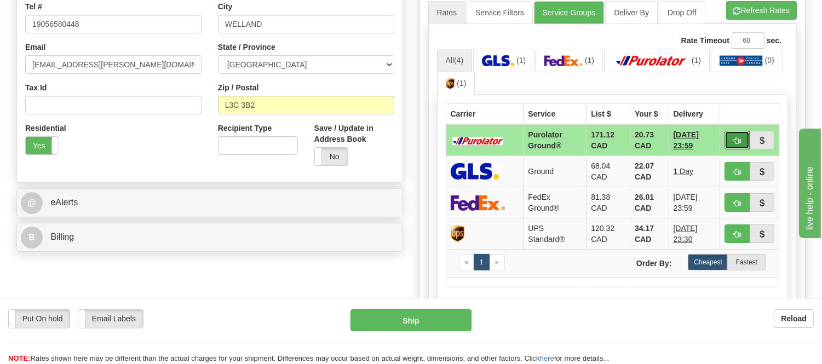
click at [741, 141] on span "button" at bounding box center [737, 140] width 8 height 7
type input "260"
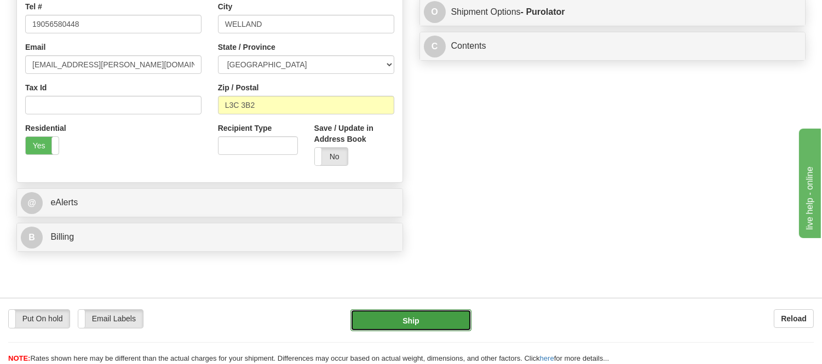
click at [428, 323] on button "Ship" at bounding box center [411, 320] width 121 height 22
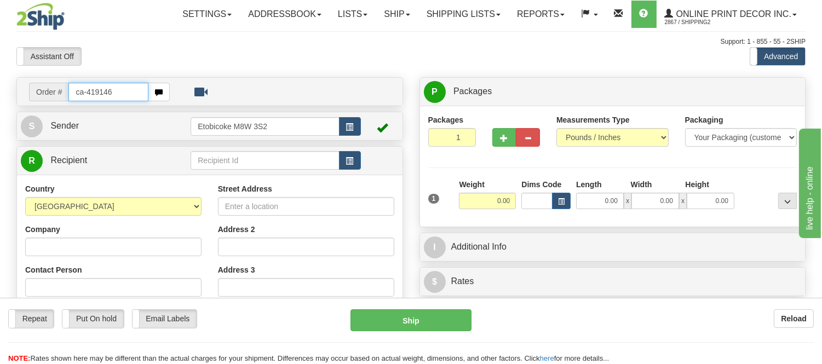
type input "ca-419146"
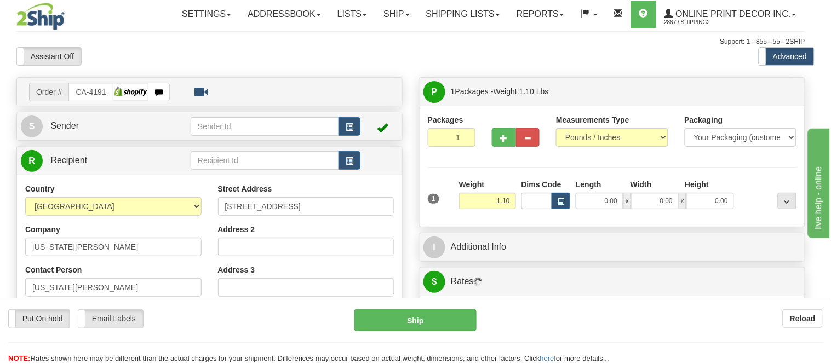
type input "WELLAND"
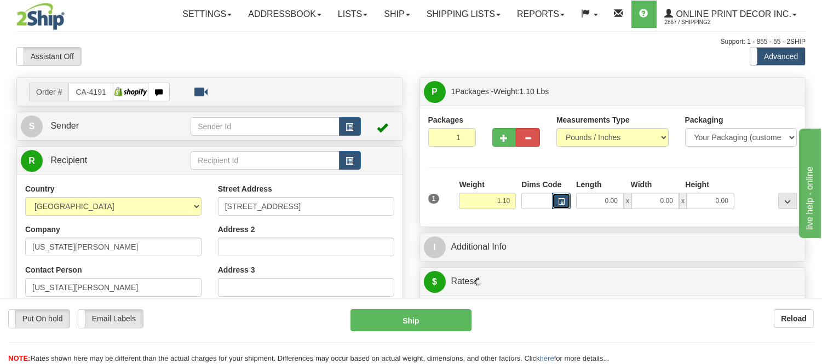
click at [561, 203] on span "button" at bounding box center [561, 202] width 7 height 6
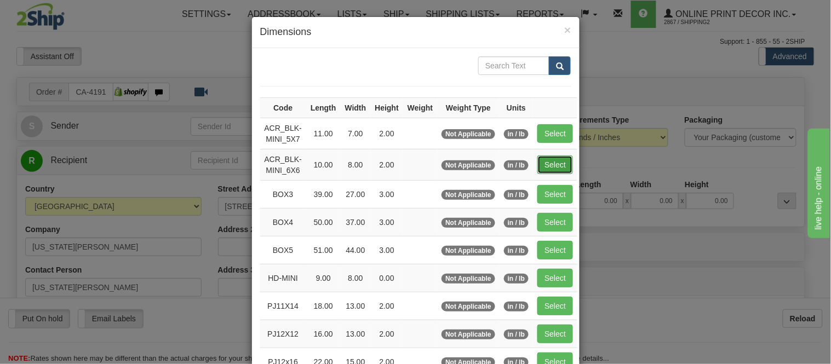
click at [552, 159] on button "Select" at bounding box center [555, 165] width 36 height 19
type input "ACR_BLK-MINI_6X6"
type input "10.00"
type input "8.00"
type input "2.00"
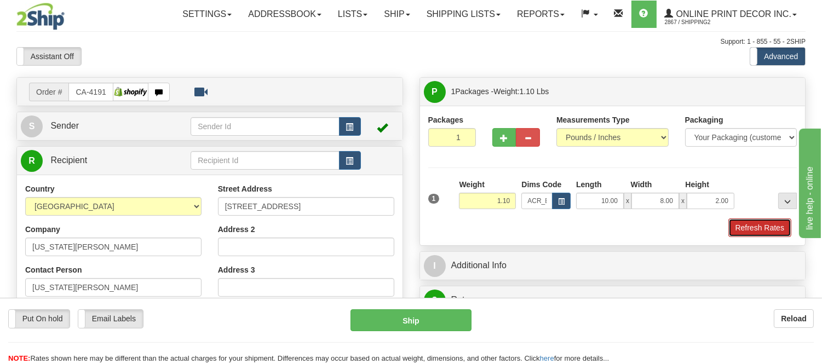
click at [743, 228] on button "Refresh Rates" at bounding box center [759, 228] width 63 height 19
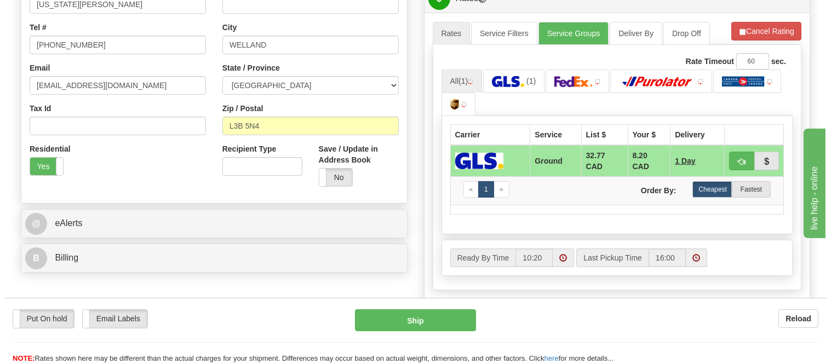
scroll to position [299, 0]
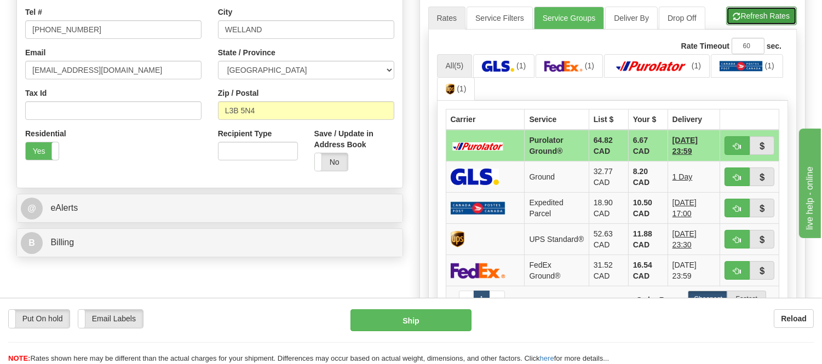
click at [750, 14] on button "Refresh Rates" at bounding box center [761, 16] width 71 height 19
click at [736, 145] on span "button" at bounding box center [737, 146] width 8 height 7
type input "260"
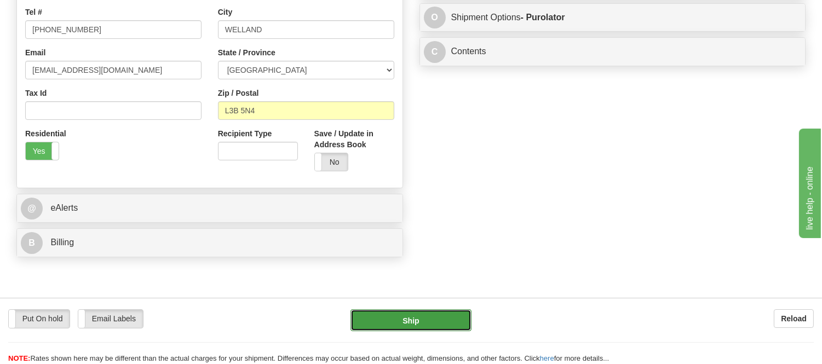
click at [411, 326] on button "Ship" at bounding box center [411, 320] width 121 height 22
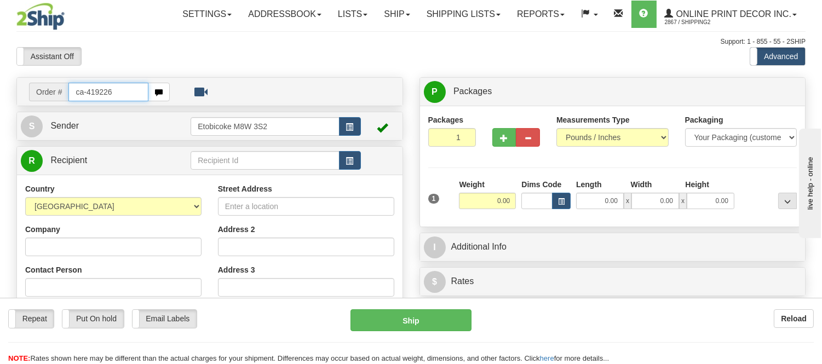
type input "ca-419226"
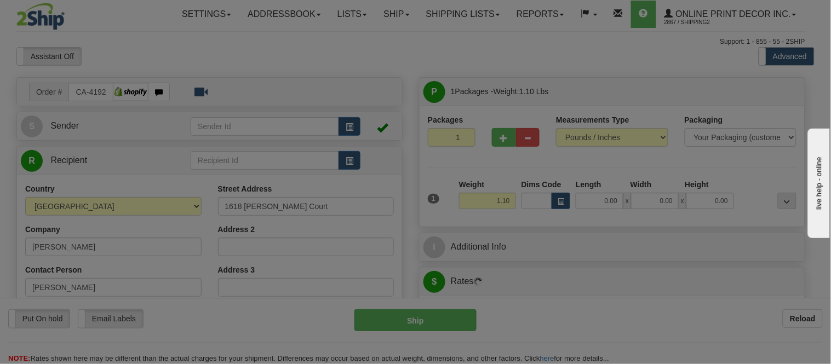
type input "SARNIA"
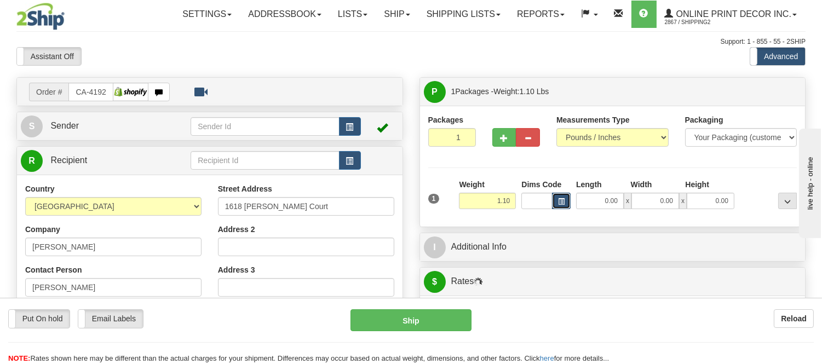
click at [561, 204] on span "button" at bounding box center [561, 202] width 7 height 6
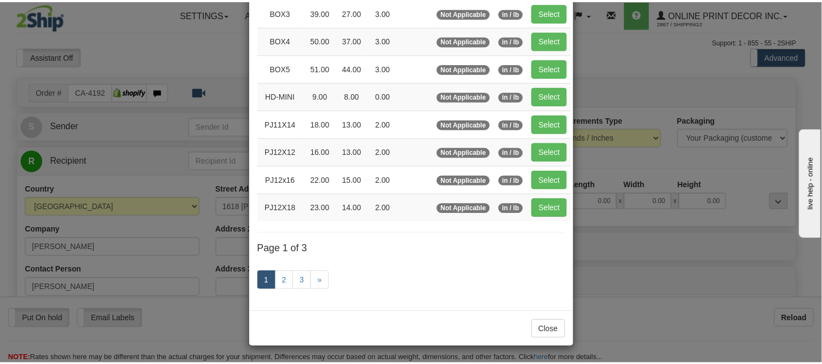
scroll to position [61, 0]
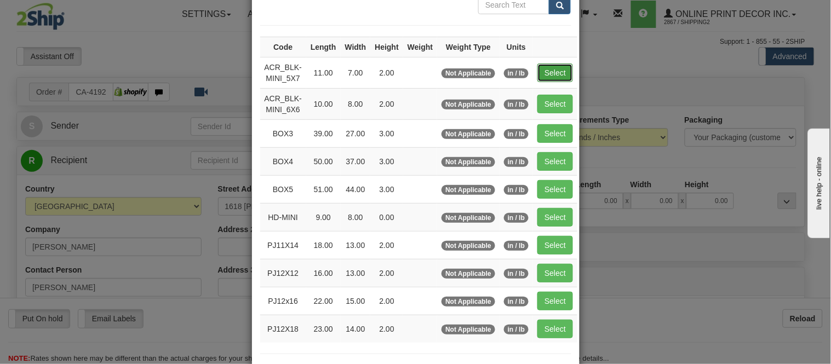
click at [556, 68] on button "Select" at bounding box center [555, 73] width 36 height 19
type input "ACR_BLK-MINI_5X7"
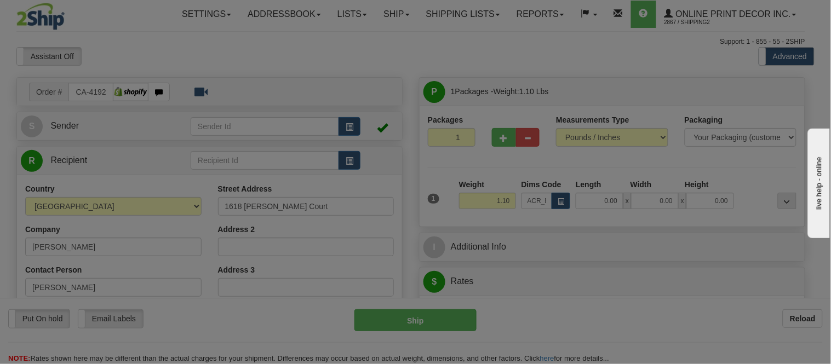
type input "11.00"
type input "7.00"
type input "2.00"
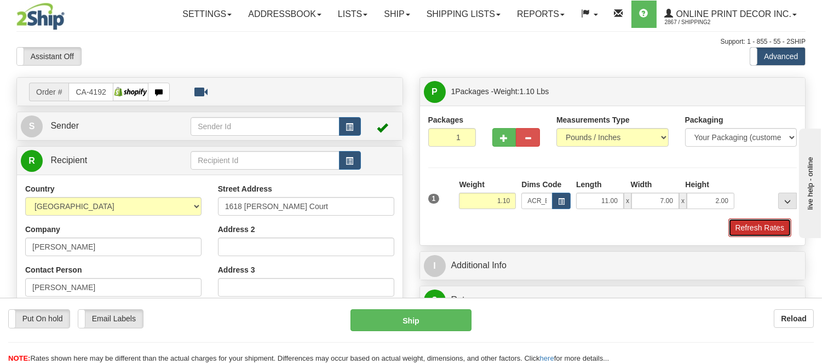
click at [754, 232] on button "Refresh Rates" at bounding box center [759, 228] width 63 height 19
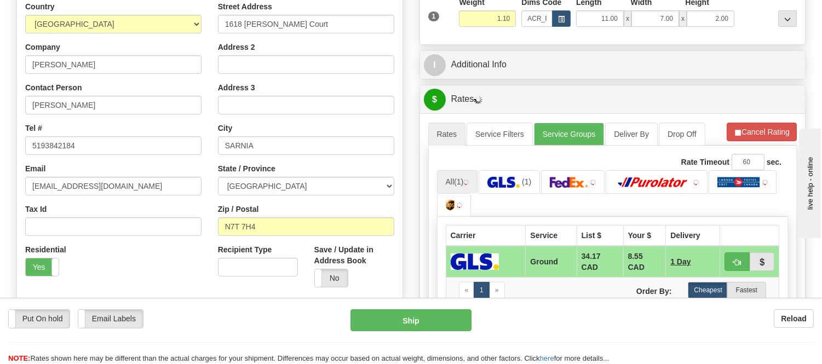
scroll to position [243, 0]
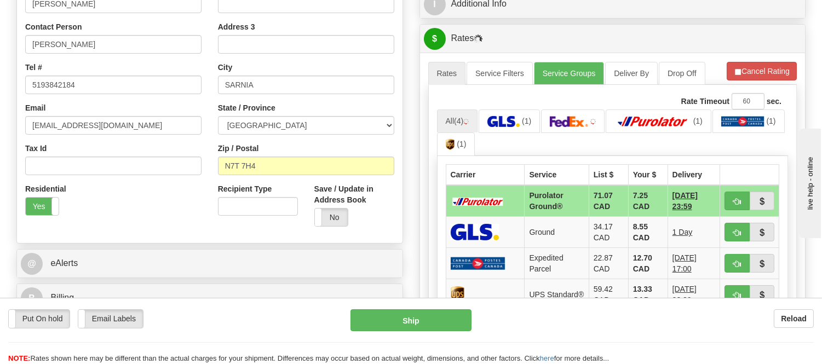
click at [752, 82] on ul "Rates Service Filters Service Groups Deliver By Drop Off Pickup Refresh Rates C…" at bounding box center [612, 73] width 369 height 23
click at [753, 77] on button "Cancel Rating" at bounding box center [762, 71] width 70 height 19
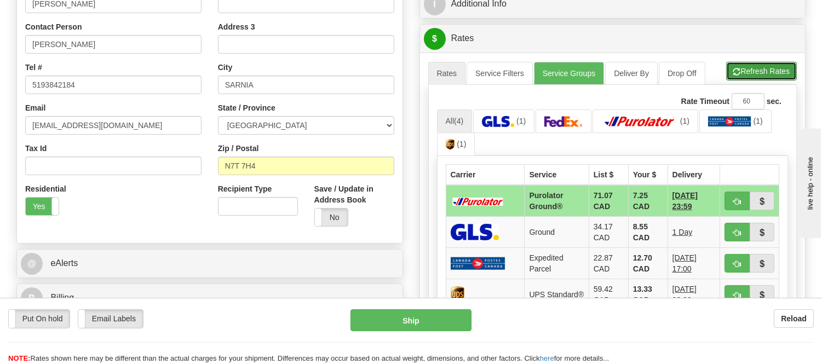
click at [753, 77] on button "Refresh Rates" at bounding box center [761, 71] width 71 height 19
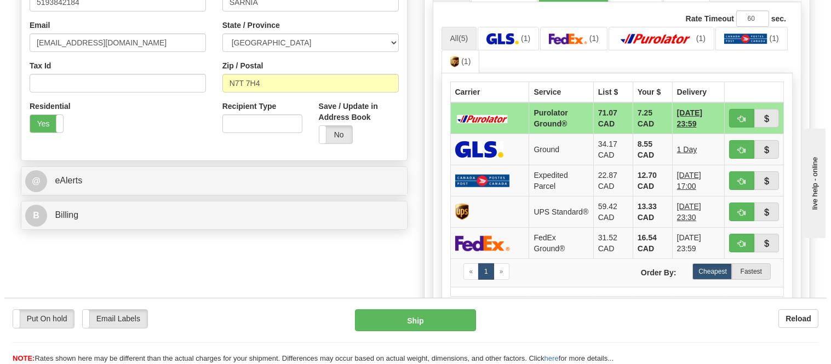
scroll to position [365, 0]
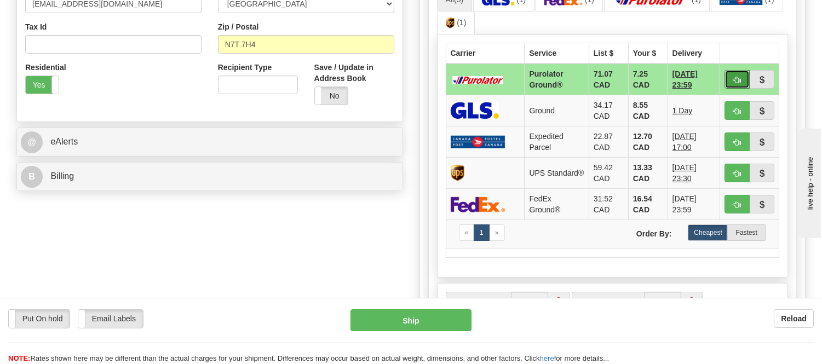
click at [737, 81] on span "button" at bounding box center [737, 80] width 8 height 7
type input "260"
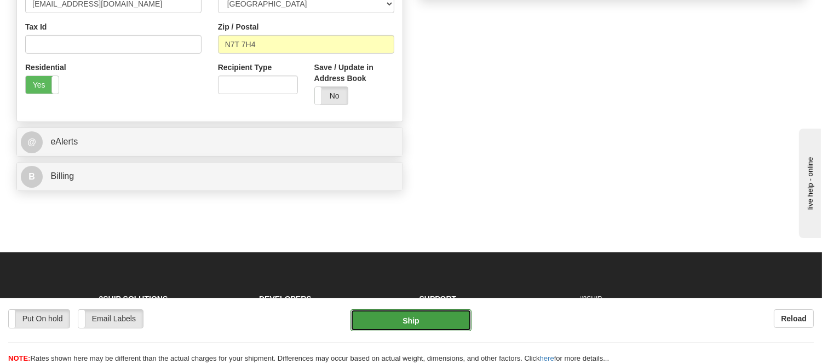
click at [430, 315] on button "Ship" at bounding box center [411, 320] width 121 height 22
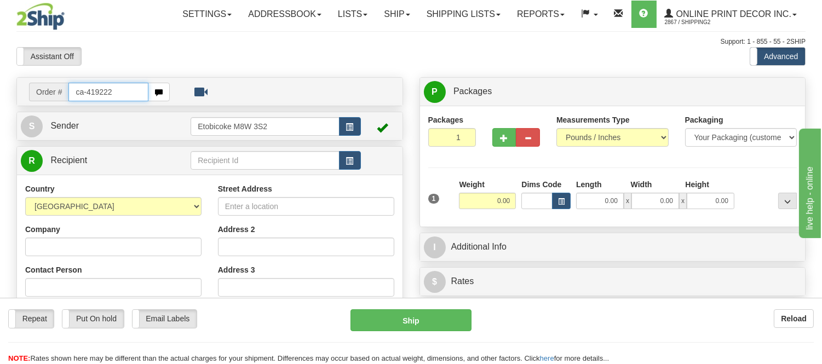
type input "ca-419222"
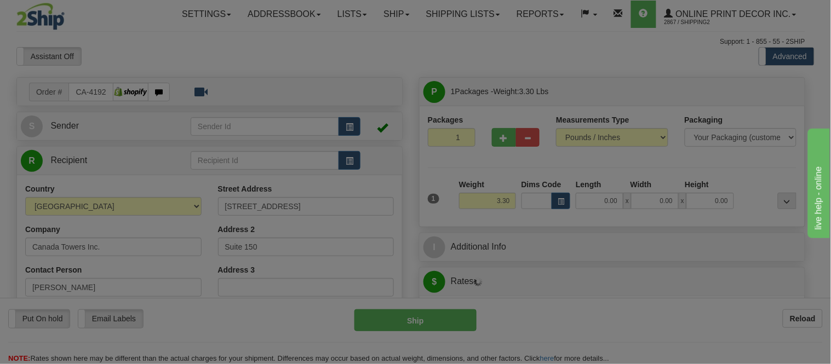
type input "CALGARY"
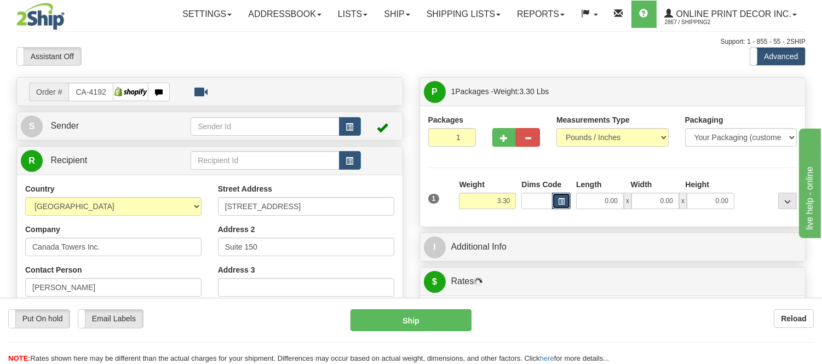
click at [560, 203] on span "button" at bounding box center [561, 202] width 7 height 6
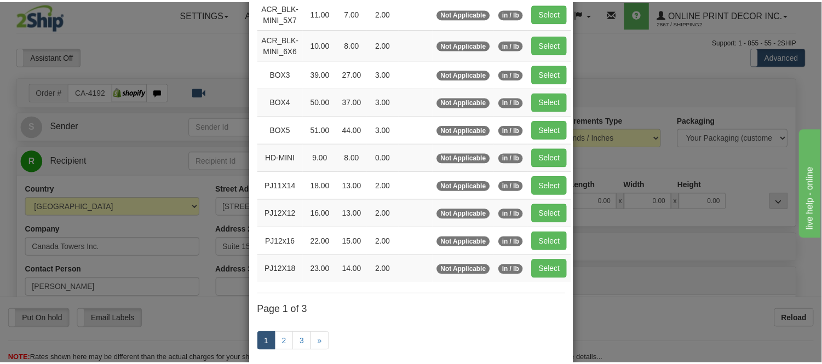
scroll to position [122, 0]
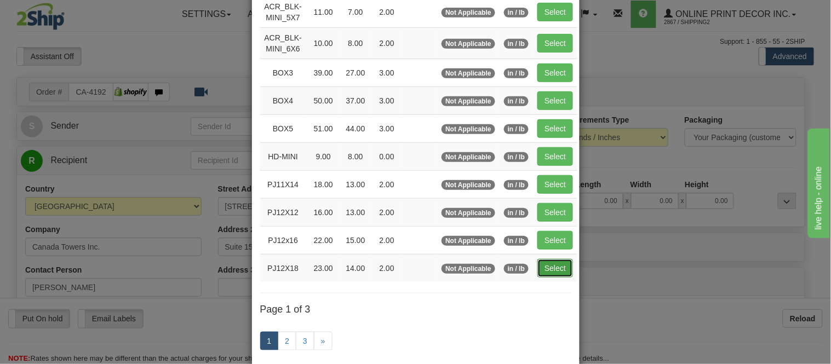
click at [541, 270] on button "Select" at bounding box center [555, 268] width 36 height 19
type input "PJ12X18"
type input "23.00"
type input "14.00"
type input "2.00"
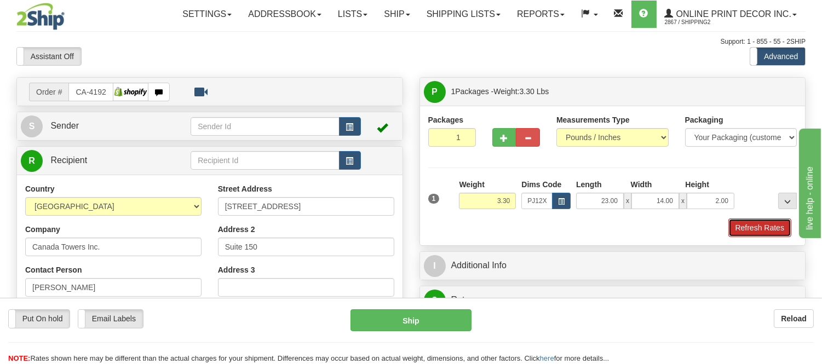
click at [747, 231] on button "Refresh Rates" at bounding box center [759, 228] width 63 height 19
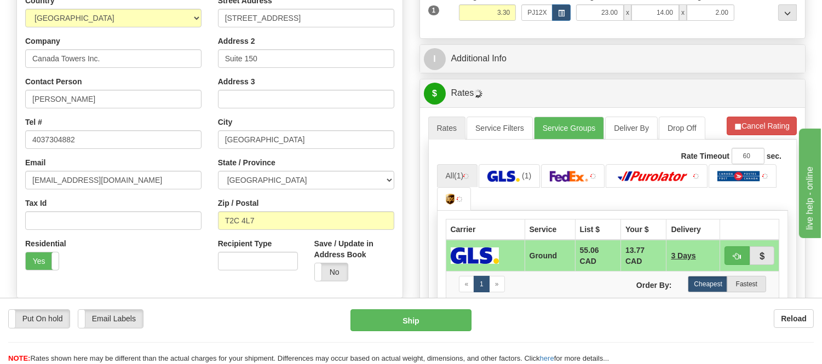
scroll to position [204, 0]
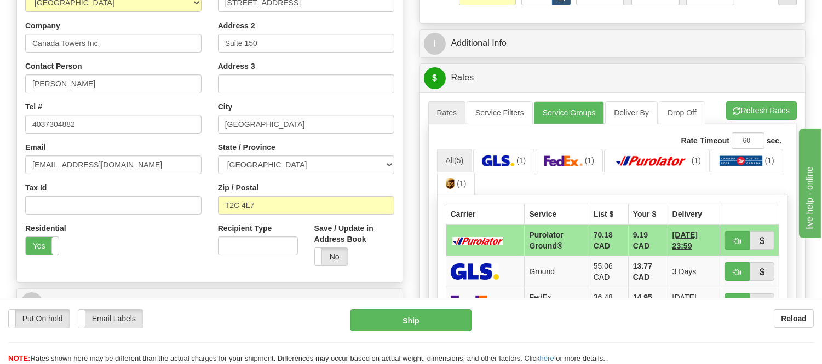
click at [762, 120] on li "Refresh Rates Cancel Rating" at bounding box center [761, 110] width 71 height 19
click at [762, 120] on button "Refresh Rates" at bounding box center [761, 110] width 71 height 19
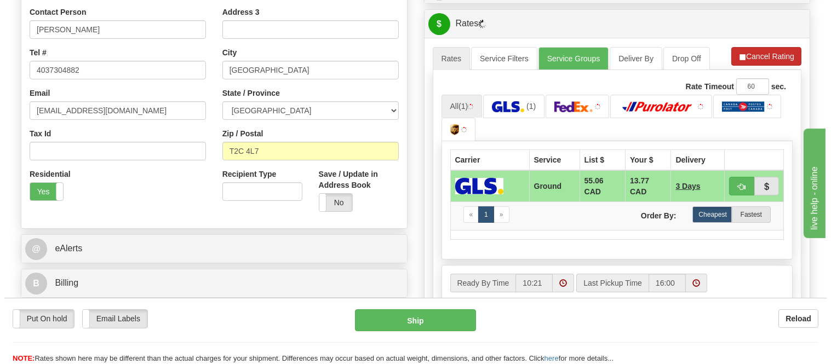
scroll to position [325, 0]
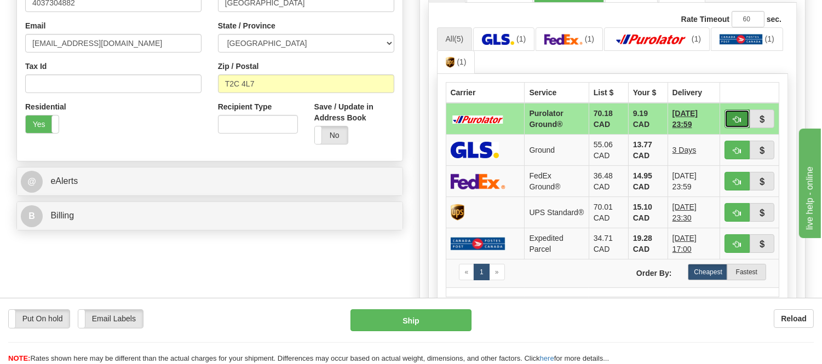
click at [733, 116] on span "button" at bounding box center [737, 119] width 8 height 7
type input "260"
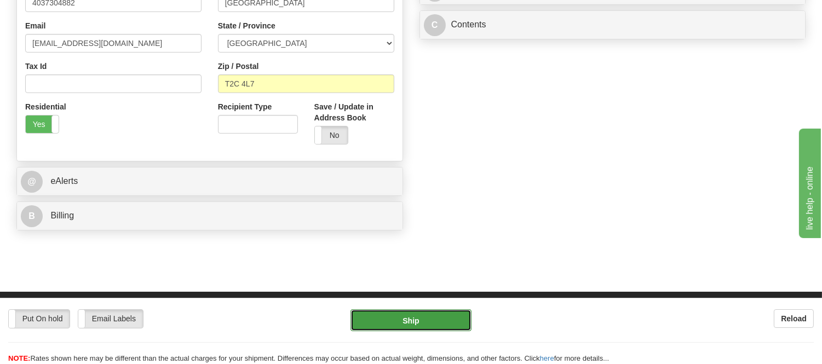
click at [363, 321] on button "Ship" at bounding box center [411, 320] width 121 height 22
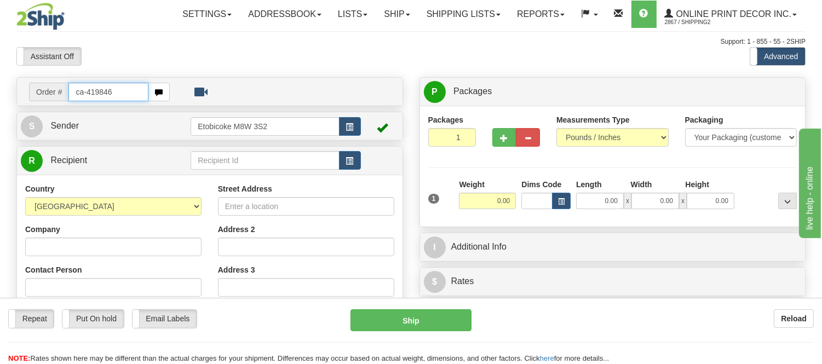
type input "ca-419846"
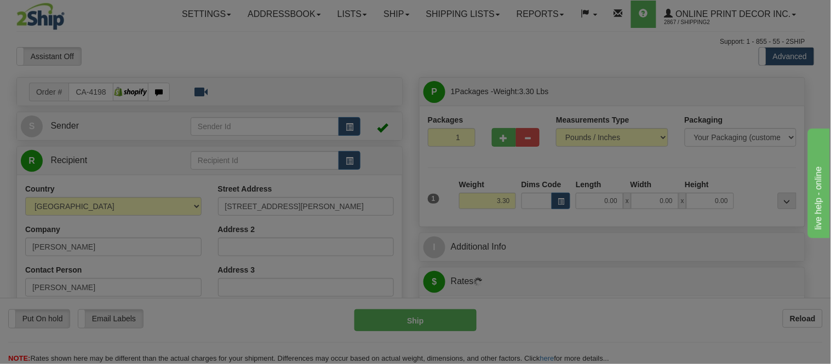
type input "[GEOGRAPHIC_DATA]"
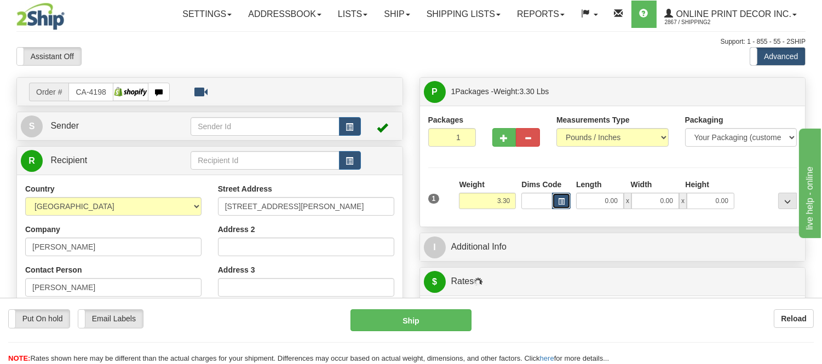
click at [567, 205] on button "button" at bounding box center [561, 201] width 19 height 16
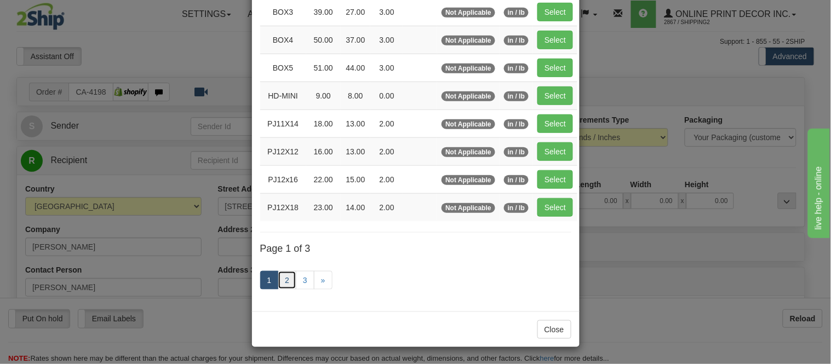
click at [280, 279] on link "2" at bounding box center [287, 280] width 19 height 19
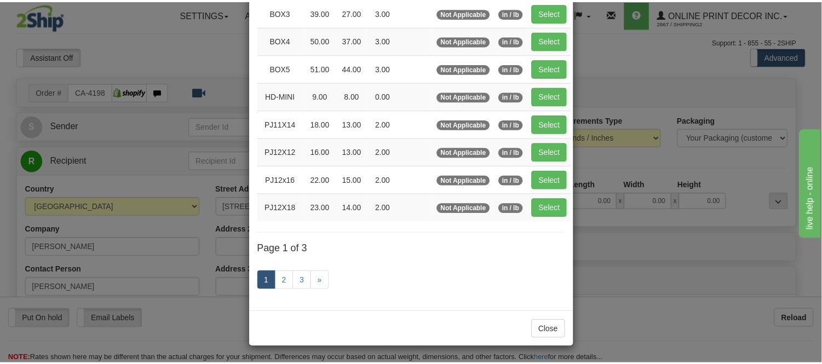
scroll to position [178, 0]
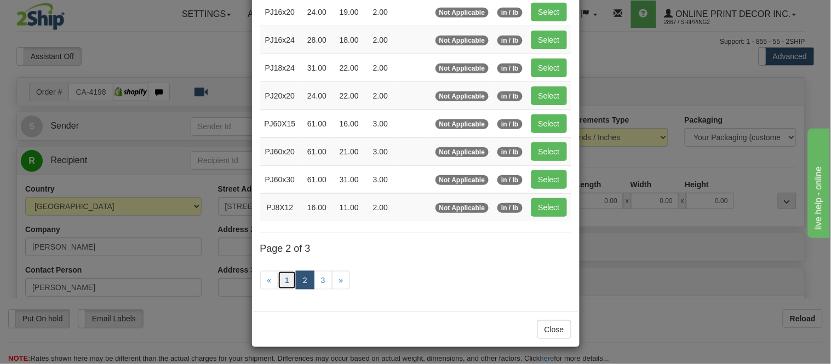
click at [285, 281] on link "1" at bounding box center [287, 280] width 19 height 19
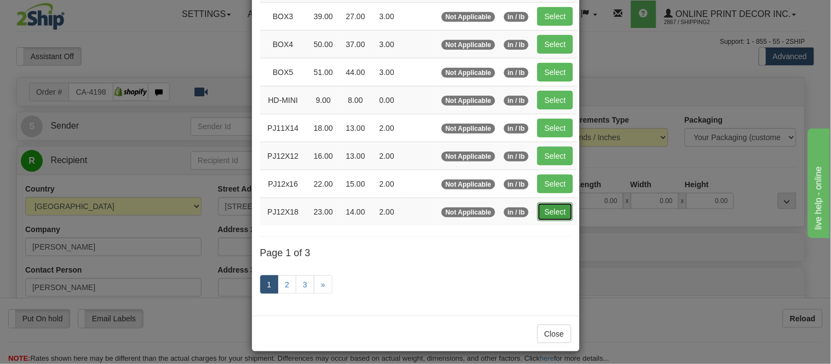
click at [552, 210] on button "Select" at bounding box center [555, 212] width 36 height 19
type input "PJ12X18"
type input "23.00"
type input "14.00"
type input "2.00"
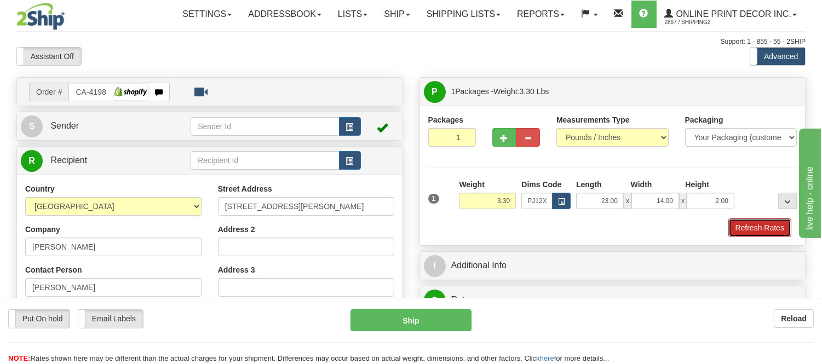
click at [737, 232] on button "Refresh Rates" at bounding box center [759, 228] width 63 height 19
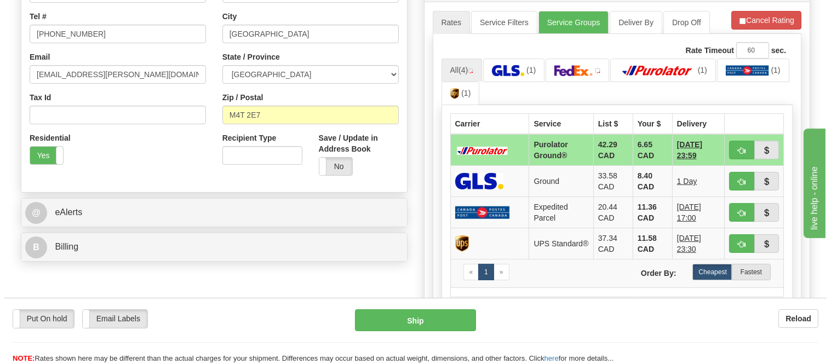
scroll to position [300, 0]
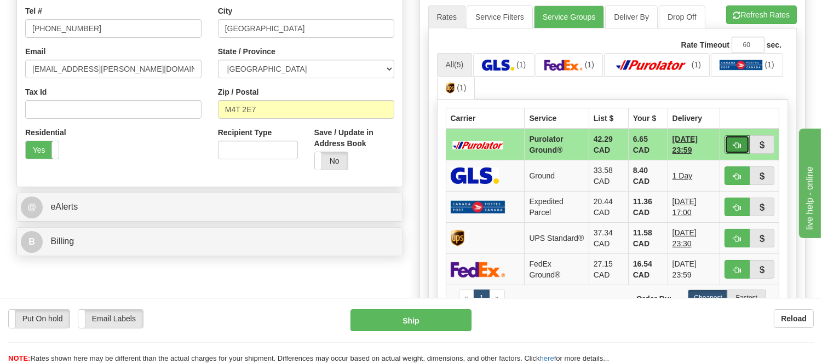
click at [731, 145] on button "button" at bounding box center [737, 144] width 25 height 19
type input "260"
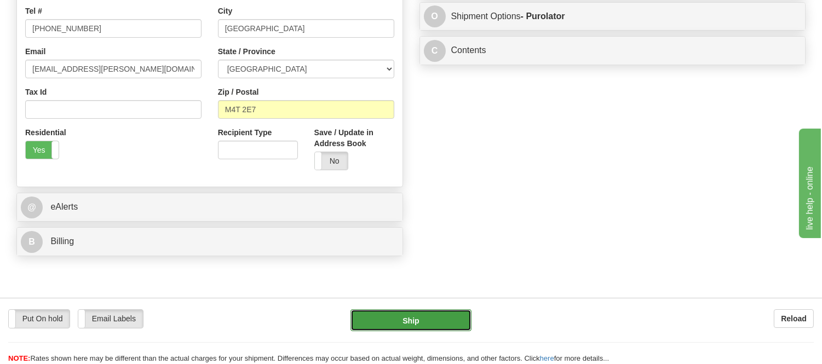
click at [437, 310] on button "Ship" at bounding box center [411, 320] width 121 height 22
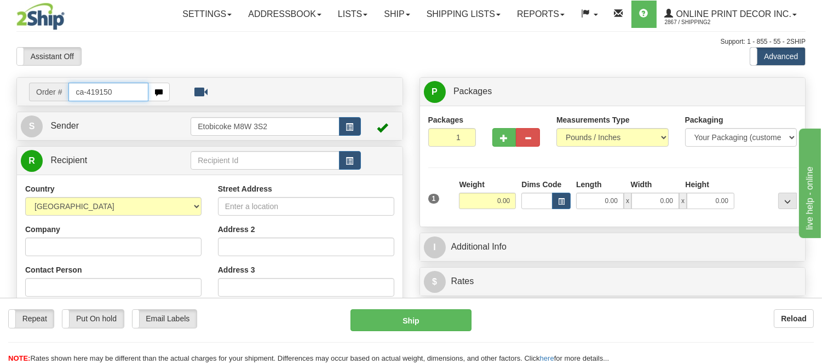
type input "ca-419150"
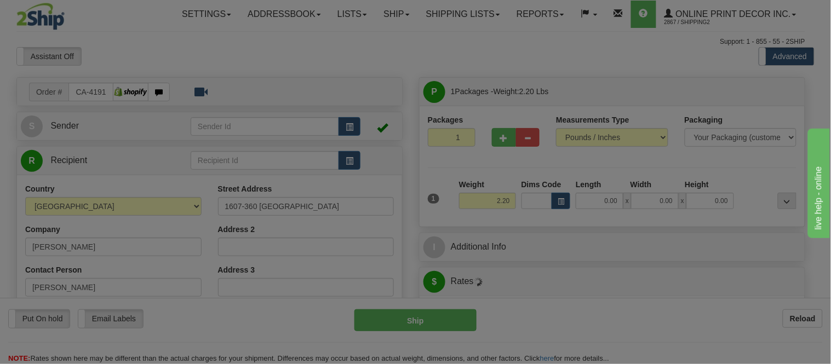
type input "YORK"
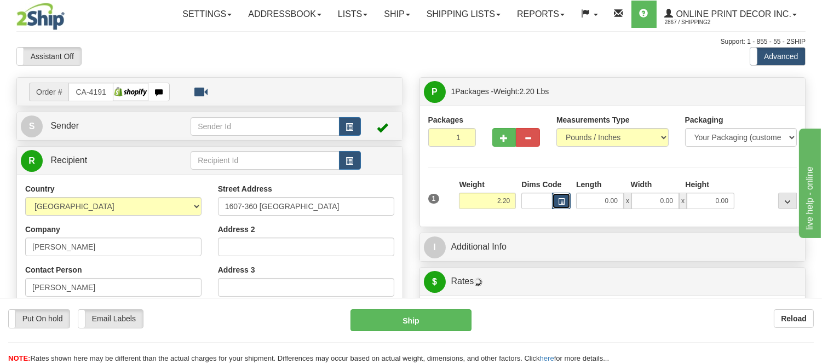
click at [563, 200] on span "button" at bounding box center [561, 202] width 7 height 6
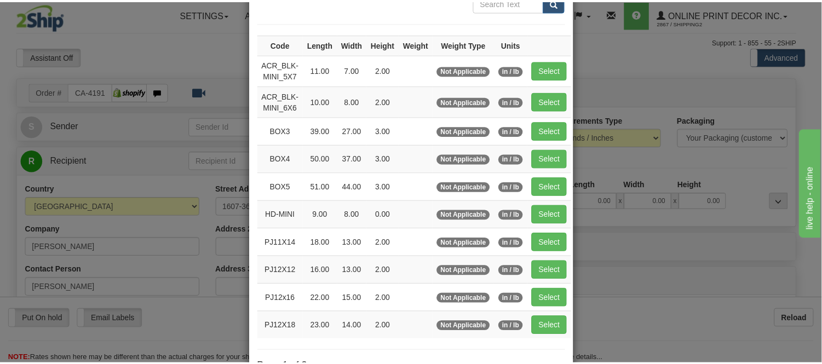
scroll to position [122, 0]
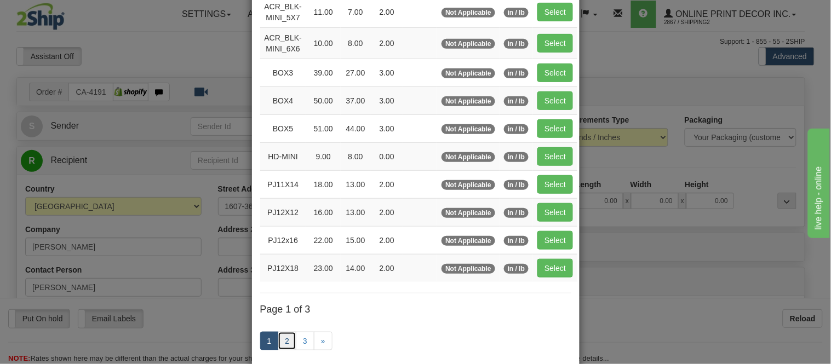
click at [283, 344] on link "2" at bounding box center [287, 341] width 19 height 19
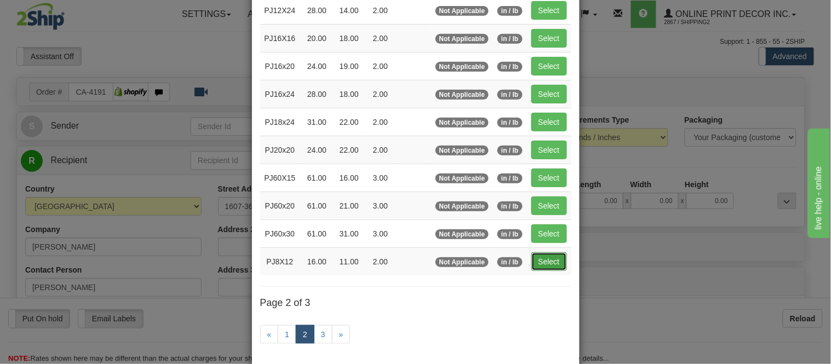
click at [546, 260] on button "Select" at bounding box center [549, 262] width 36 height 19
type input "PJ8X12"
type input "16.00"
type input "11.00"
type input "2.00"
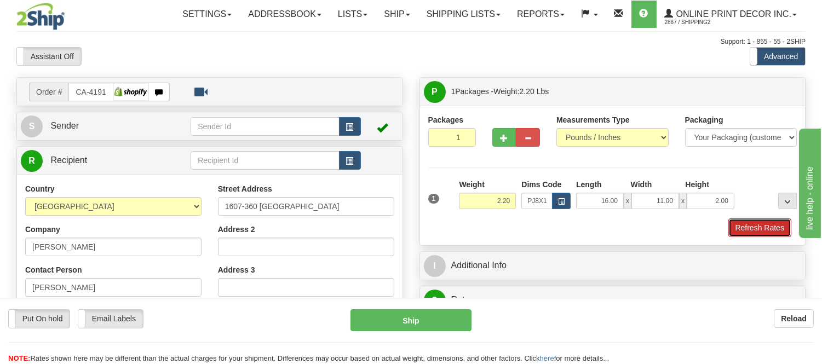
click at [760, 233] on button "Refresh Rates" at bounding box center [759, 228] width 63 height 19
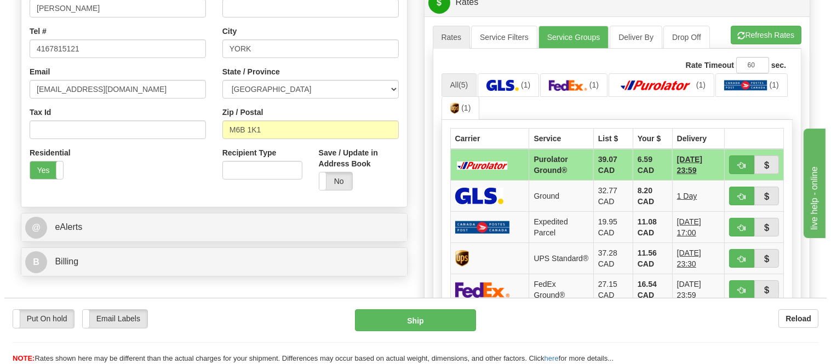
scroll to position [281, 0]
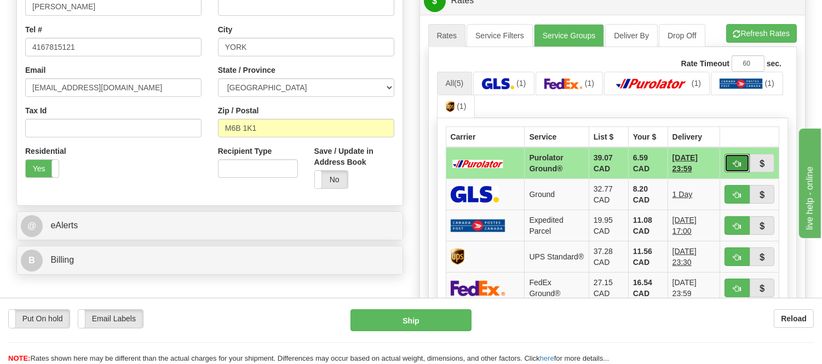
click at [727, 160] on button "button" at bounding box center [737, 163] width 25 height 19
type input "260"
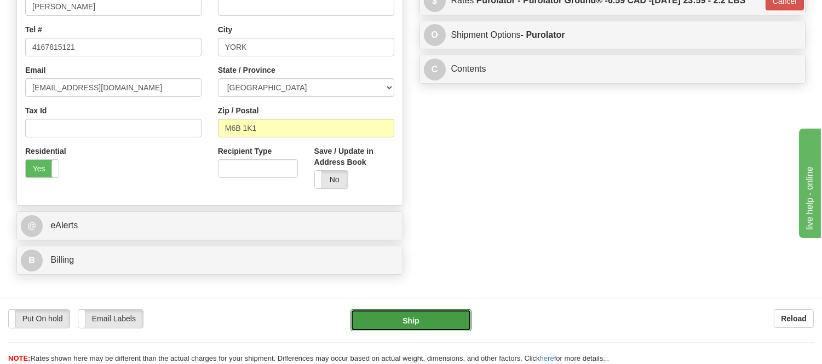
click at [414, 318] on button "Ship" at bounding box center [411, 320] width 121 height 22
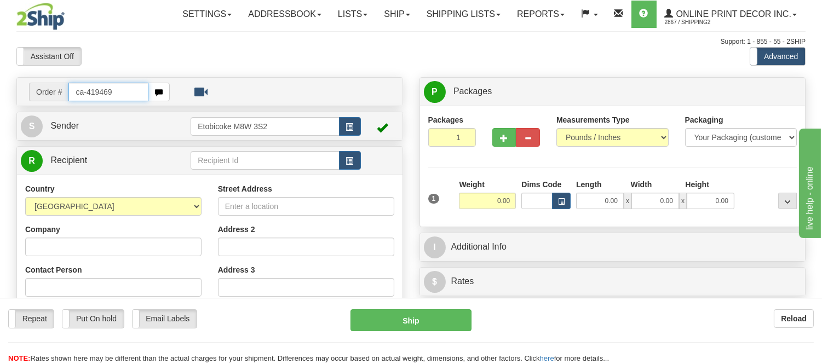
type input "ca-419469"
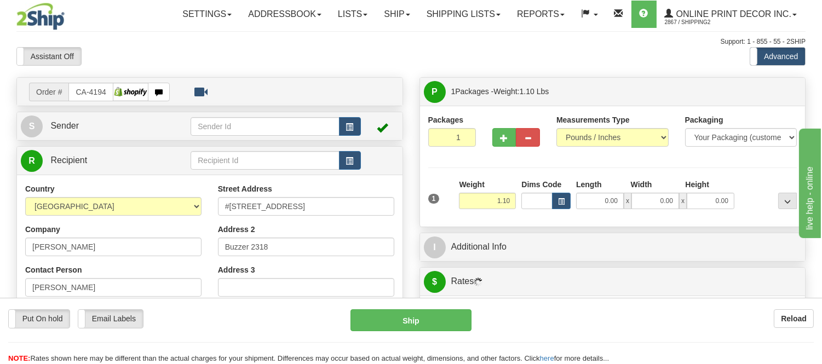
type input "[GEOGRAPHIC_DATA]"
click at [563, 205] on span "button" at bounding box center [561, 202] width 7 height 6
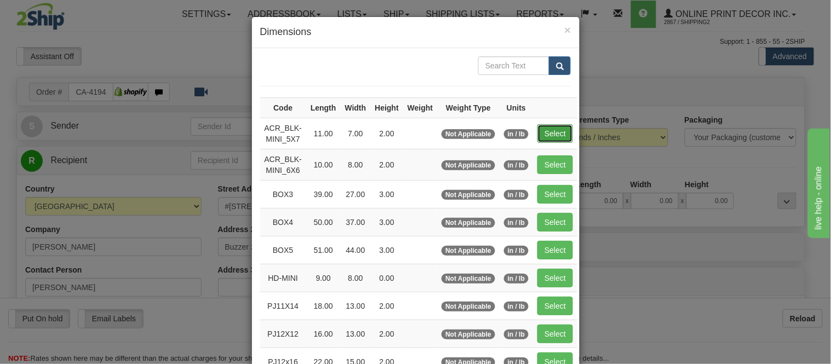
click at [538, 138] on button "Select" at bounding box center [555, 133] width 36 height 19
type input "ACR_BLK-MINI_5X7"
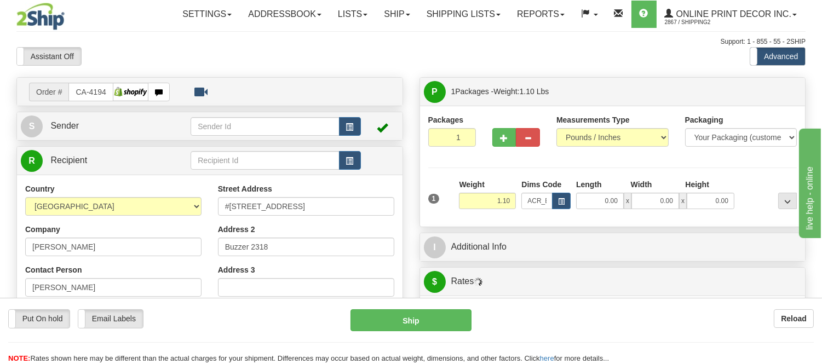
type input "11.00"
type input "7.00"
type input "2.00"
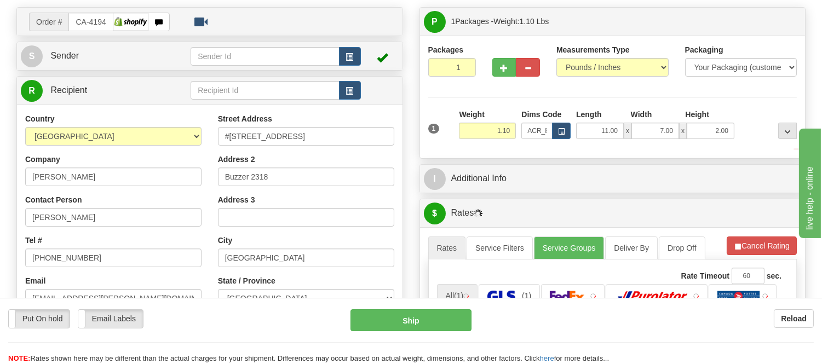
scroll to position [182, 0]
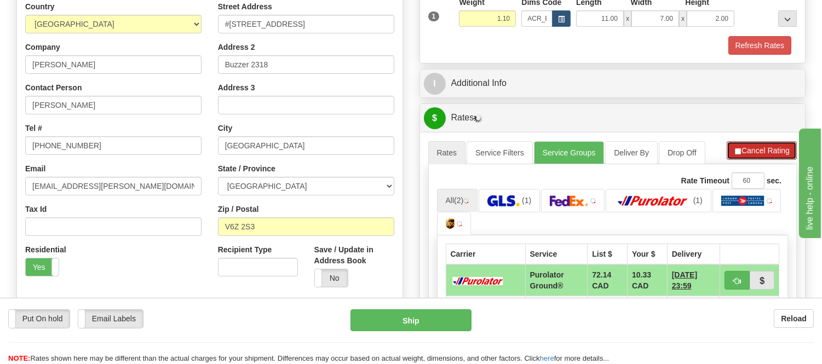
click at [759, 150] on button "Cancel Rating" at bounding box center [762, 150] width 70 height 19
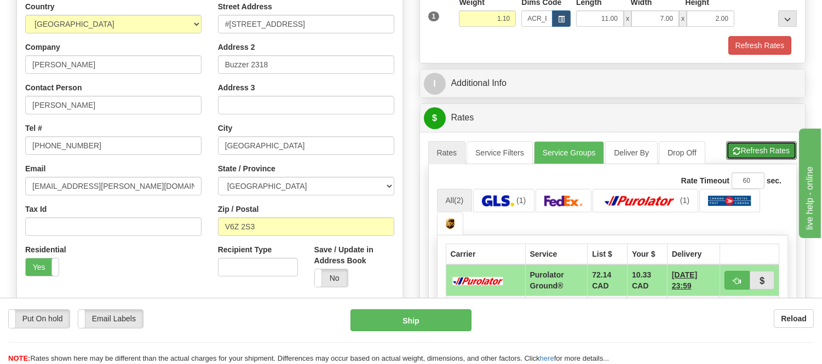
click at [759, 150] on button "Refresh Rates" at bounding box center [761, 150] width 71 height 19
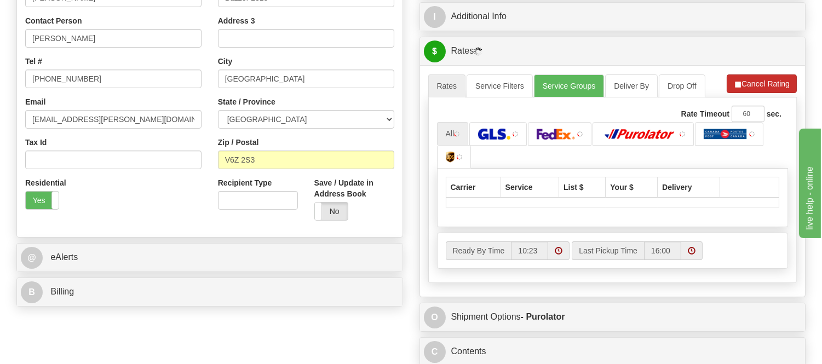
scroll to position [365, 0]
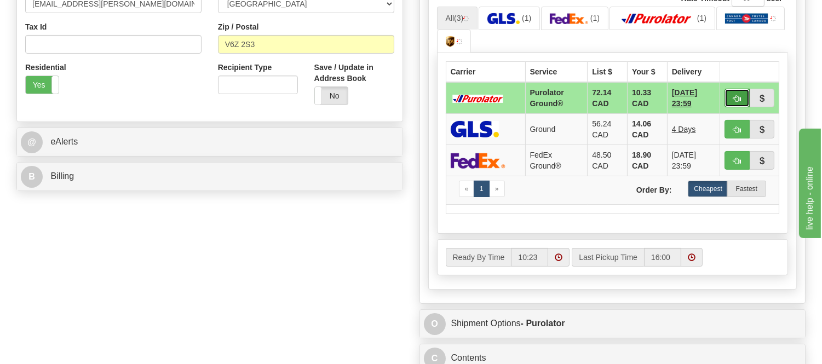
click at [730, 96] on button "button" at bounding box center [737, 98] width 25 height 19
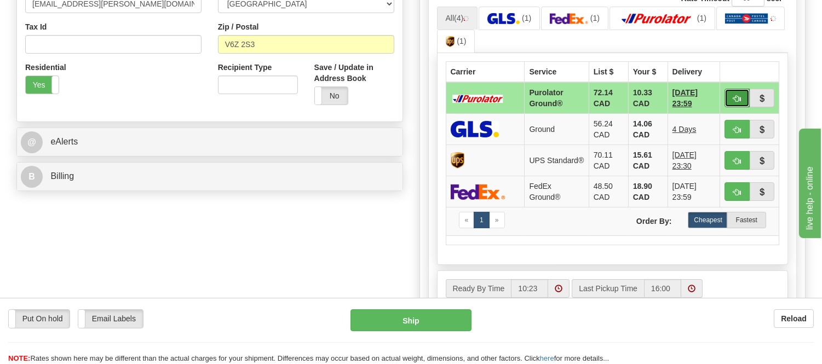
click at [735, 102] on button "button" at bounding box center [737, 98] width 25 height 19
click at [753, 39] on ul "All (4) (1) (1) (1) (1)" at bounding box center [613, 30] width 352 height 47
click at [741, 100] on span "button" at bounding box center [737, 98] width 8 height 7
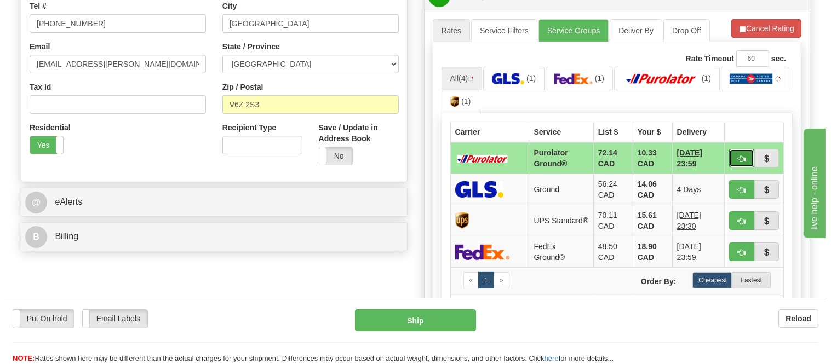
scroll to position [304, 0]
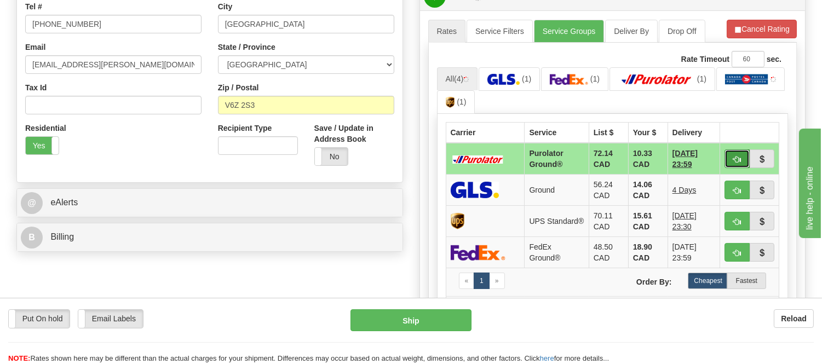
click at [737, 152] on button "button" at bounding box center [737, 159] width 25 height 19
click at [756, 89] on ul "All (4) (1) (1) (1) (1)" at bounding box center [613, 90] width 352 height 47
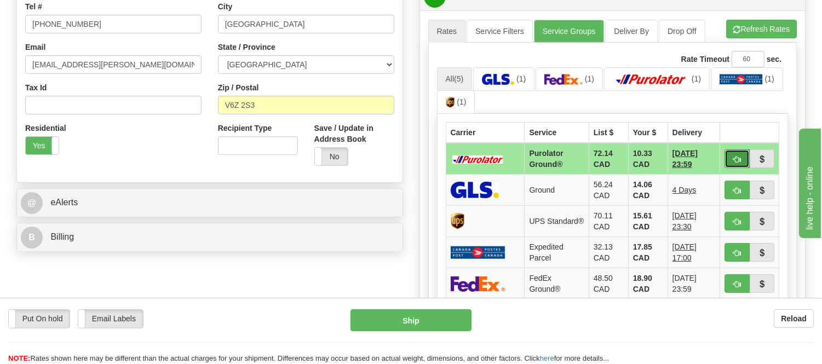
click at [733, 157] on span "button" at bounding box center [737, 159] width 8 height 7
type input "260"
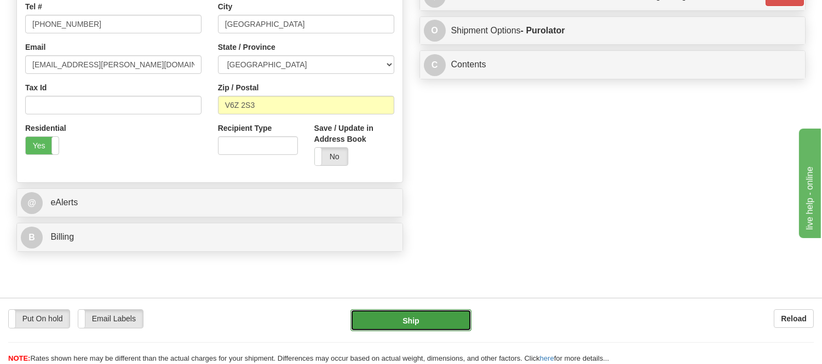
click at [423, 325] on button "Ship" at bounding box center [411, 320] width 121 height 22
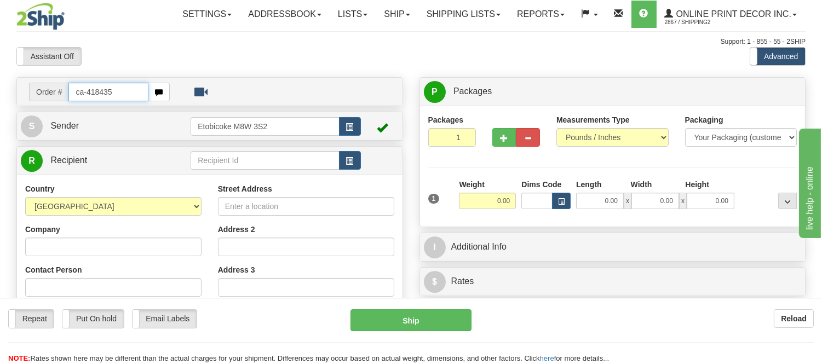
type input "ca-418435"
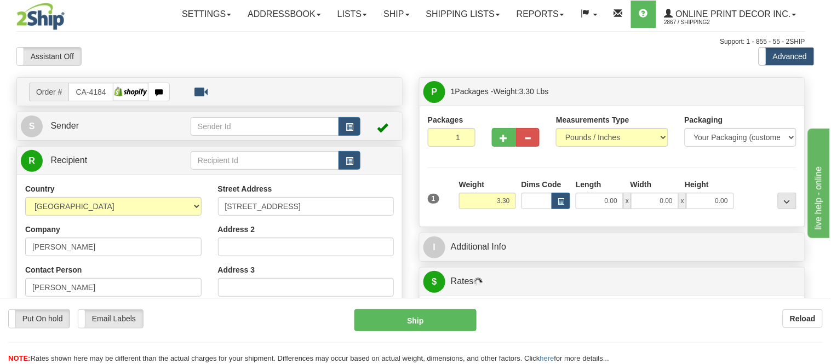
type input "THUNDER BAY"
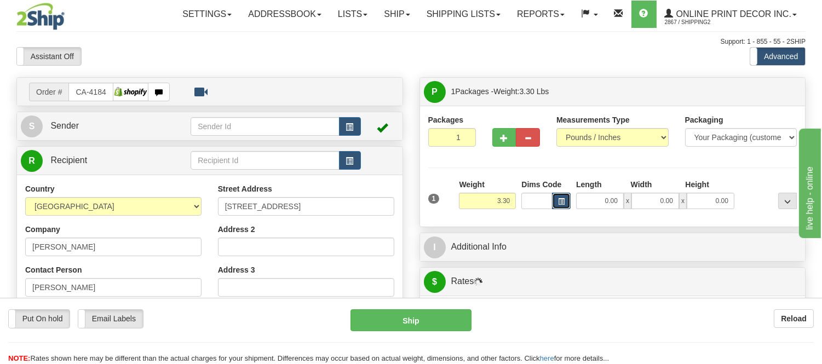
click at [561, 200] on span "button" at bounding box center [561, 202] width 7 height 6
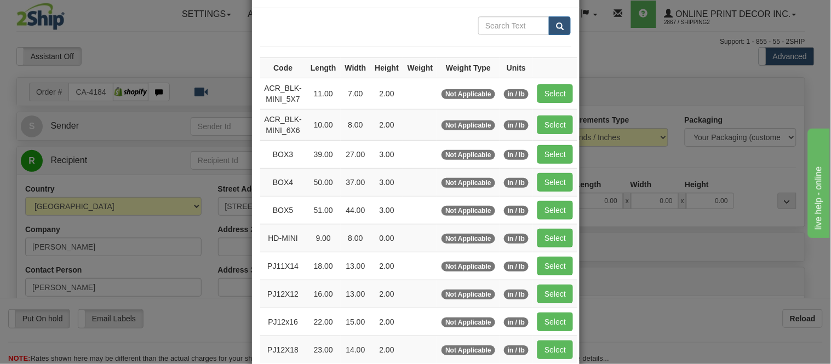
scroll to position [122, 0]
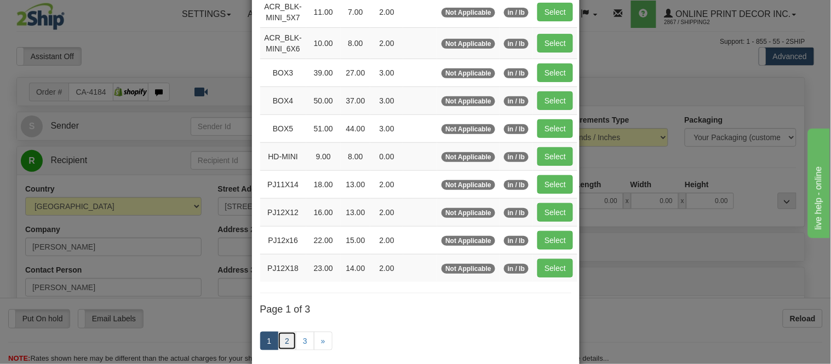
click at [279, 345] on link "2" at bounding box center [287, 341] width 19 height 19
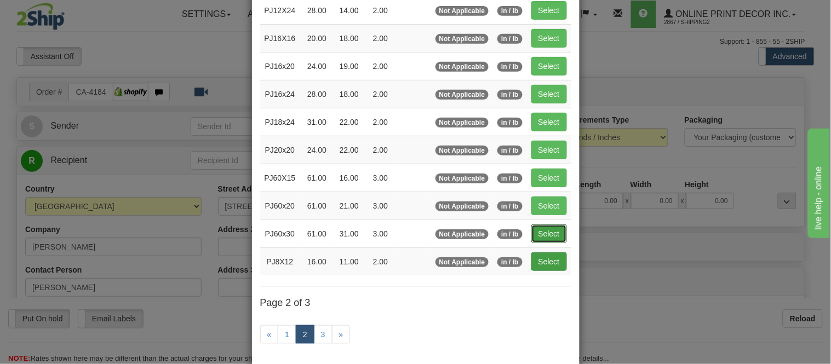
click at [532, 228] on button "Select" at bounding box center [549, 234] width 36 height 19
type input "PJ60x30"
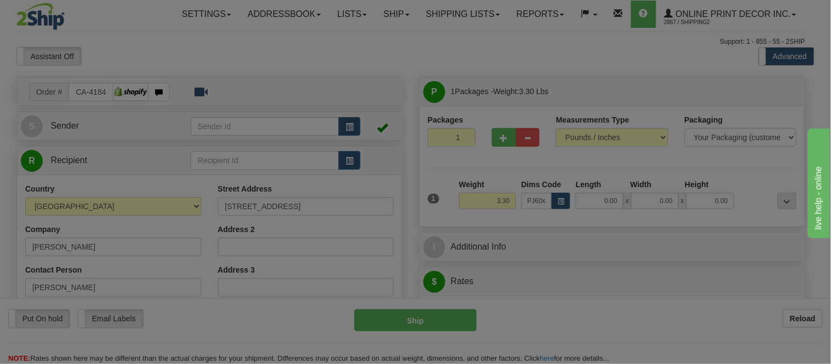
type input "61.00"
type input "31.00"
type input "3.00"
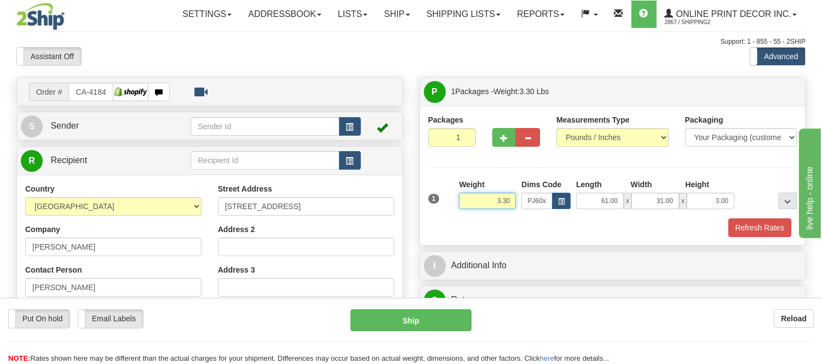
drag, startPoint x: 512, startPoint y: 197, endPoint x: 454, endPoint y: 194, distance: 58.7
click at [454, 194] on div "1 Weight 3.30 Dims Code x x" at bounding box center [613, 198] width 375 height 39
type input "14.98"
click at [502, 143] on button "button" at bounding box center [504, 137] width 24 height 19
radio input "true"
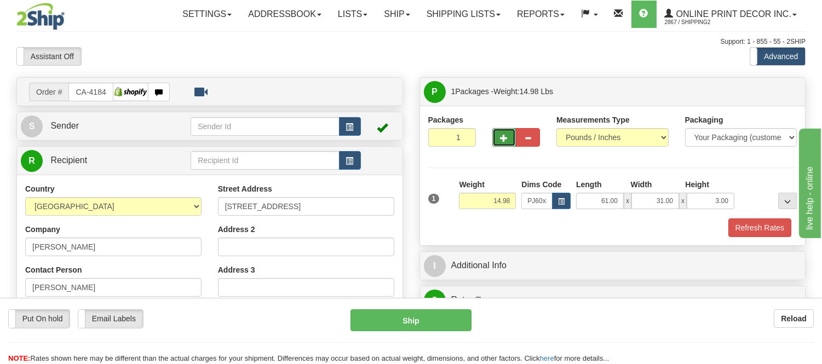
type input "2"
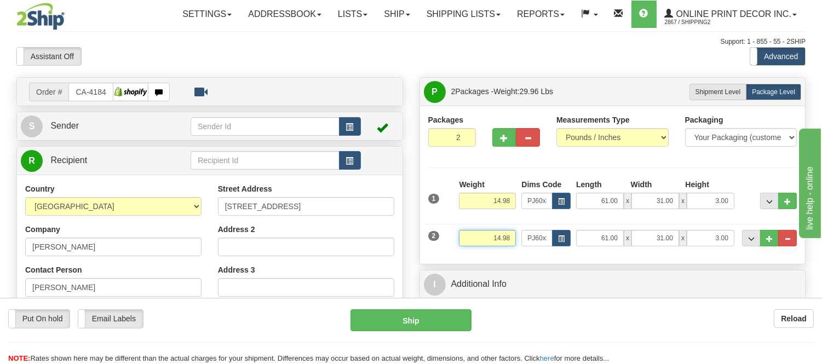
drag, startPoint x: 512, startPoint y: 243, endPoint x: 458, endPoint y: 238, distance: 53.4
click at [459, 238] on input "14.98" at bounding box center [487, 238] width 57 height 16
drag, startPoint x: 513, startPoint y: 239, endPoint x: 459, endPoint y: 238, distance: 53.7
click at [459, 238] on input "11.98" at bounding box center [487, 238] width 57 height 16
type input "10.98"
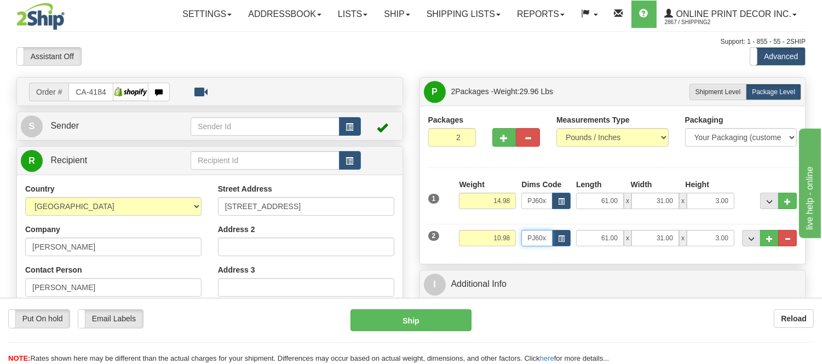
click at [551, 239] on input "PJ60x30" at bounding box center [536, 238] width 31 height 16
click at [557, 237] on button "button" at bounding box center [561, 238] width 19 height 16
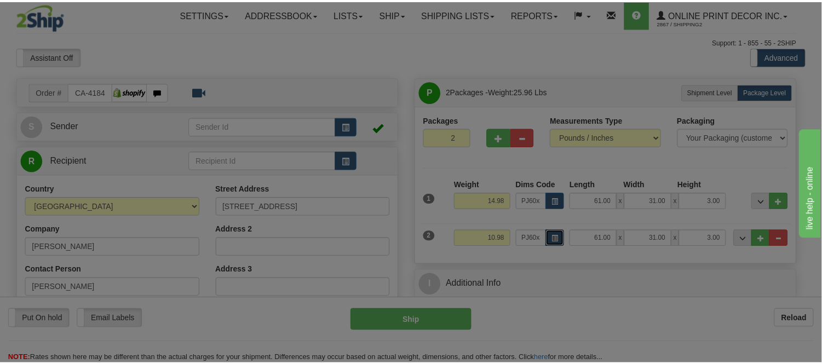
scroll to position [0, 0]
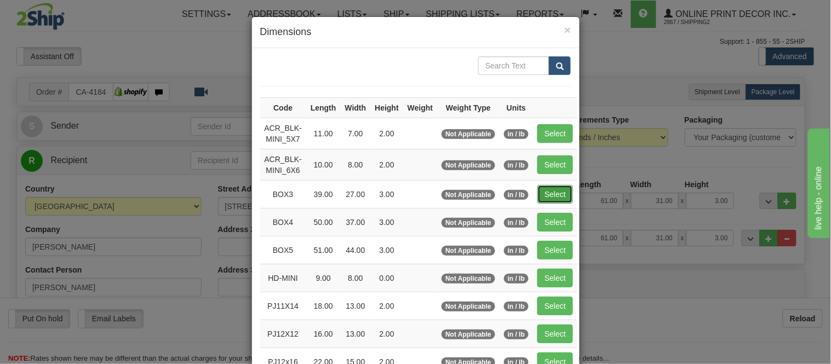
click at [563, 192] on button "Select" at bounding box center [555, 194] width 36 height 19
type input "BOX3"
type input "39.00"
type input "27.00"
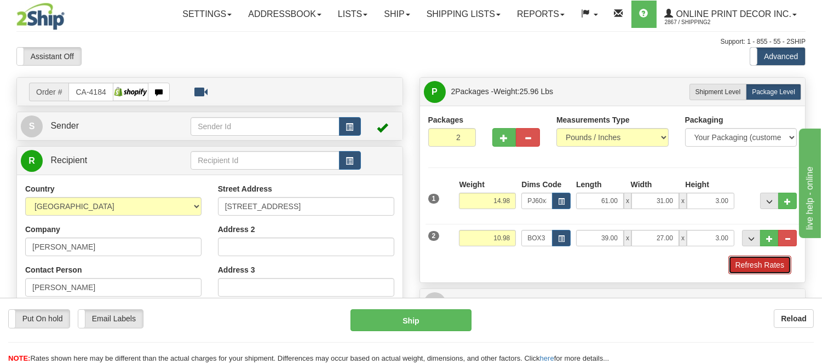
click at [768, 268] on button "Refresh Rates" at bounding box center [759, 265] width 63 height 19
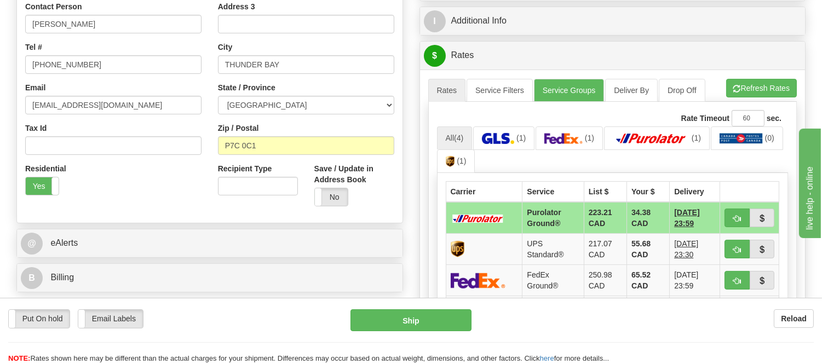
scroll to position [290, 0]
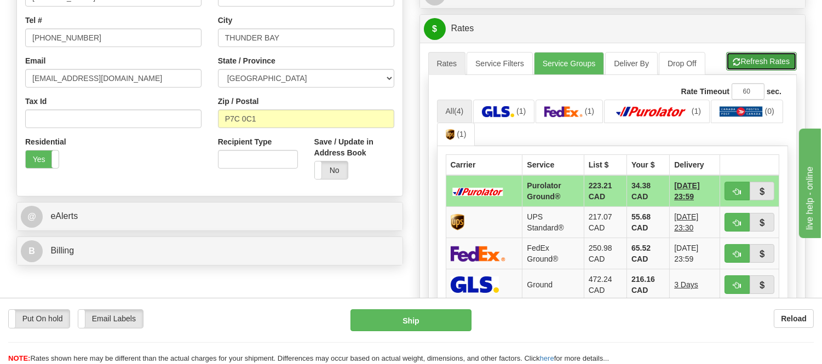
click at [775, 55] on button "Refresh Rates" at bounding box center [761, 61] width 71 height 19
click at [733, 184] on button "button" at bounding box center [737, 191] width 25 height 19
type input "260"
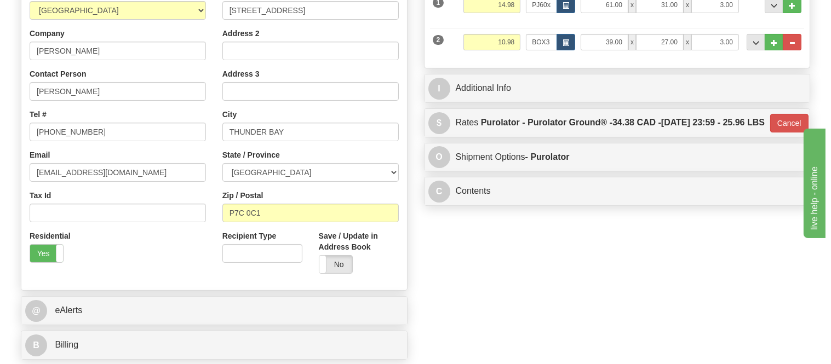
scroll to position [47, 0]
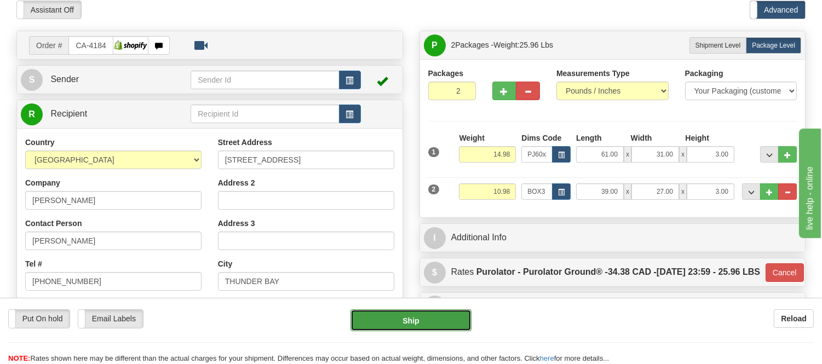
click at [456, 318] on button "Ship" at bounding box center [411, 320] width 121 height 22
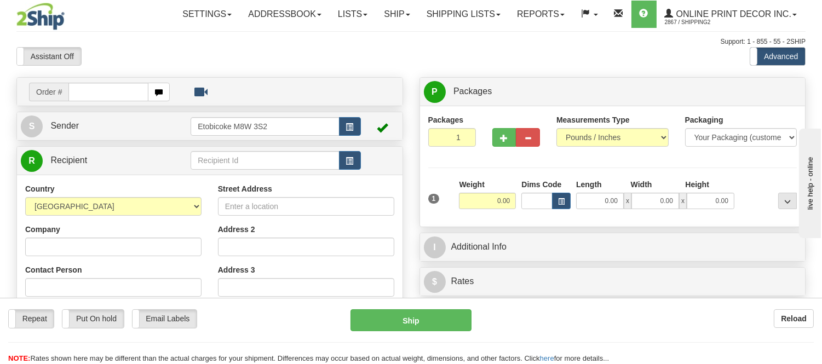
click at [490, 329] on div "Repeat Repeat Put On hold Put On hold Print Order Slip Print Order Slip Email L…" at bounding box center [411, 320] width 822 height 22
